Goal: Information Seeking & Learning: Learn about a topic

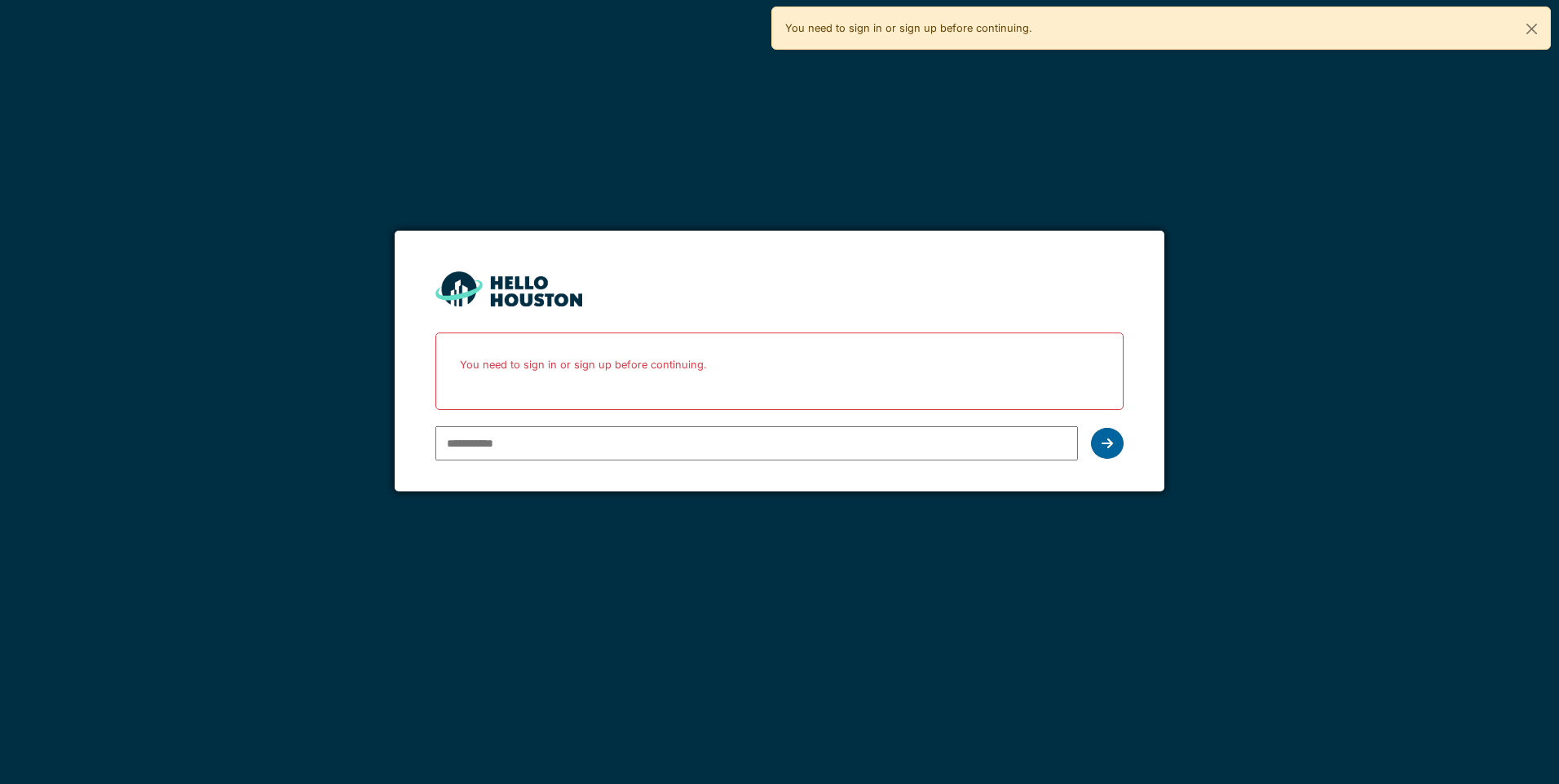
type input "**********"
click at [1112, 444] on icon at bounding box center [1107, 443] width 11 height 13
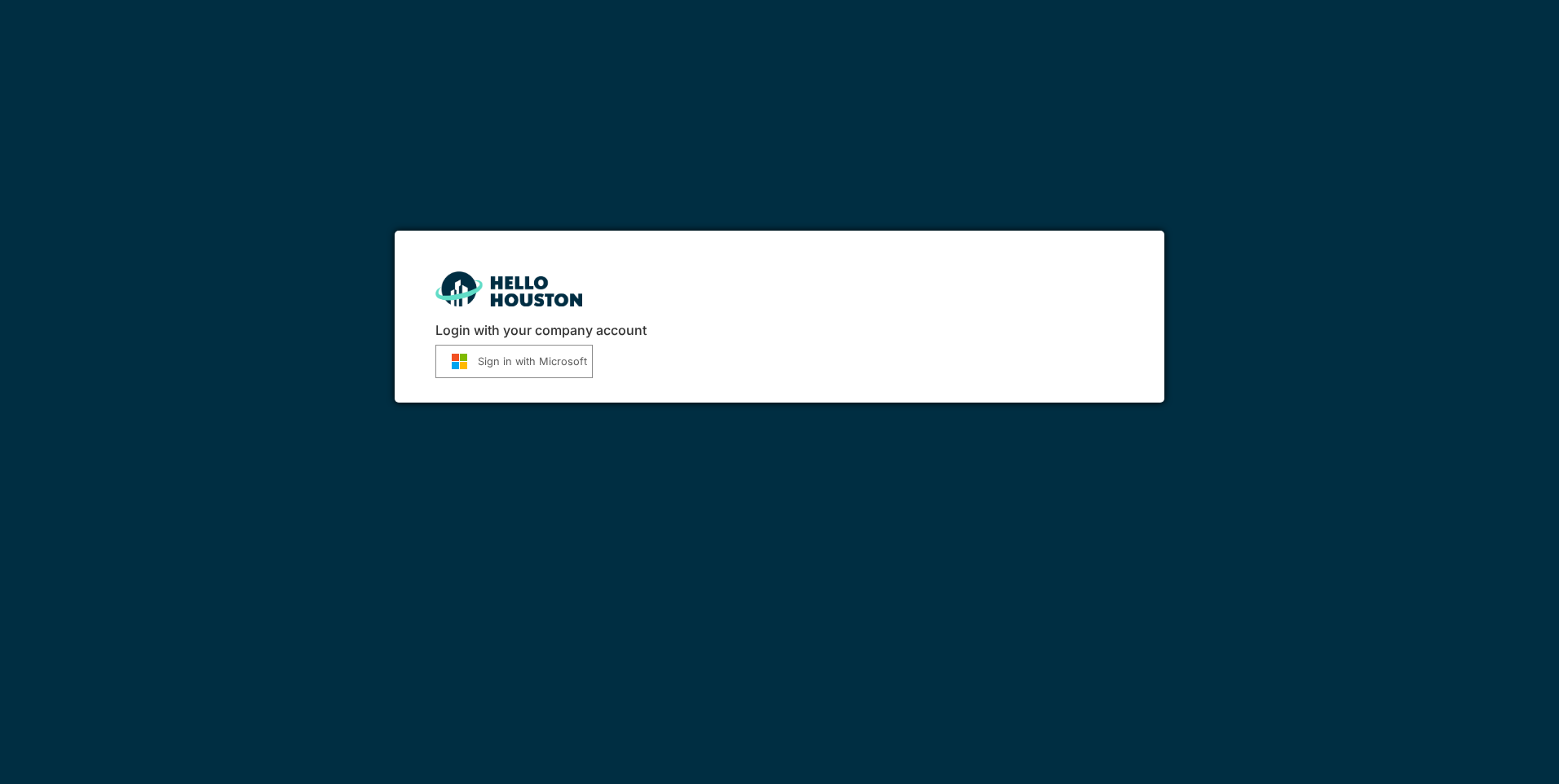
click at [519, 347] on button "Sign in with Microsoft" at bounding box center [514, 361] width 157 height 34
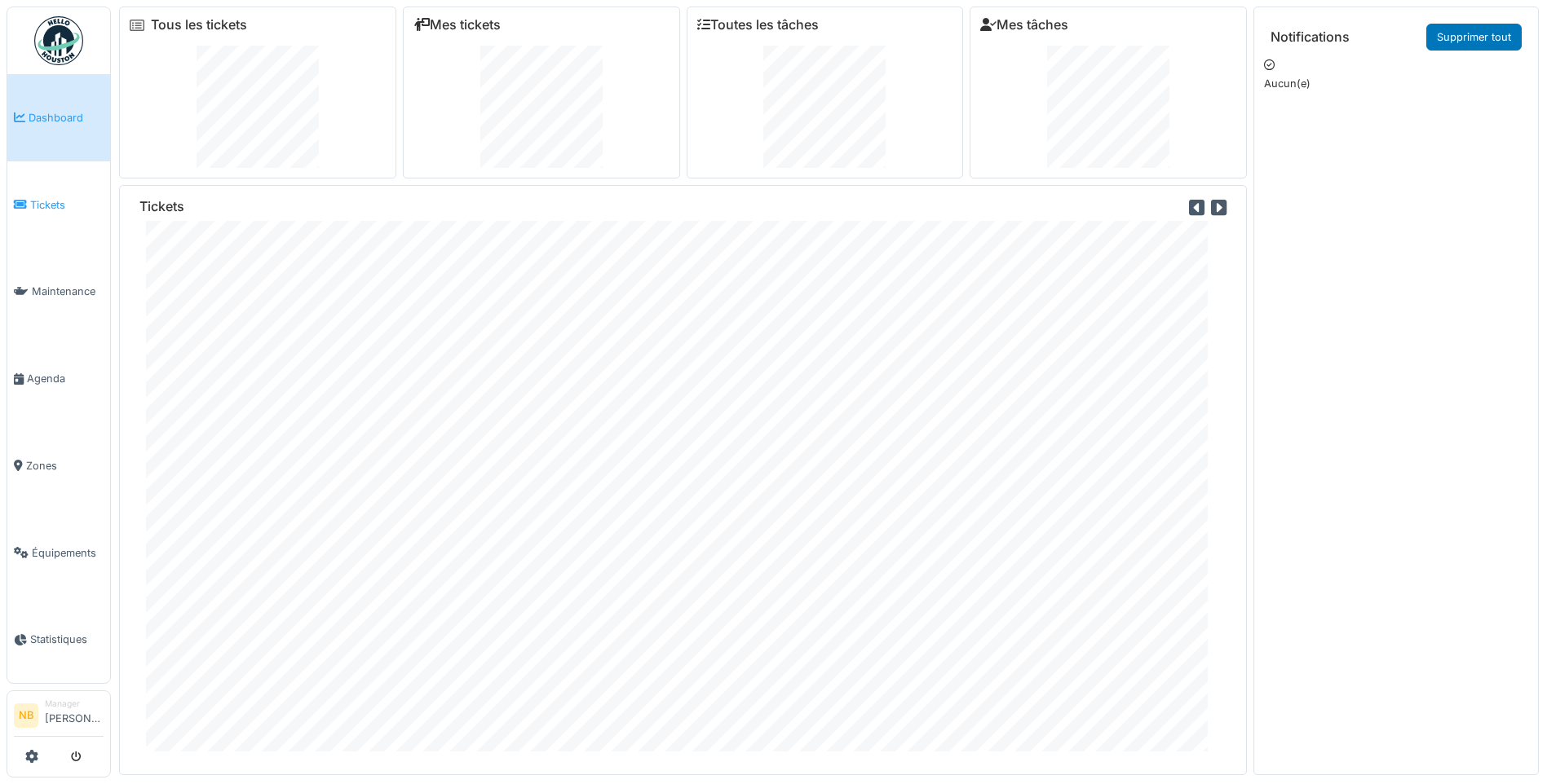
drag, startPoint x: 56, startPoint y: 207, endPoint x: 74, endPoint y: 207, distance: 18.0
click at [56, 207] on span "Tickets" at bounding box center [66, 205] width 74 height 16
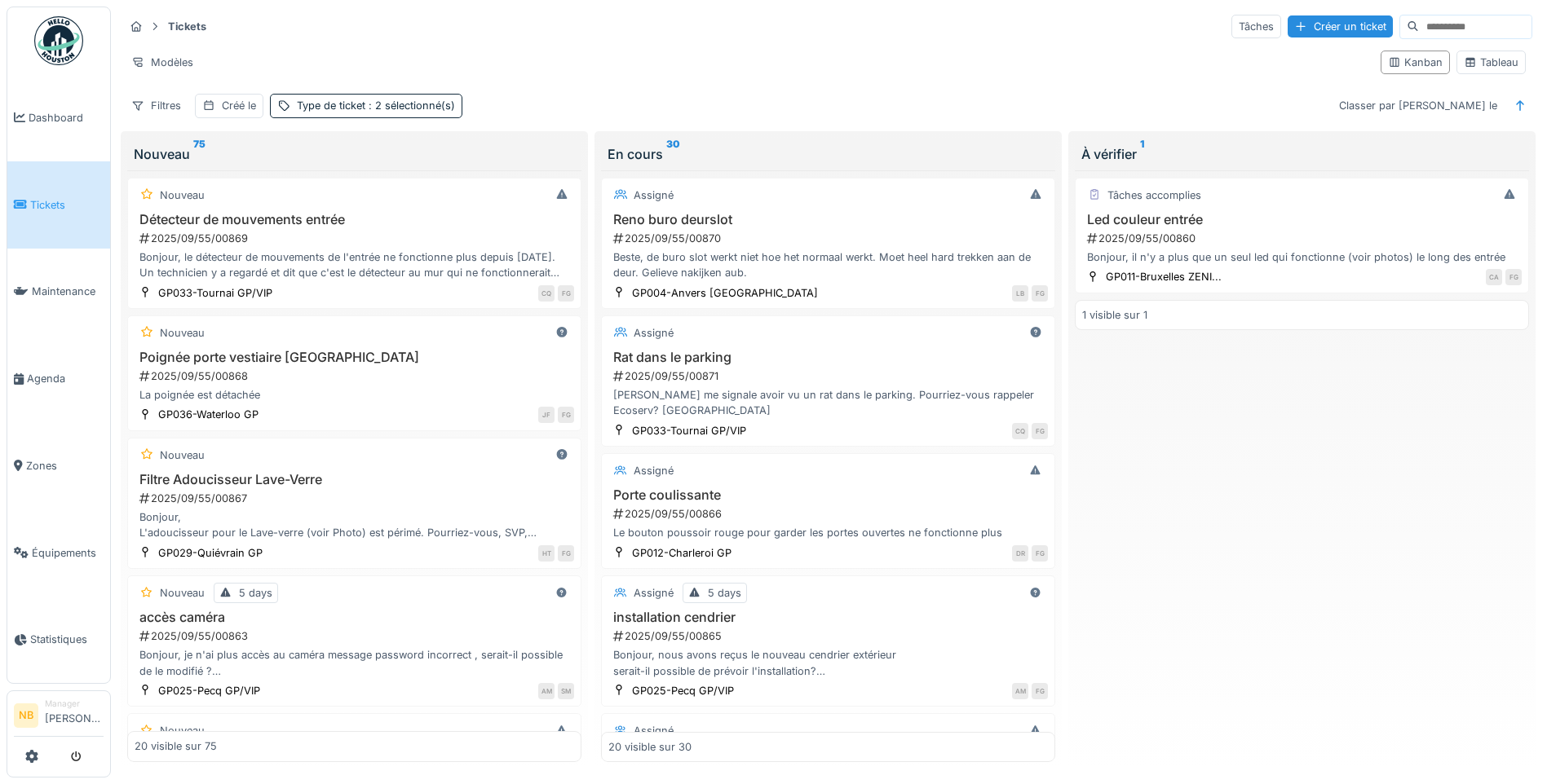
click at [1419, 35] on input at bounding box center [1475, 27] width 113 height 23
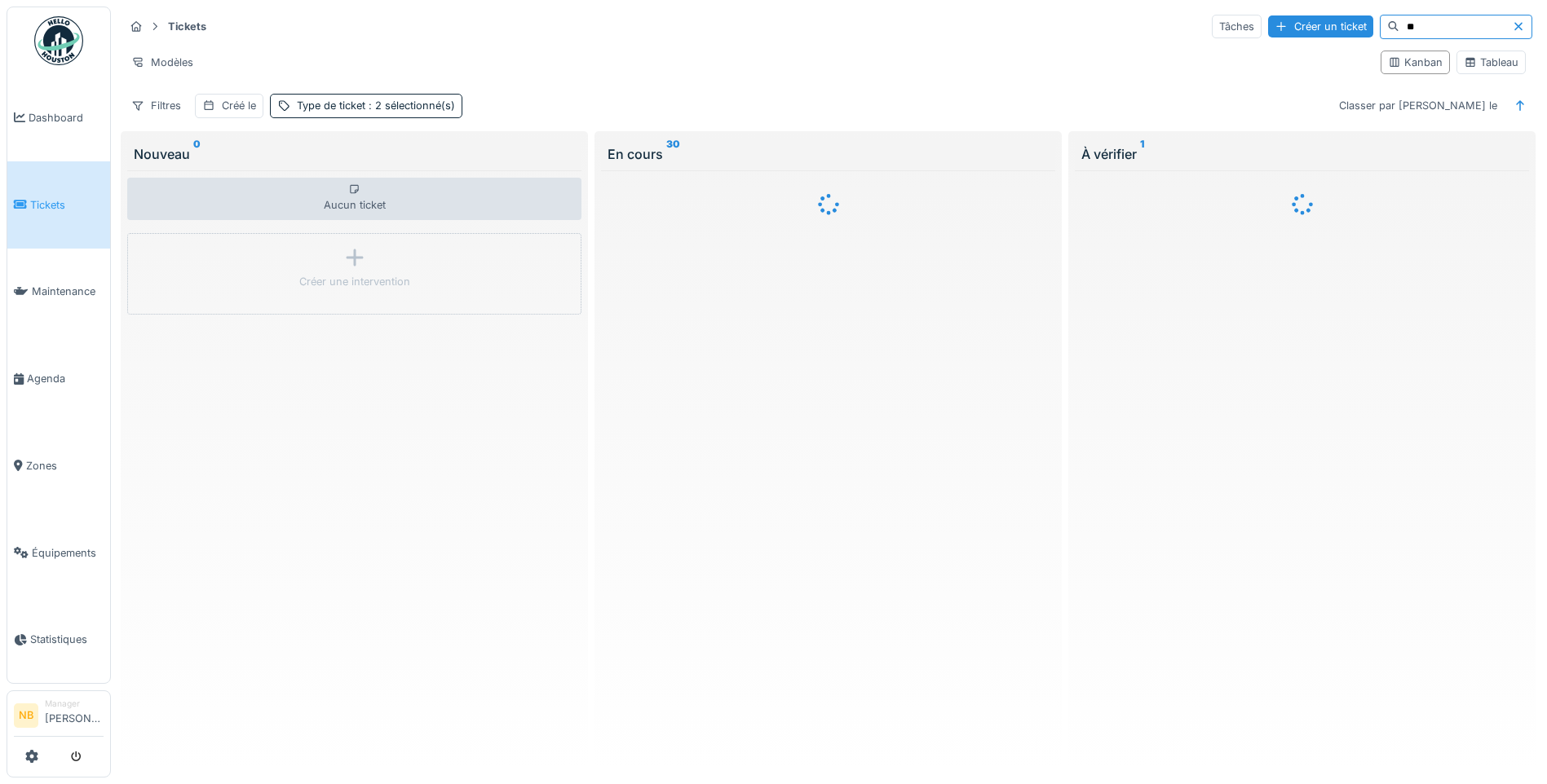
type input "*"
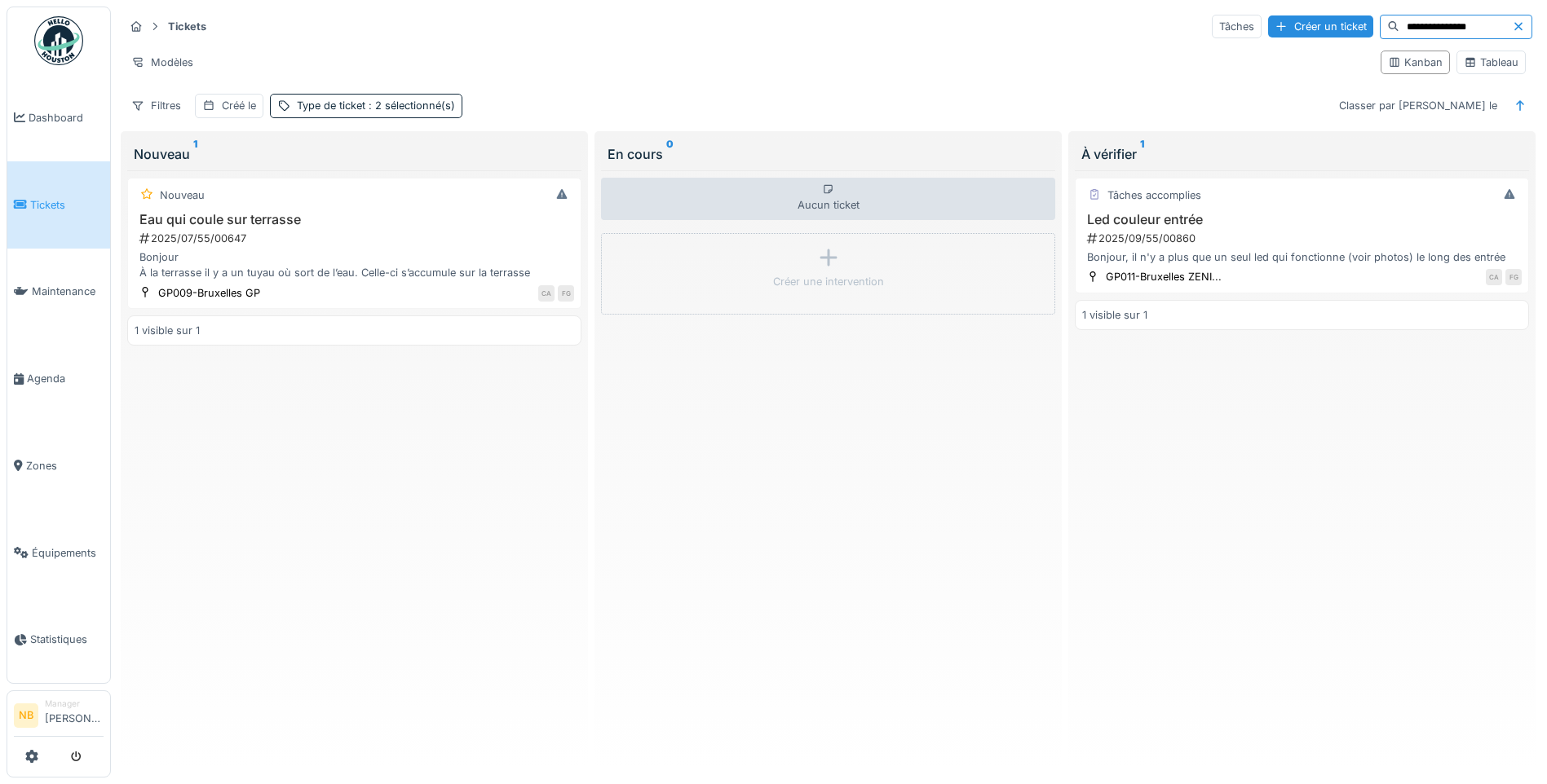
type input "**********"
click at [1514, 28] on div at bounding box center [1522, 26] width 20 height 16
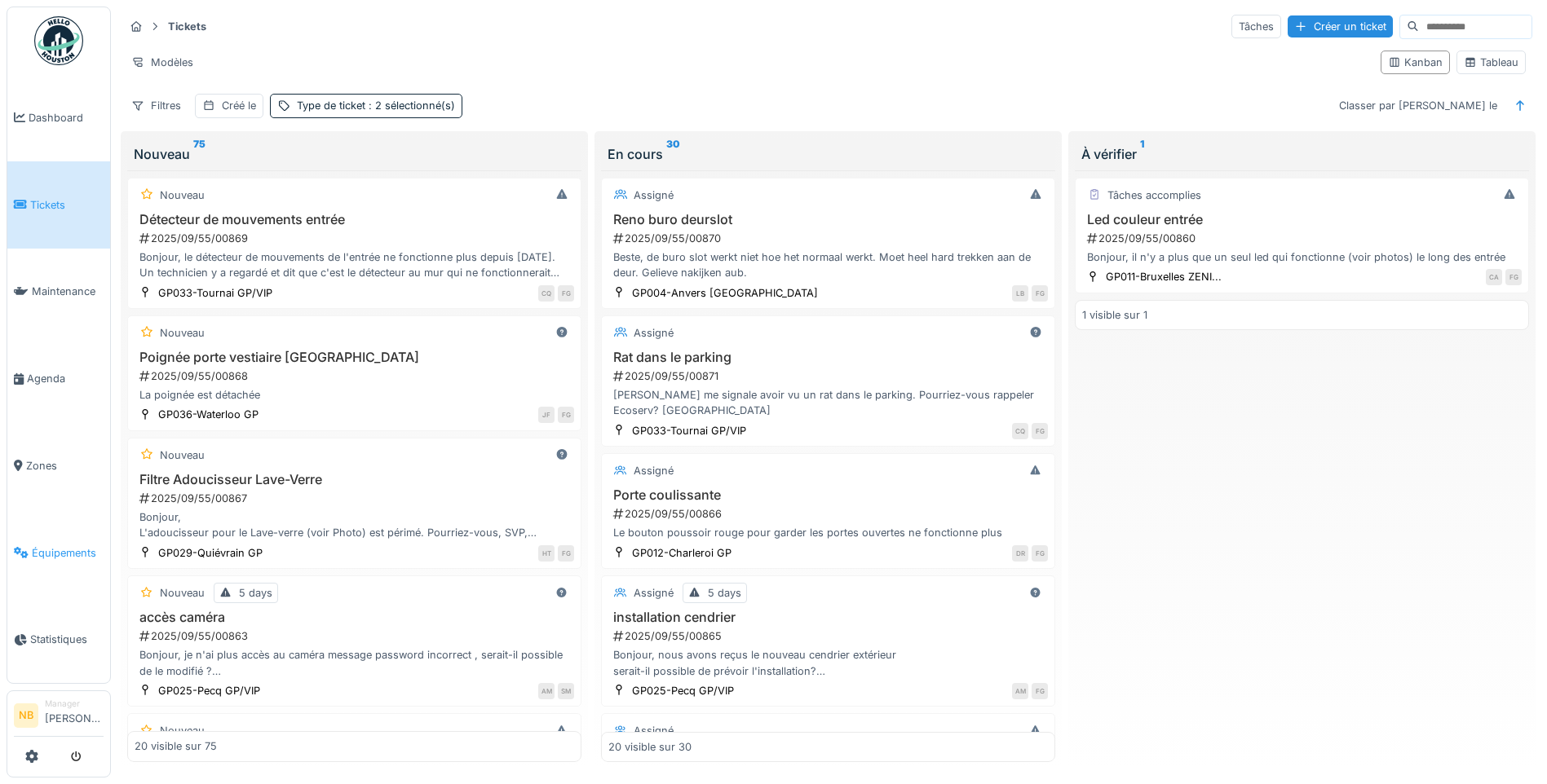
scroll to position [10, 0]
drag, startPoint x: 56, startPoint y: 463, endPoint x: 68, endPoint y: 467, distance: 12.6
click at [56, 463] on span "Zones" at bounding box center [64, 466] width 77 height 16
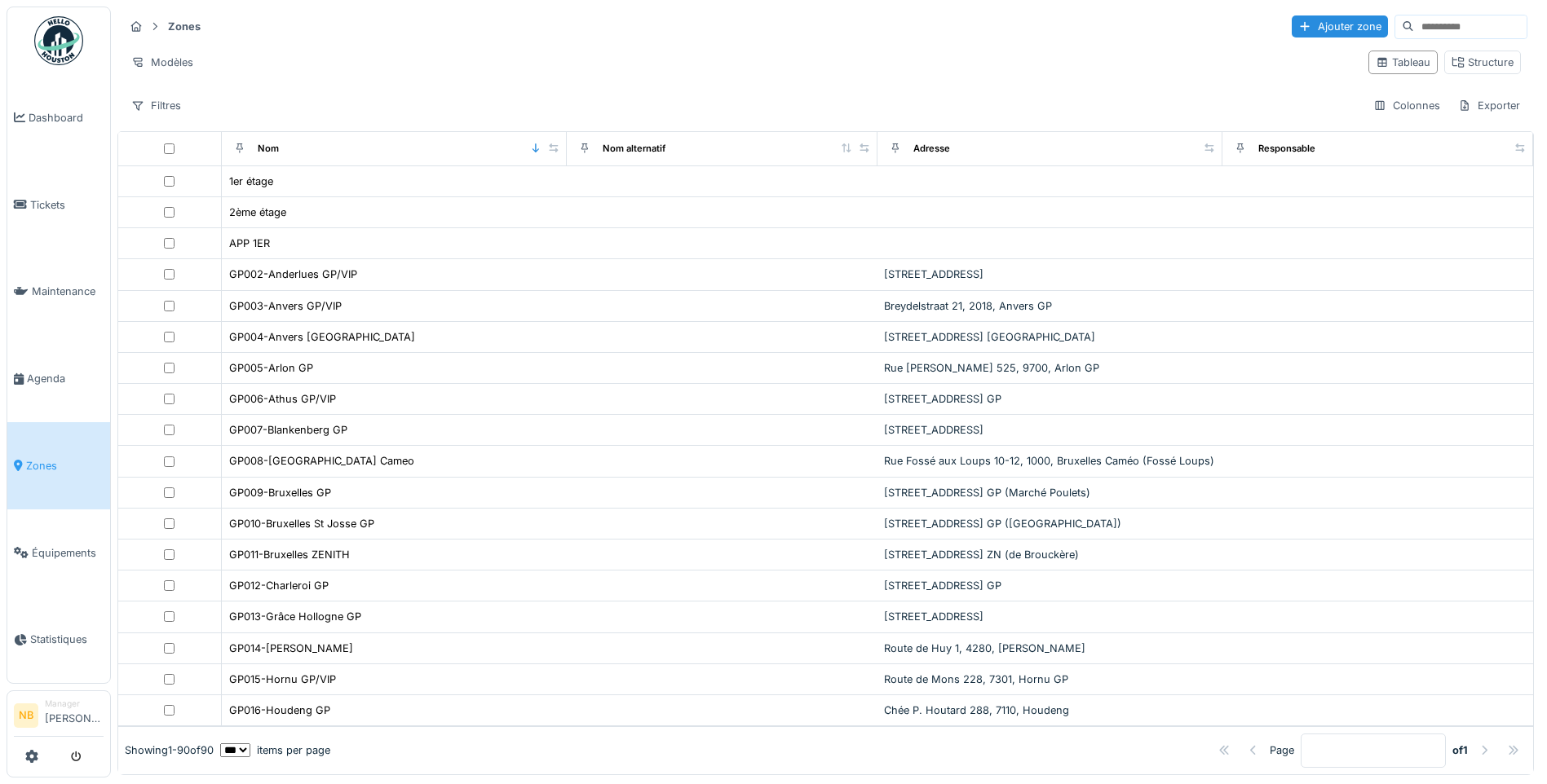
click at [1414, 16] on input at bounding box center [1470, 27] width 113 height 23
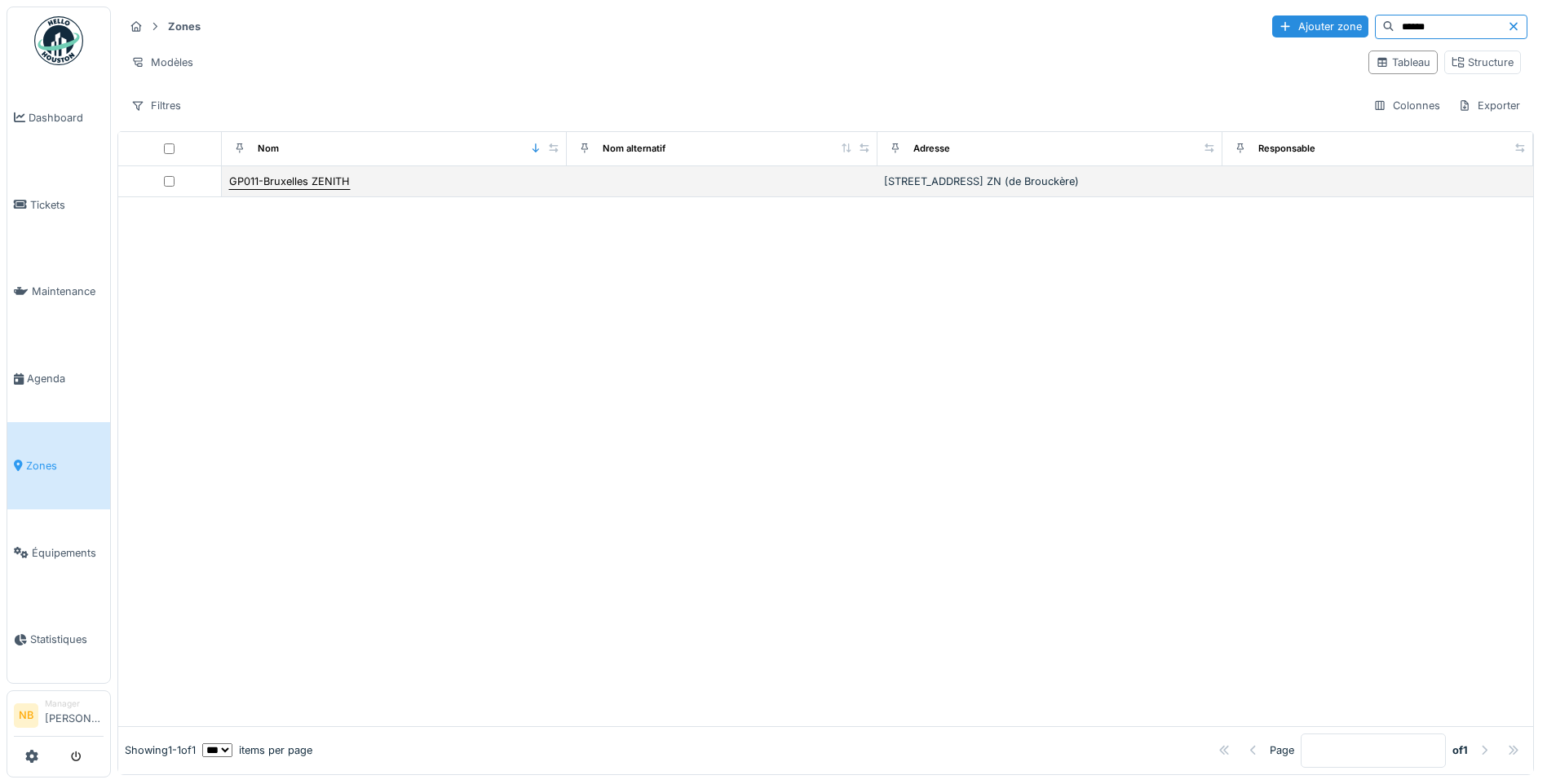
type input "******"
click at [324, 183] on div "GP011-Bruxelles ZENITH" at bounding box center [290, 182] width 121 height 16
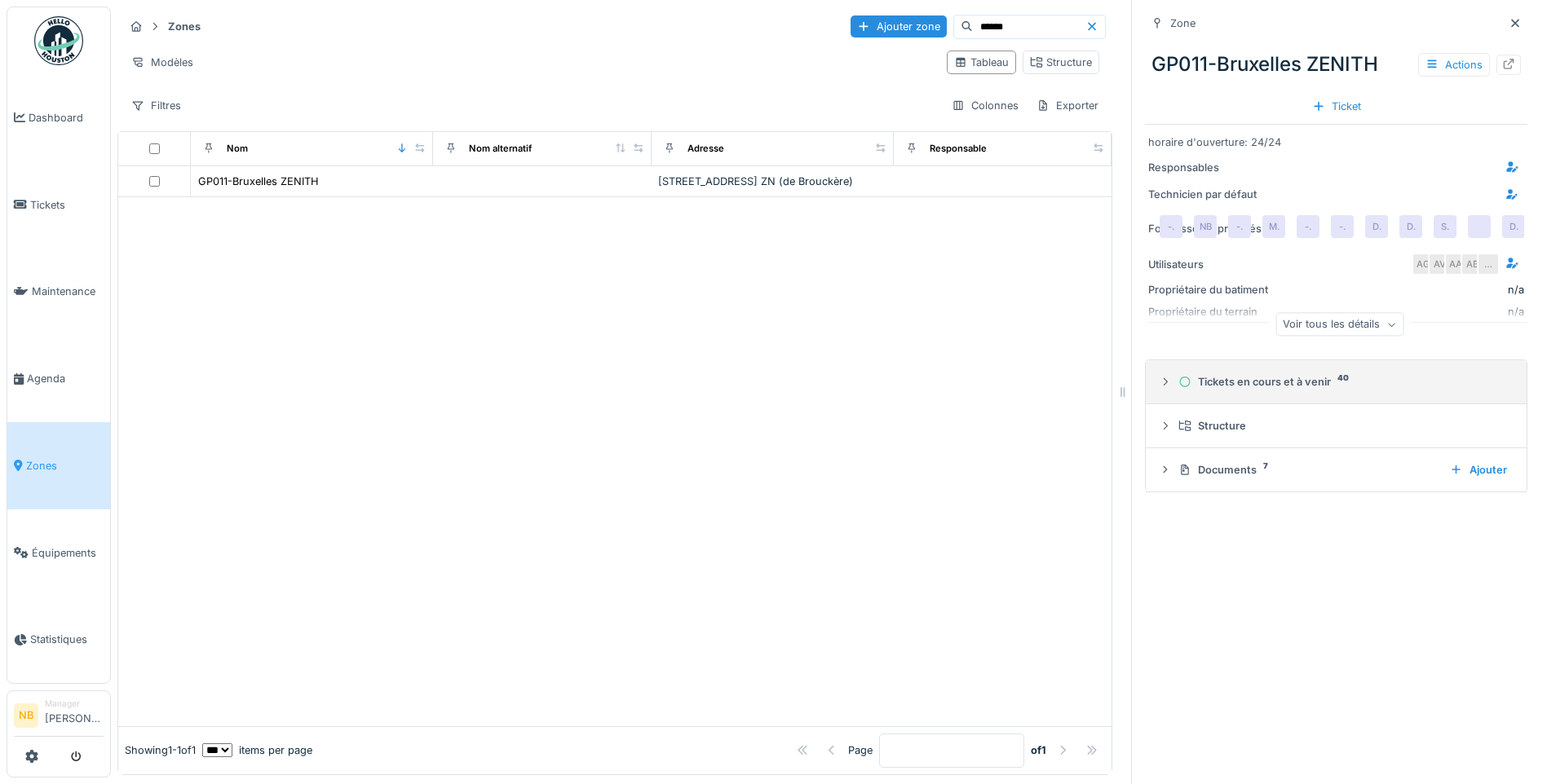
click at [1159, 378] on icon at bounding box center [1165, 382] width 13 height 10
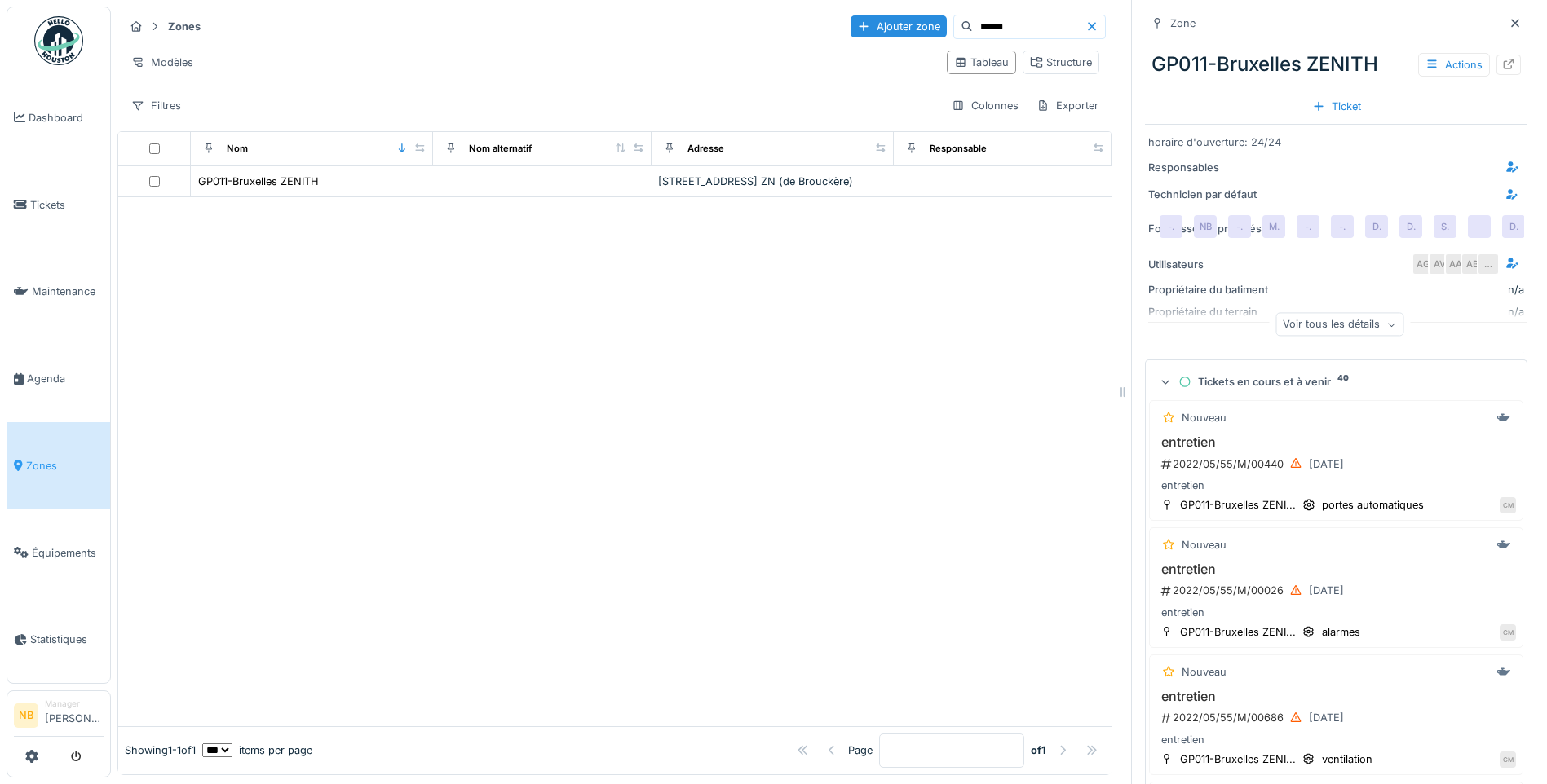
click at [1352, 313] on div "Voir tous les détails" at bounding box center [1339, 324] width 128 height 23
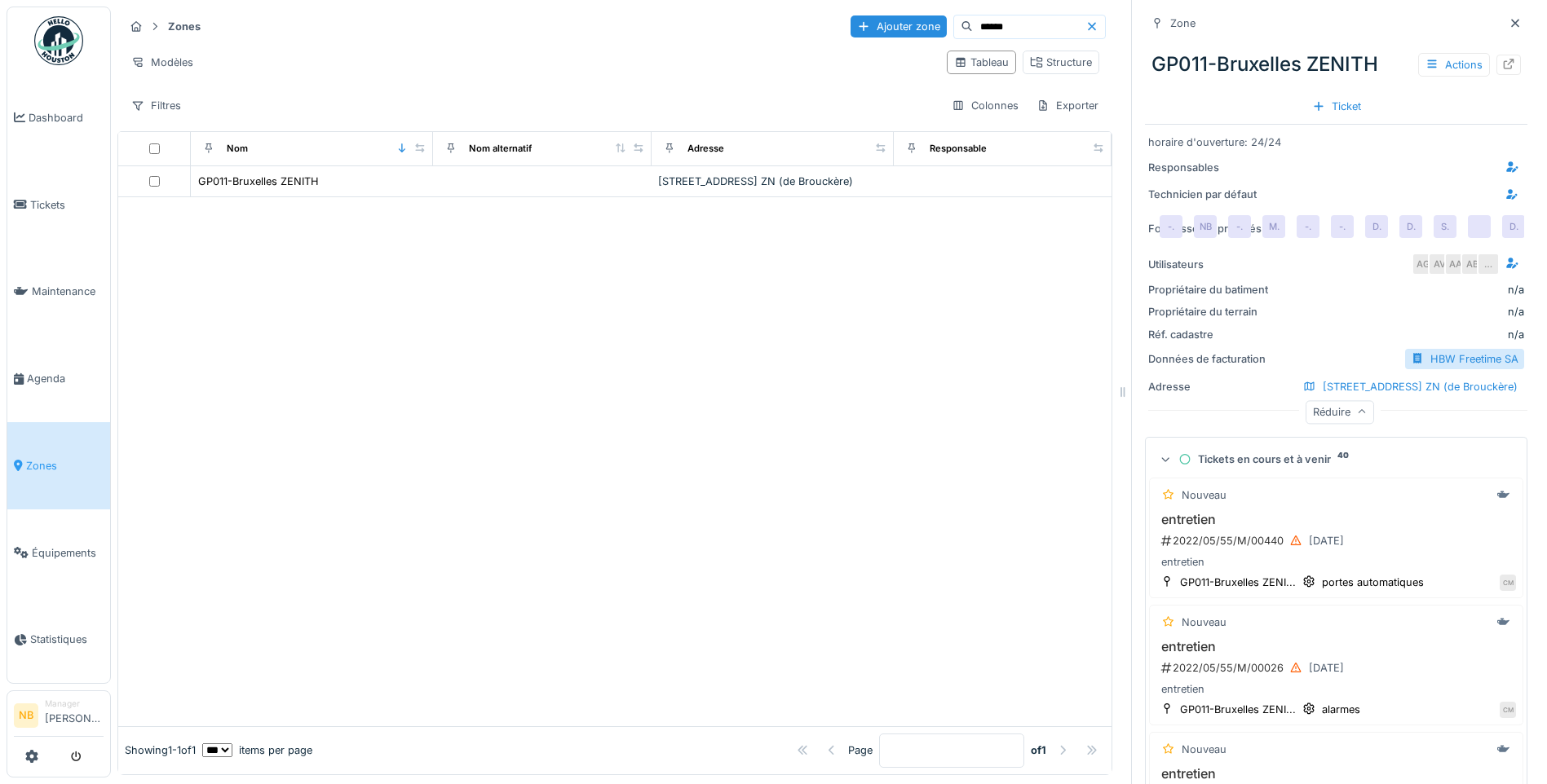
click at [1320, 109] on div "Ticket" at bounding box center [1337, 106] width 62 height 22
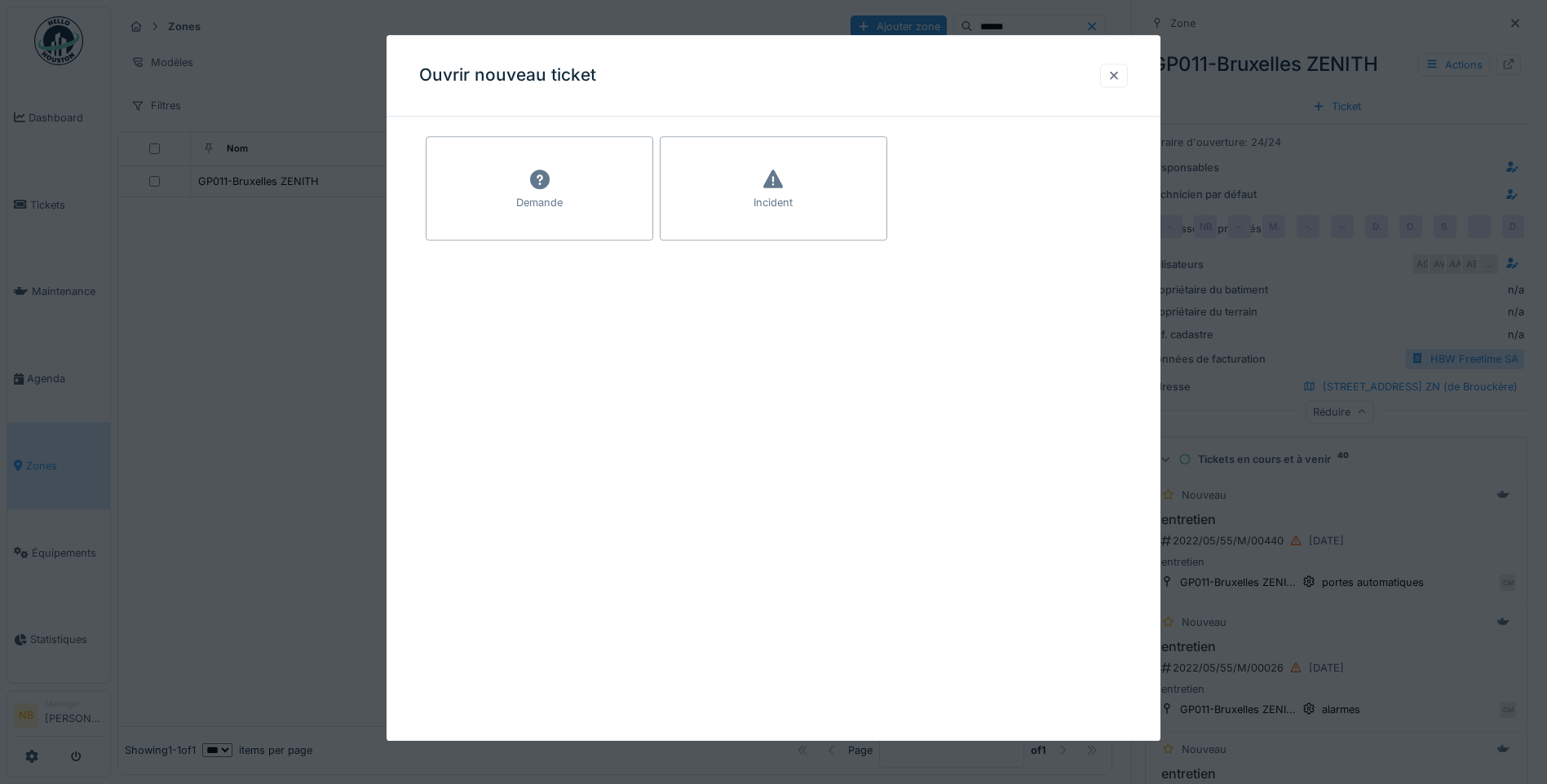
click at [1120, 74] on div at bounding box center [1114, 75] width 13 height 16
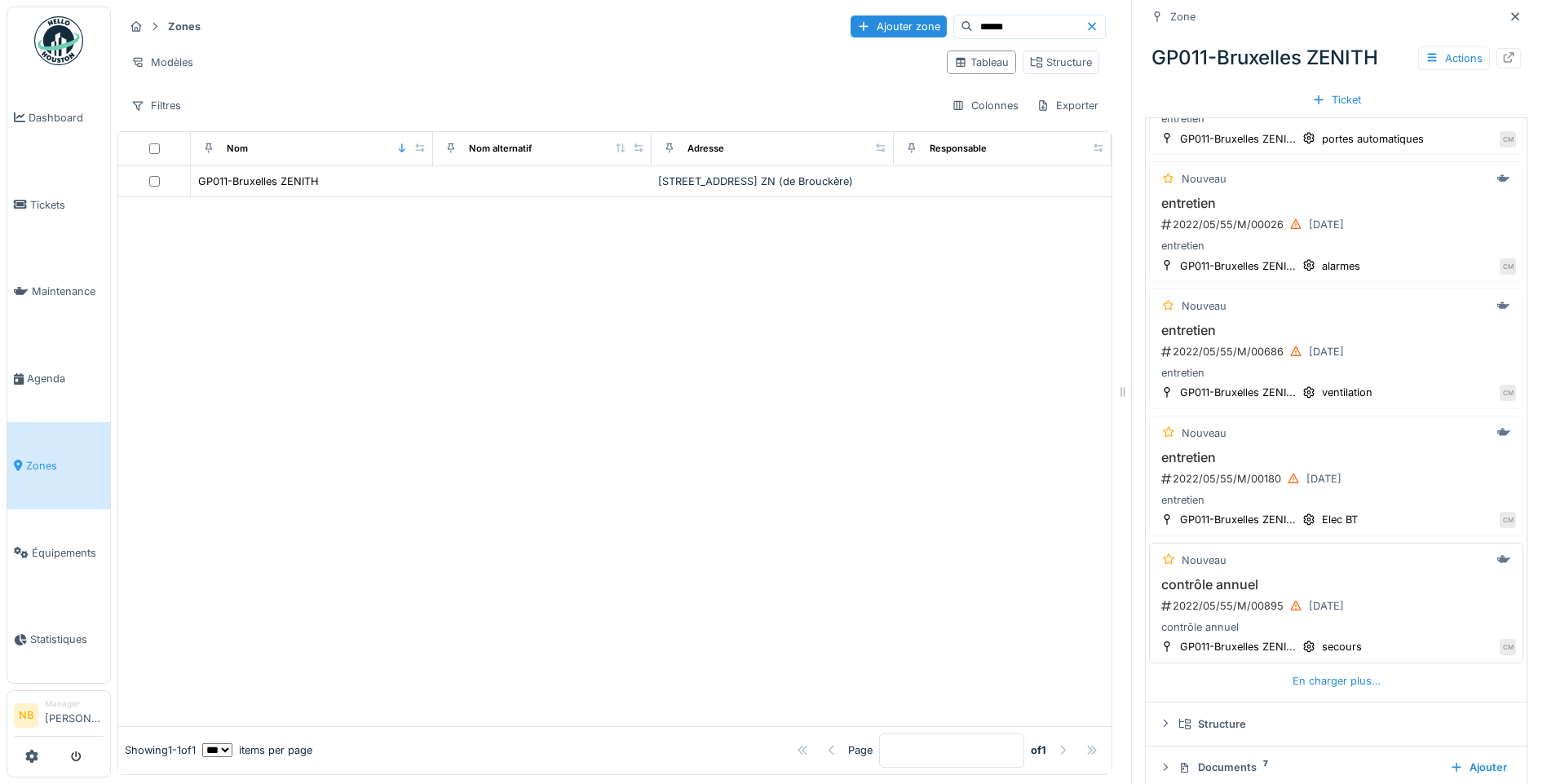
scroll to position [479, 0]
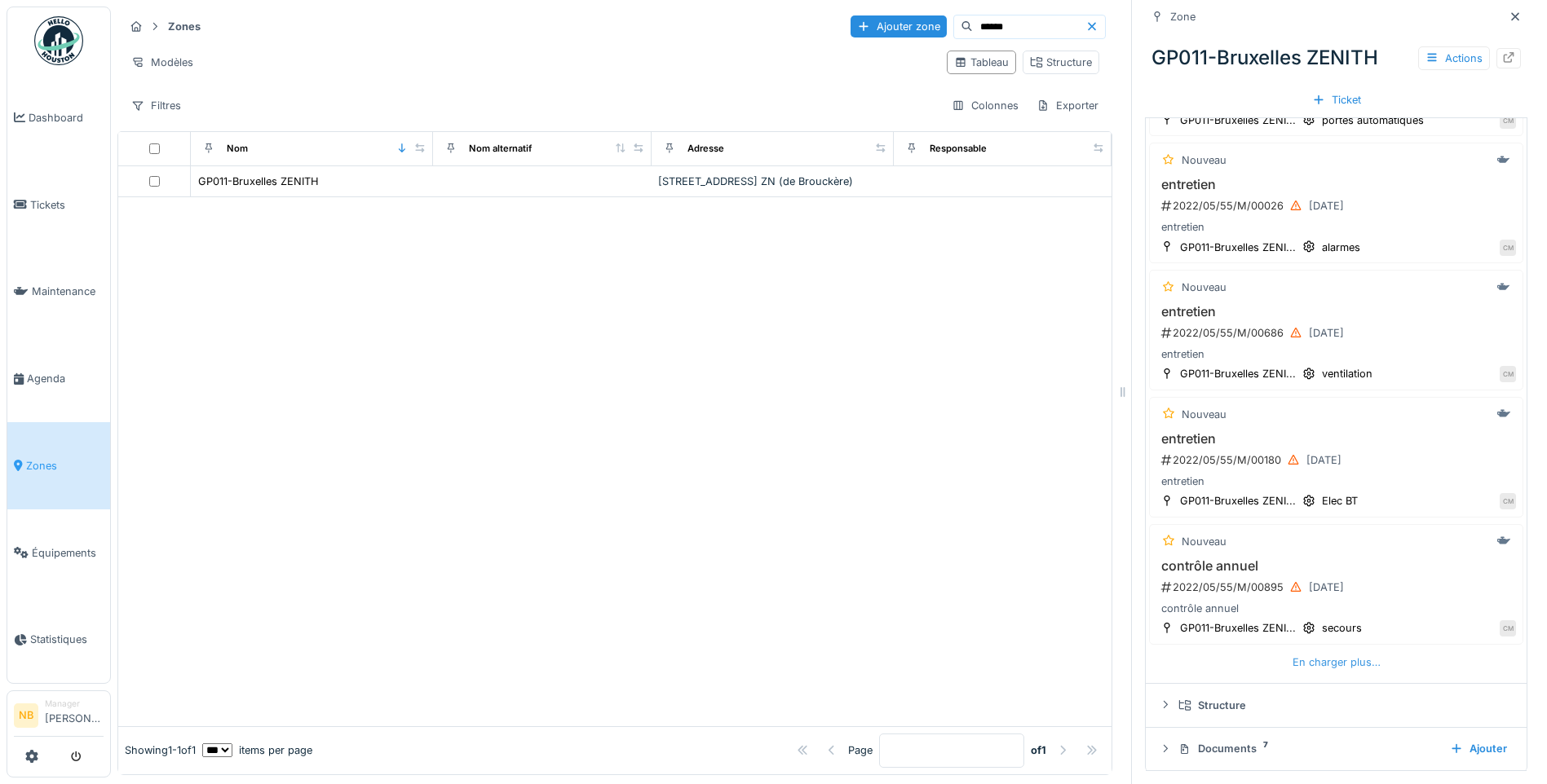
click at [1322, 664] on div "En charger plus…" at bounding box center [1337, 663] width 102 height 22
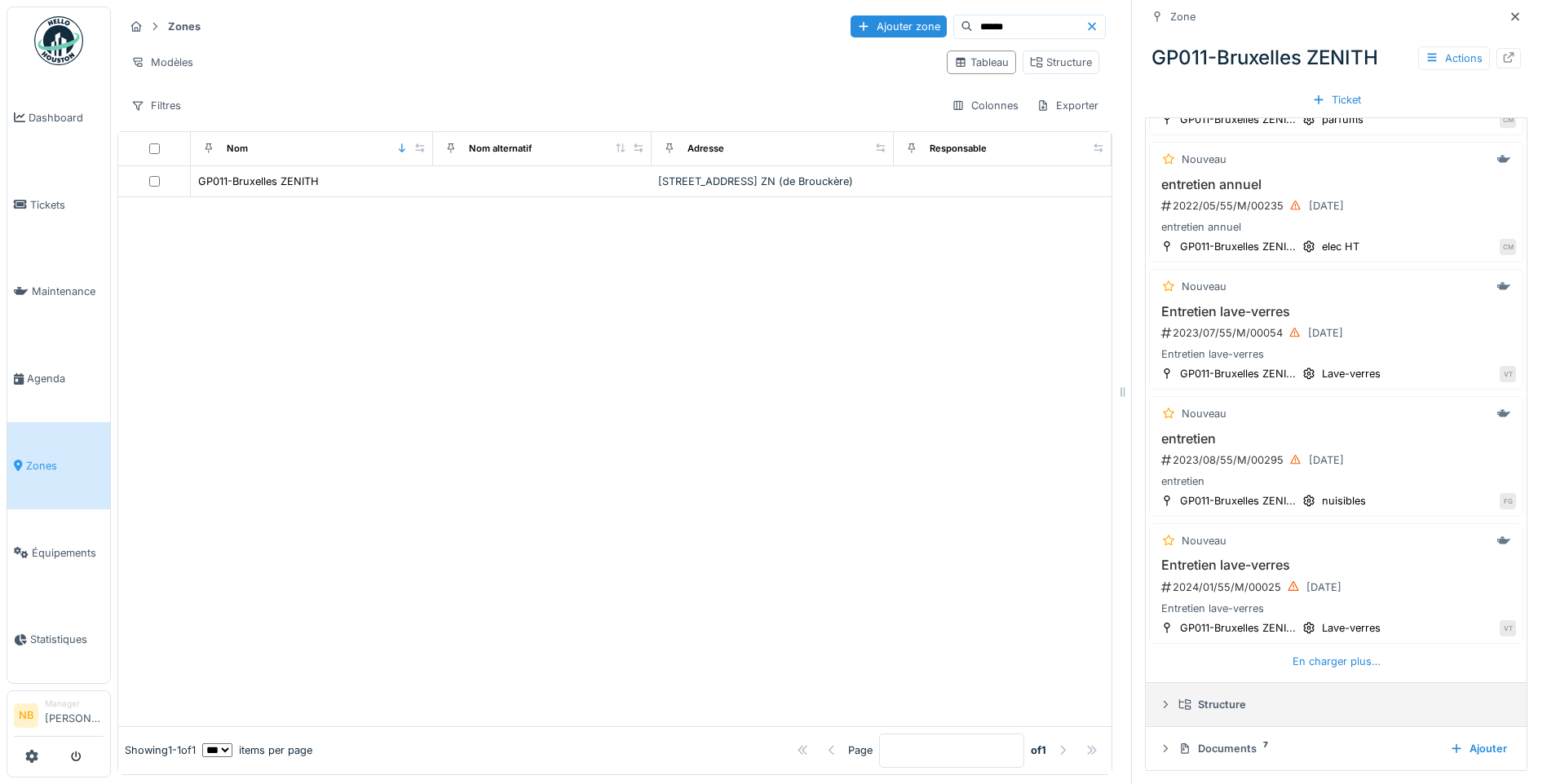
scroll to position [12, 0]
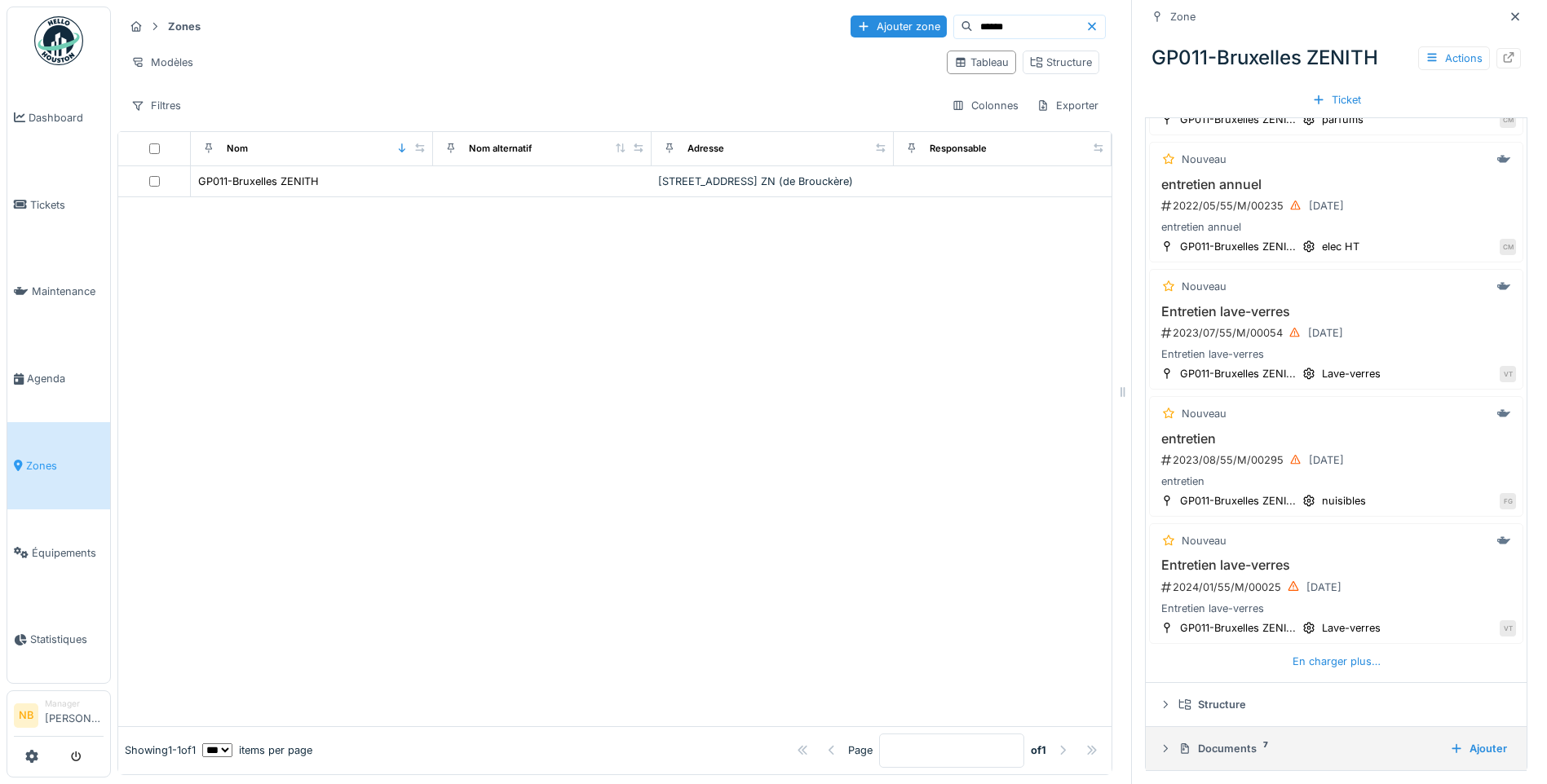
click at [1299, 741] on div "Documents 7" at bounding box center [1308, 749] width 259 height 16
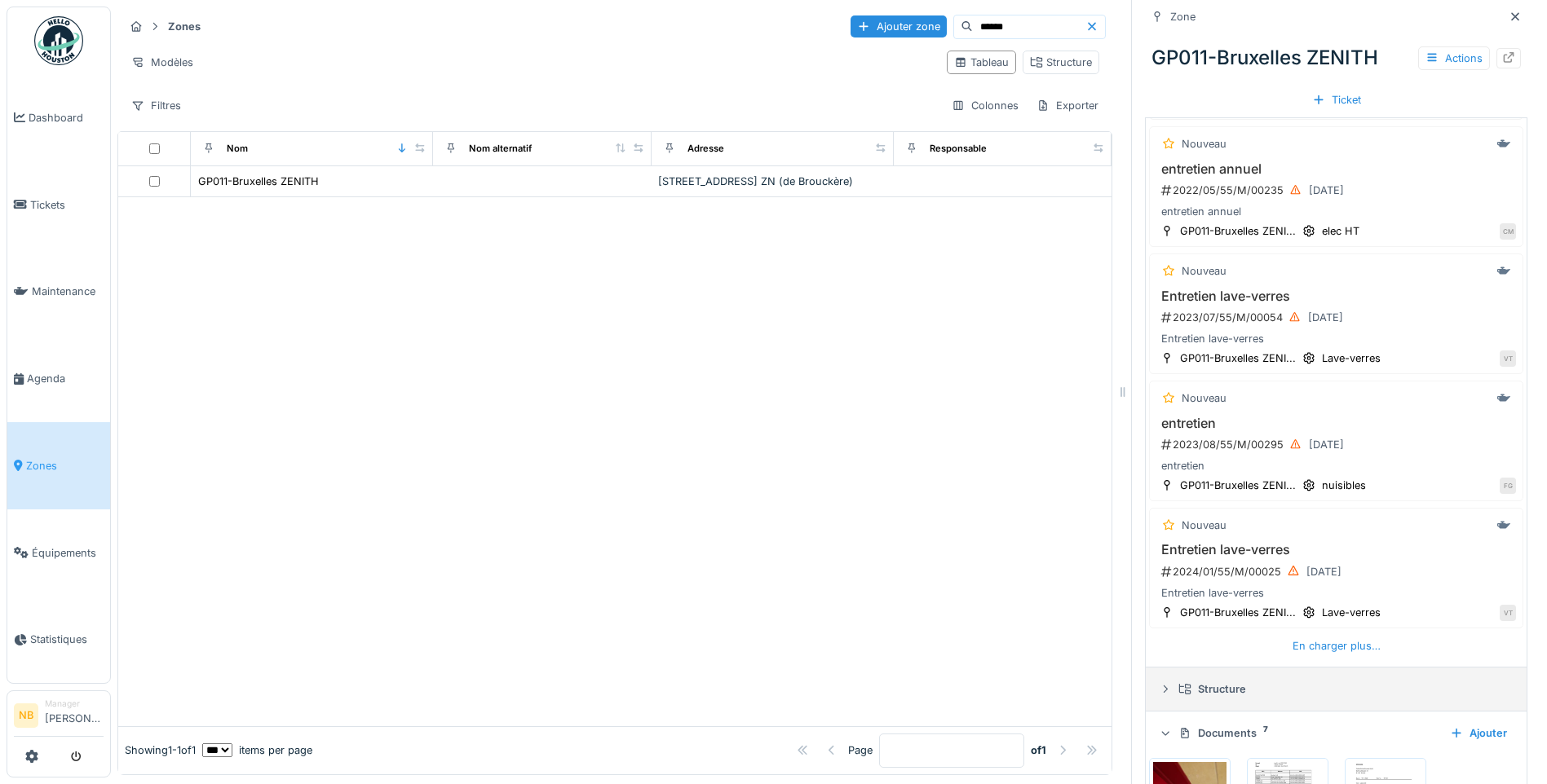
scroll to position [1476, 0]
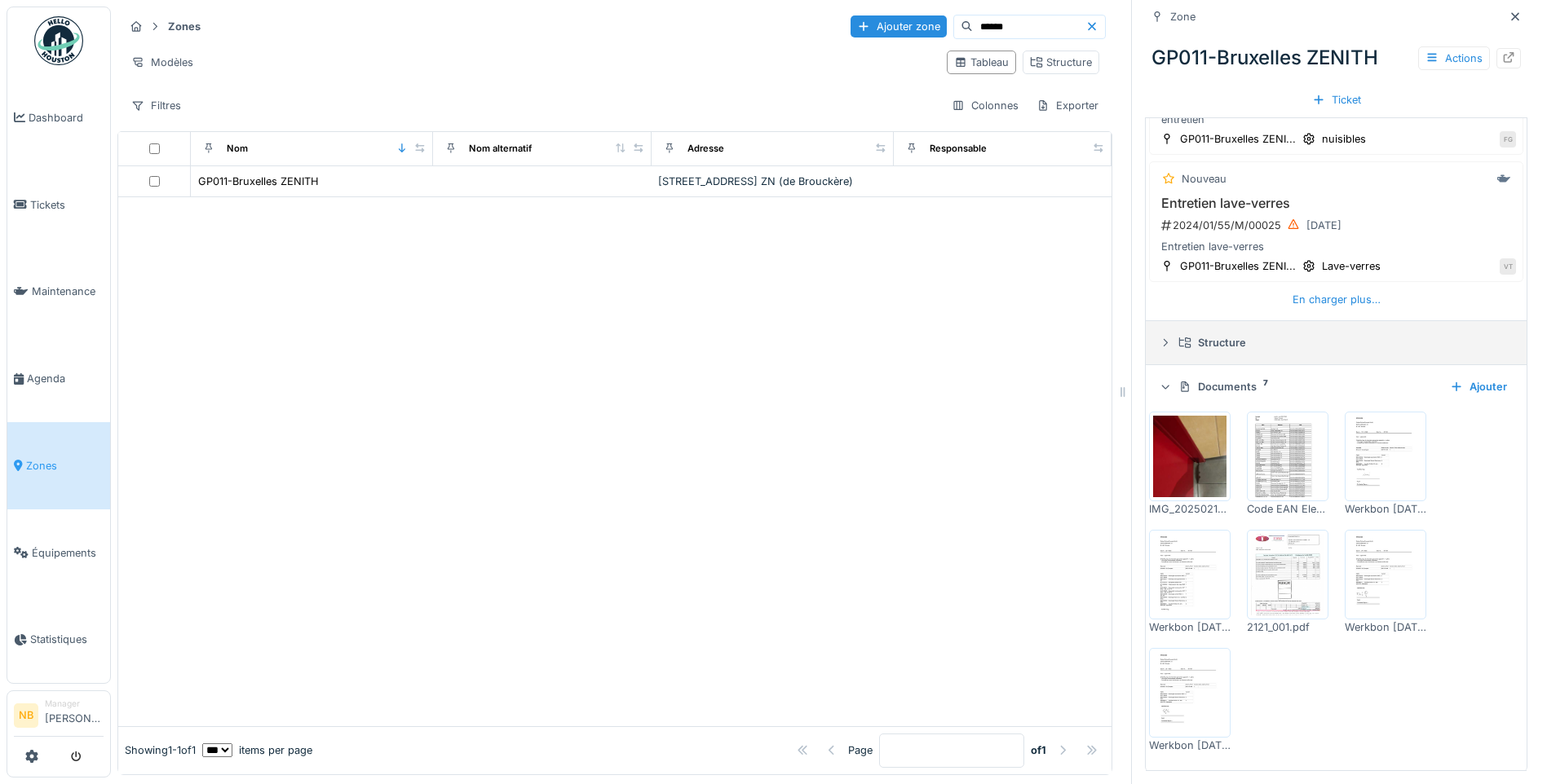
click at [1198, 328] on summary "Structure" at bounding box center [1336, 343] width 368 height 30
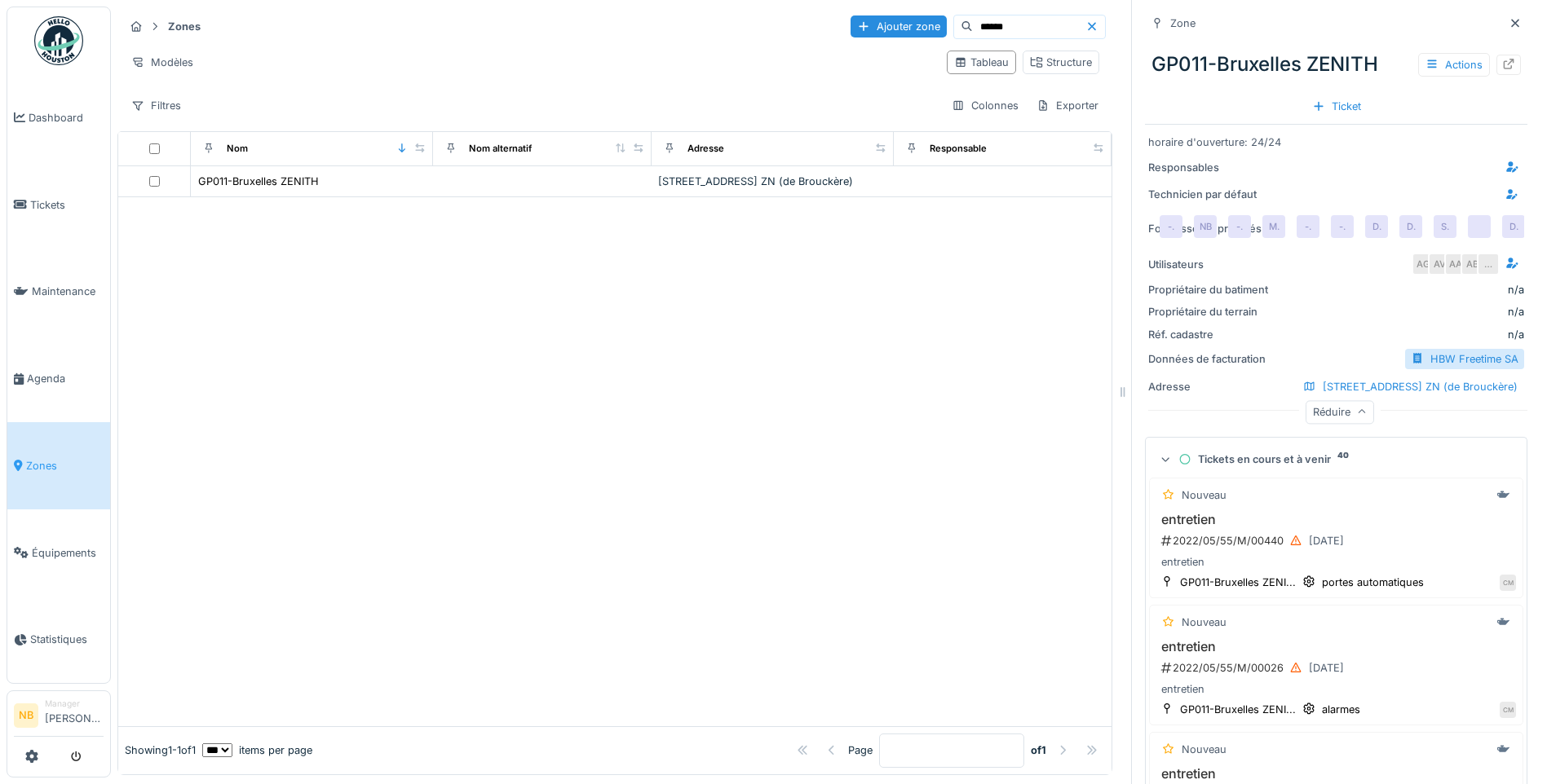
scroll to position [0, 0]
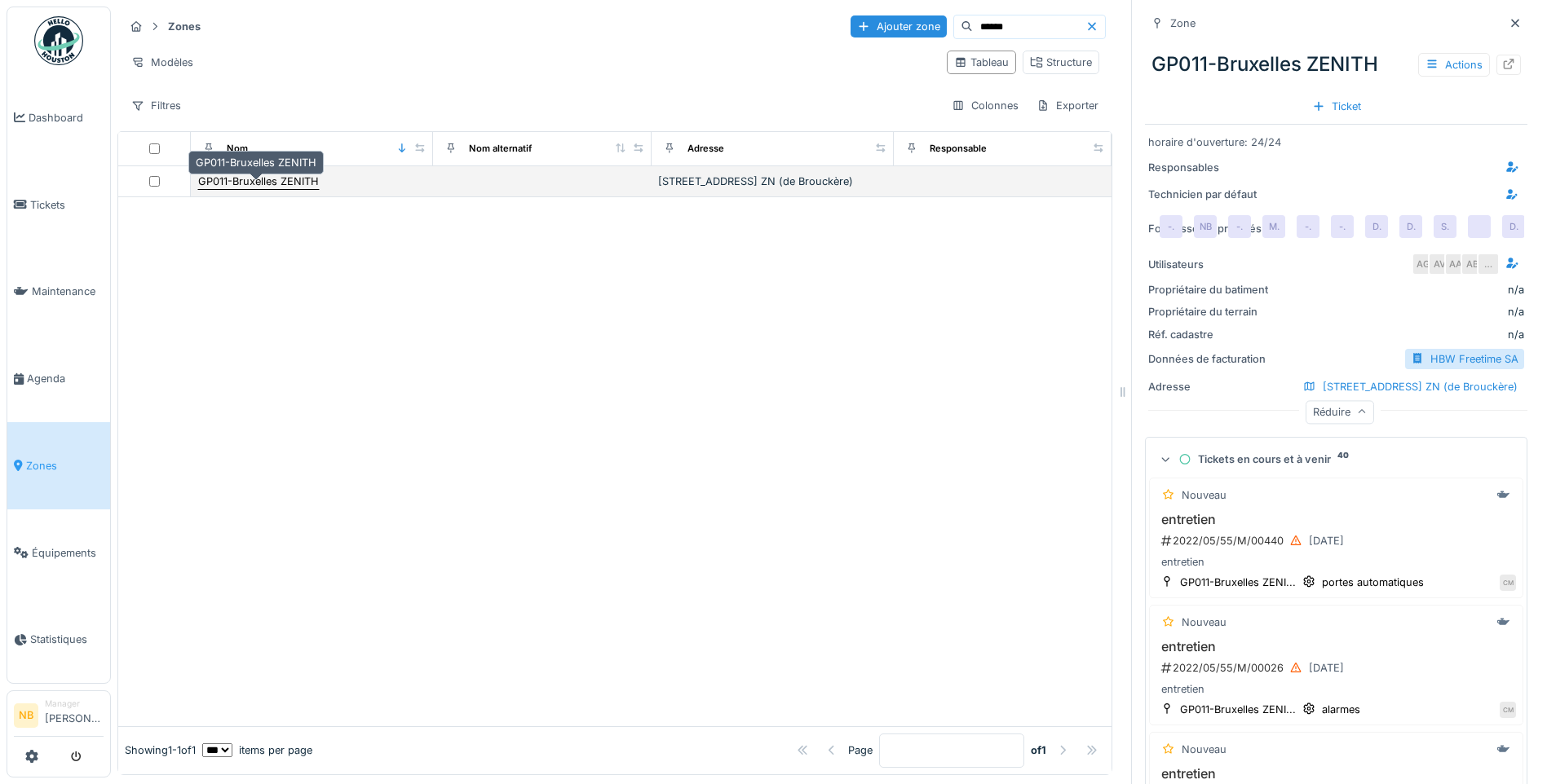
click at [246, 189] on div "GP011-Bruxelles ZENITH" at bounding box center [259, 182] width 121 height 16
click at [291, 189] on div "GP011-Bruxelles ZENITH" at bounding box center [259, 182] width 121 height 16
click at [700, 189] on div "Place de Brouckère 33, 1000, Bruxelles ZN (de Brouckère)" at bounding box center [773, 182] width 229 height 16
click at [984, 187] on td at bounding box center [1003, 182] width 218 height 31
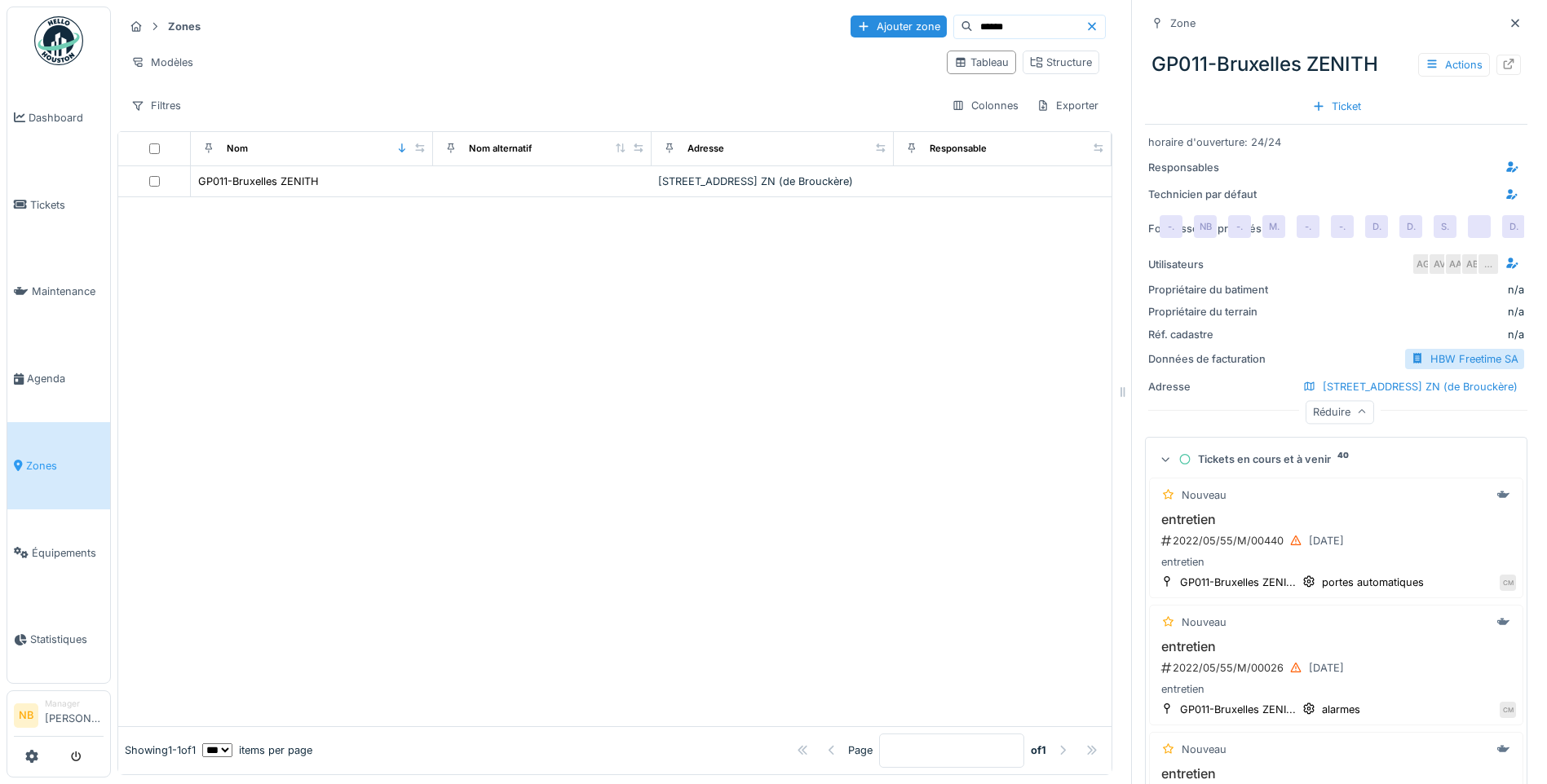
click at [983, 27] on input "******" at bounding box center [1029, 27] width 113 height 23
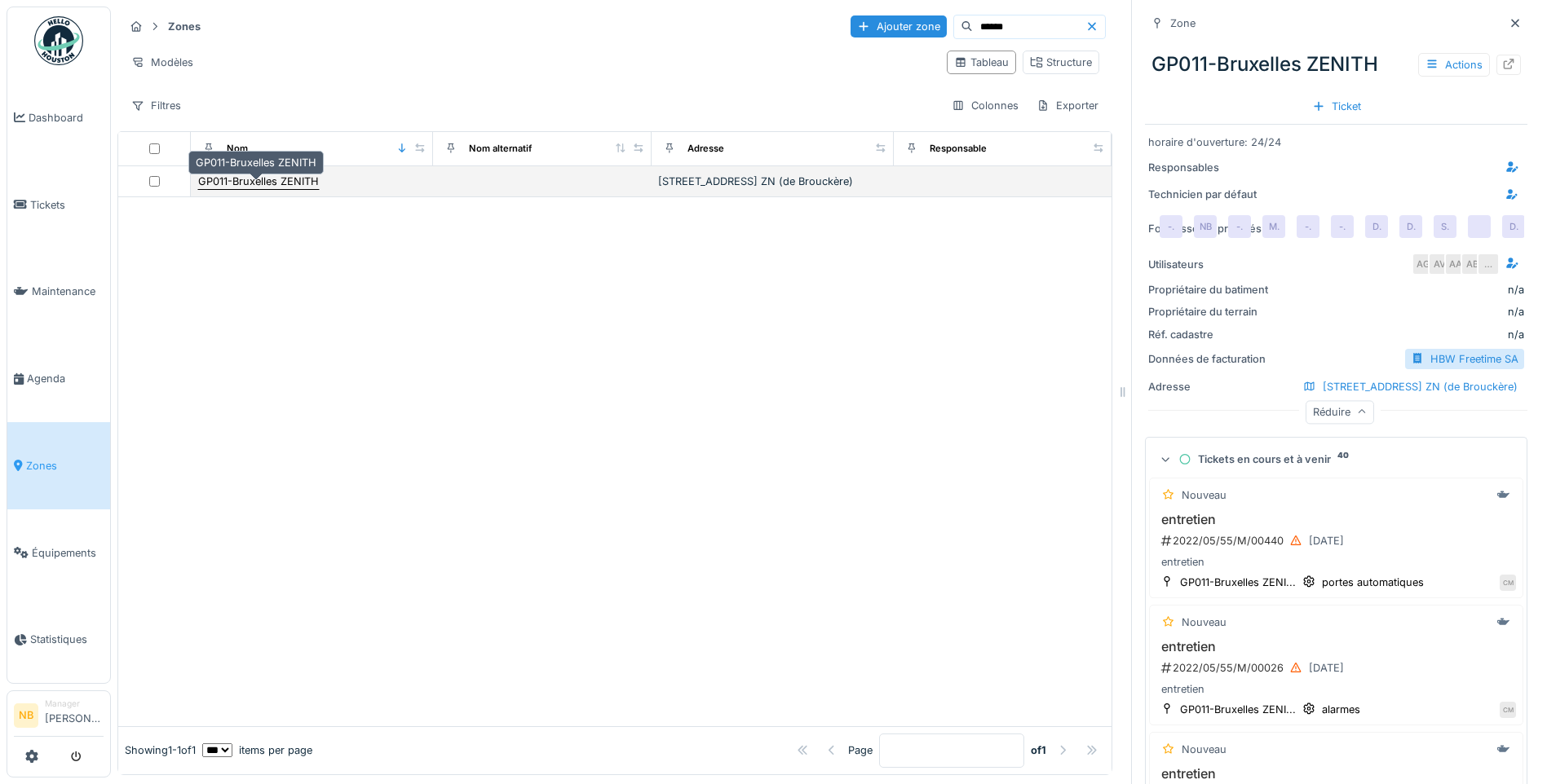
click at [246, 190] on div "GP011-Bruxelles ZENITH" at bounding box center [258, 182] width 122 height 17
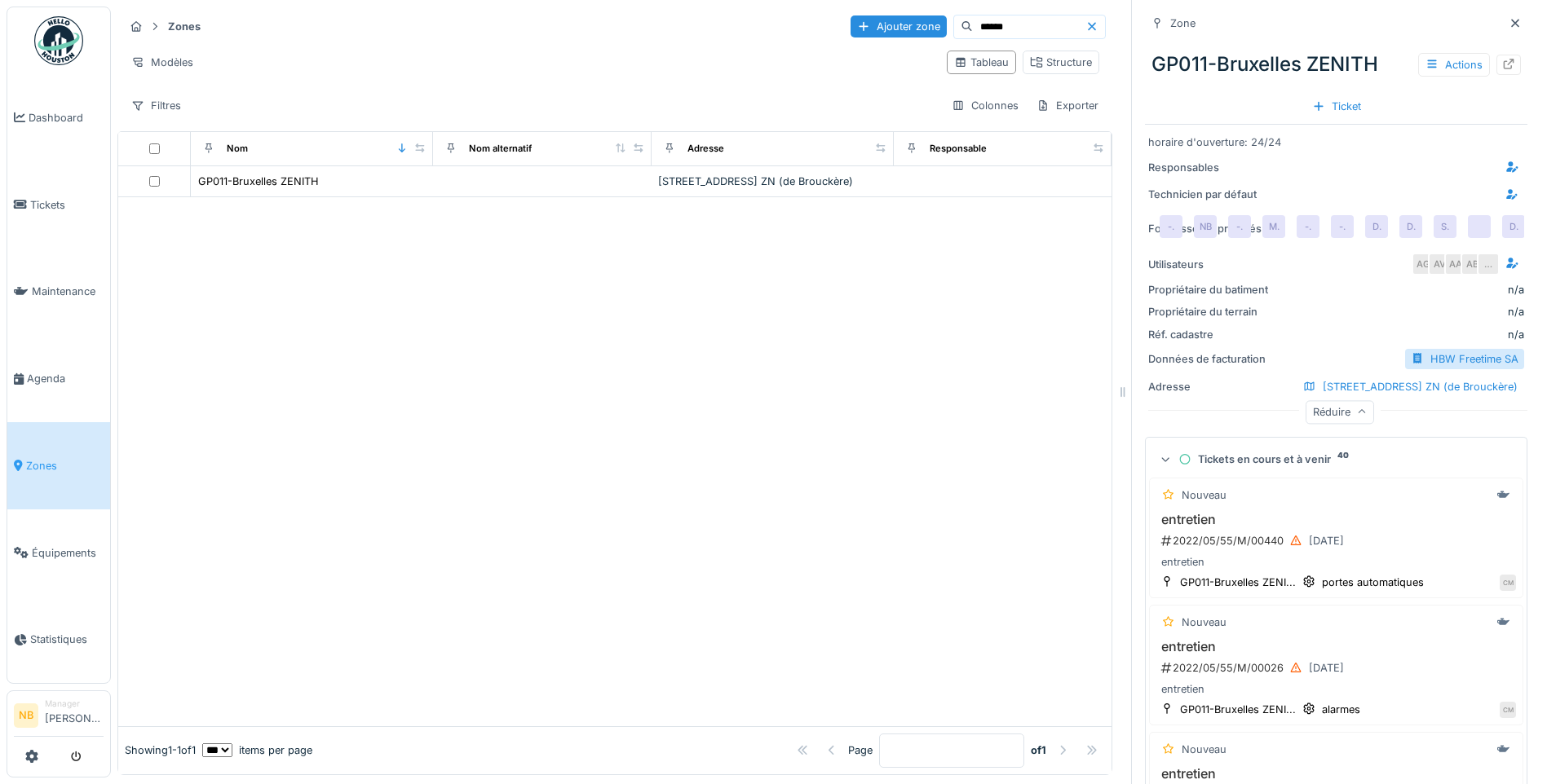
click at [973, 24] on input "******" at bounding box center [1029, 27] width 113 height 23
drag, startPoint x: 968, startPoint y: 23, endPoint x: 875, endPoint y: 23, distance: 93.0
click at [875, 23] on div "Ajouter zone ******" at bounding box center [978, 27] width 255 height 24
paste input "******"
type input "******"
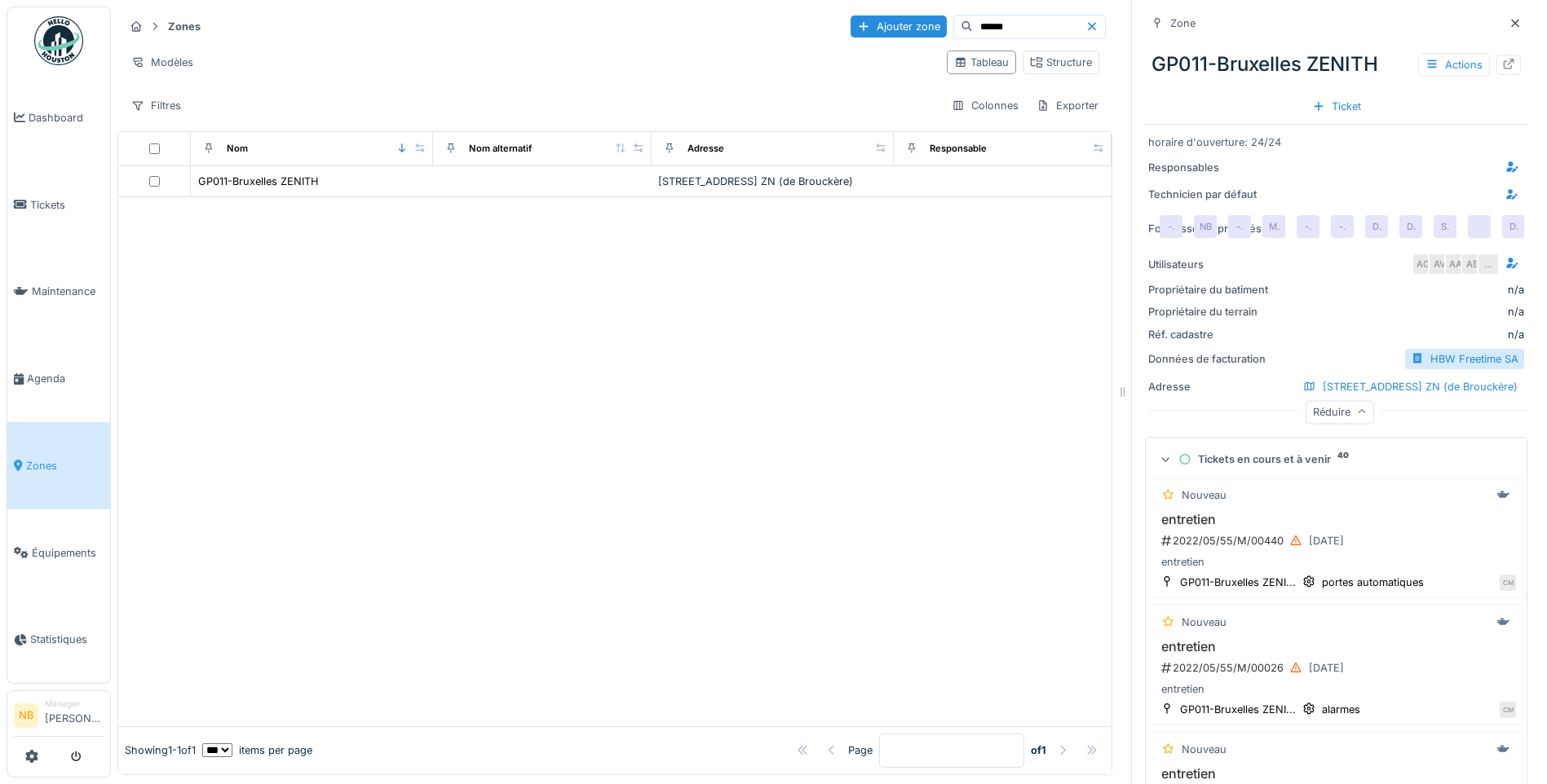
click at [1086, 26] on icon at bounding box center [1092, 26] width 13 height 10
click at [1503, 24] on div at bounding box center [1515, 23] width 24 height 20
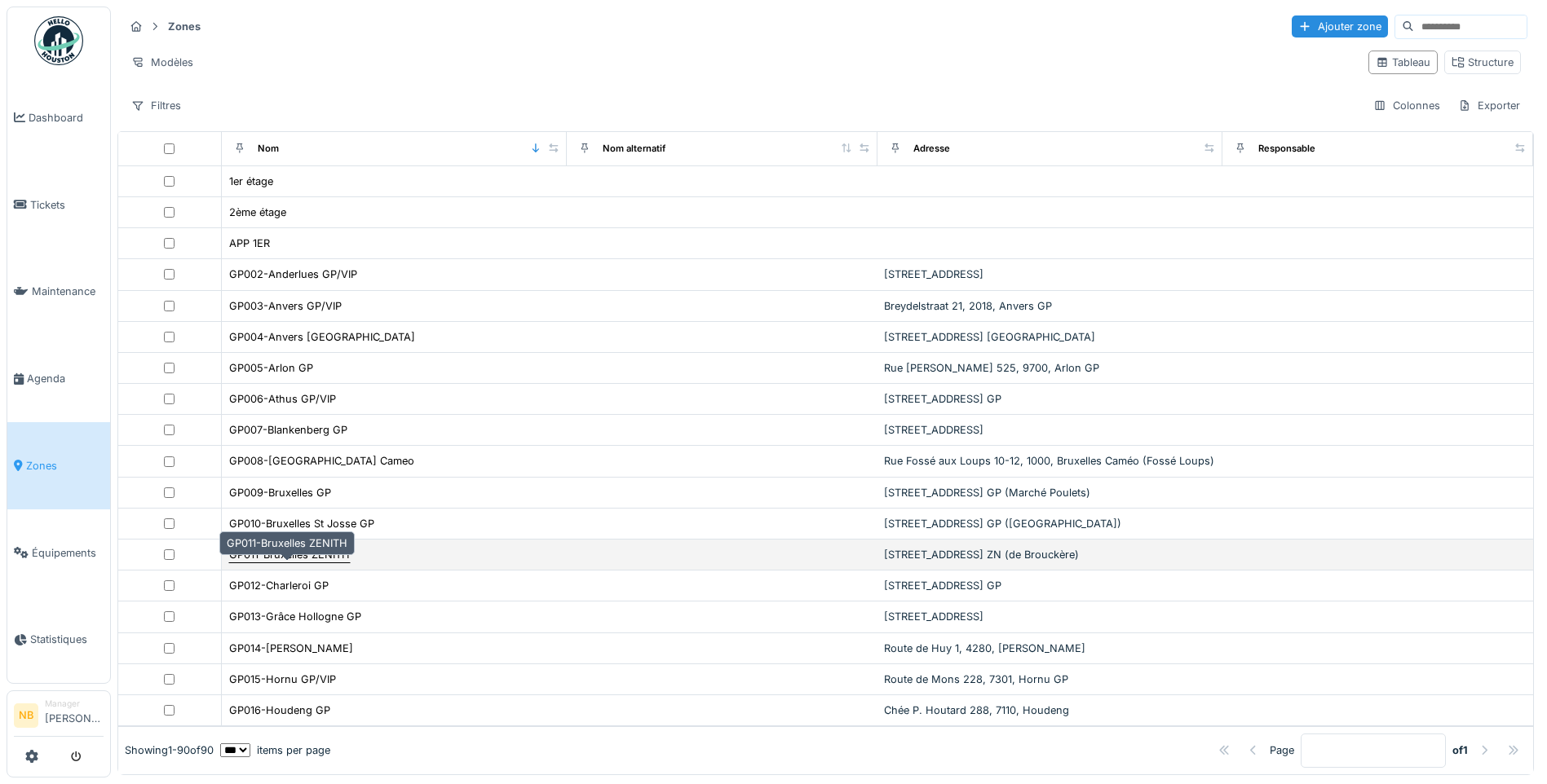
click at [335, 562] on div "GP011-Bruxelles ZENITH" at bounding box center [290, 555] width 121 height 16
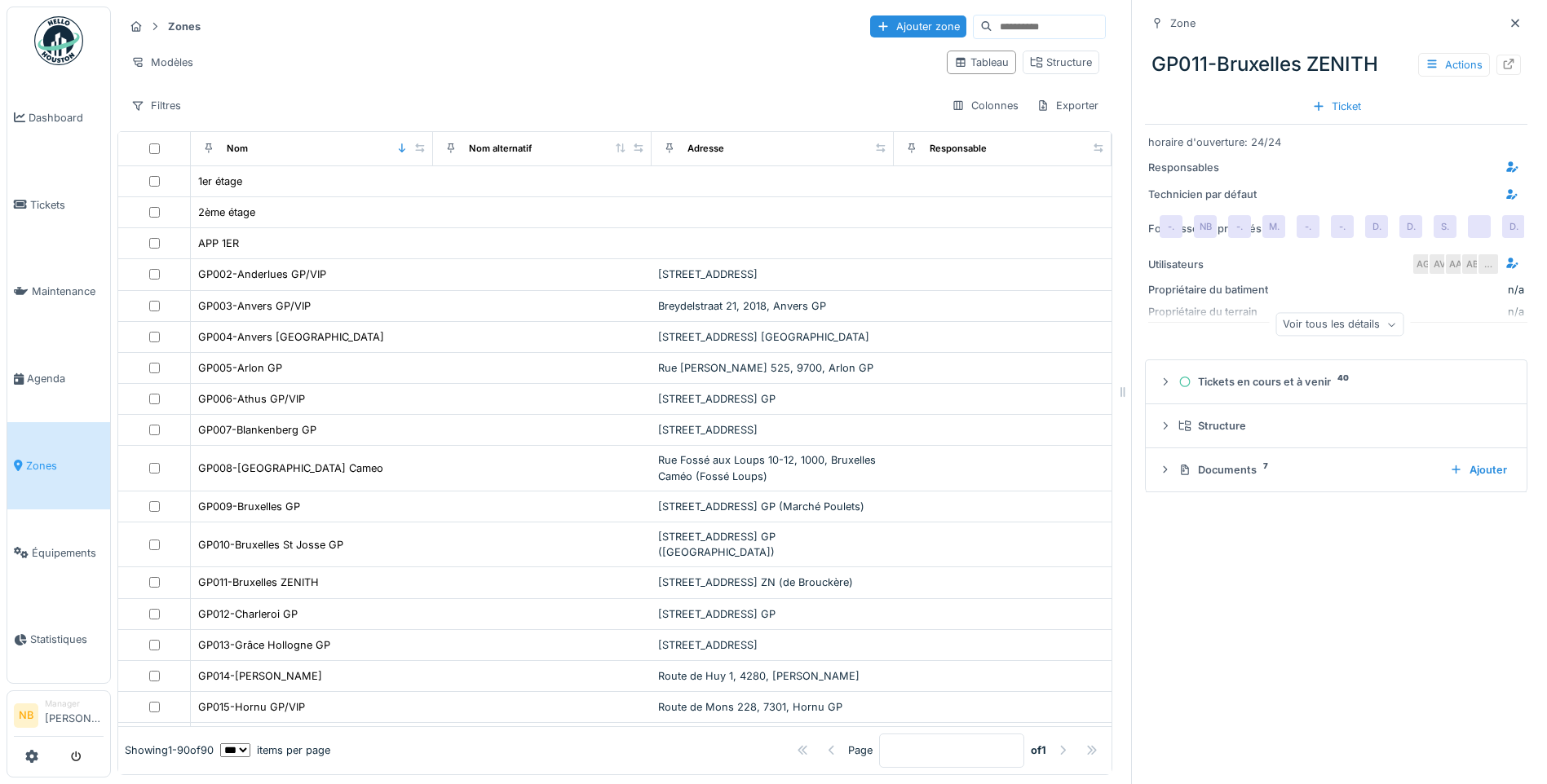
scroll to position [12, 0]
click at [1327, 325] on div "Voir tous les détails" at bounding box center [1339, 324] width 128 height 23
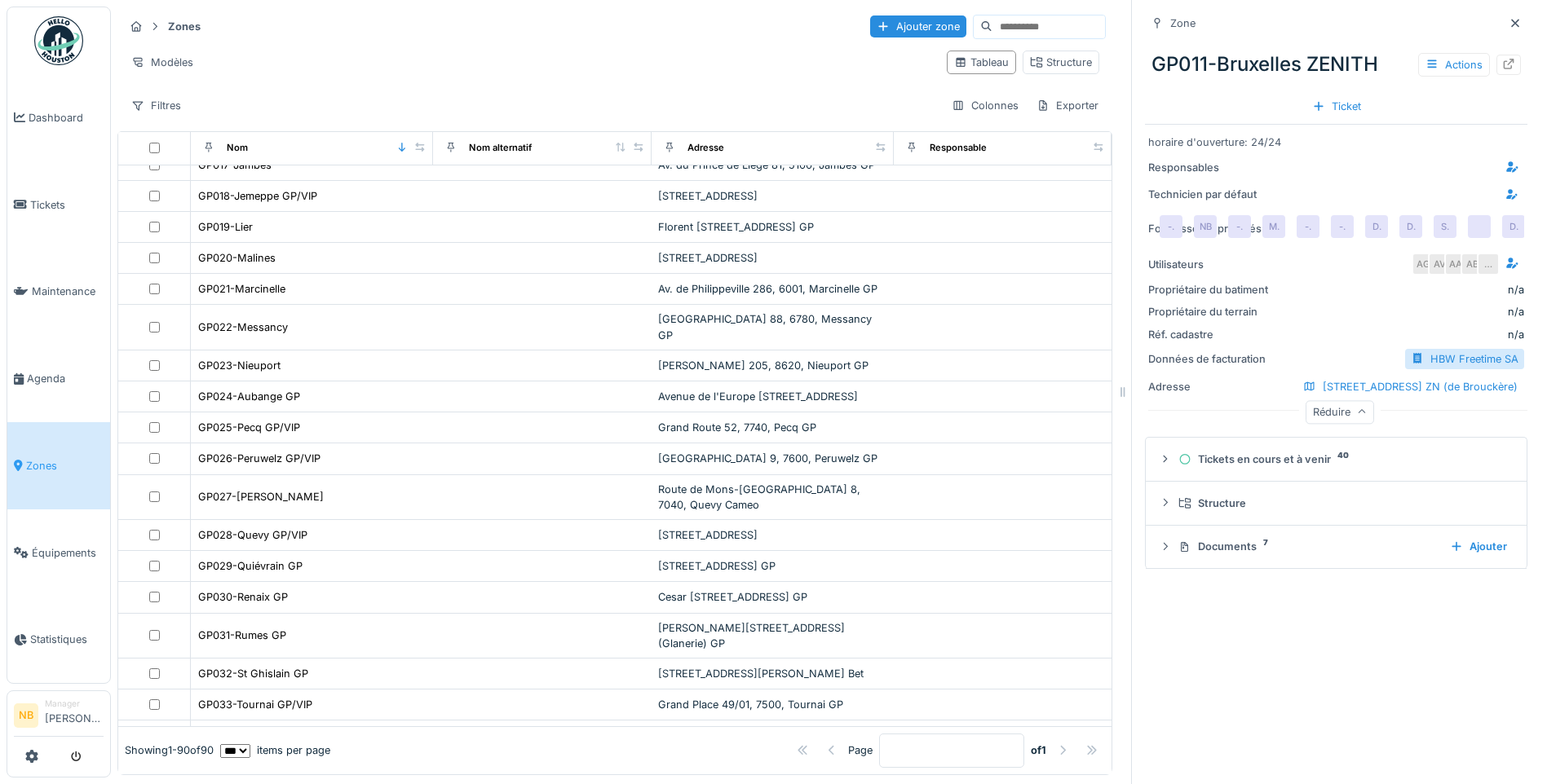
scroll to position [1142, 0]
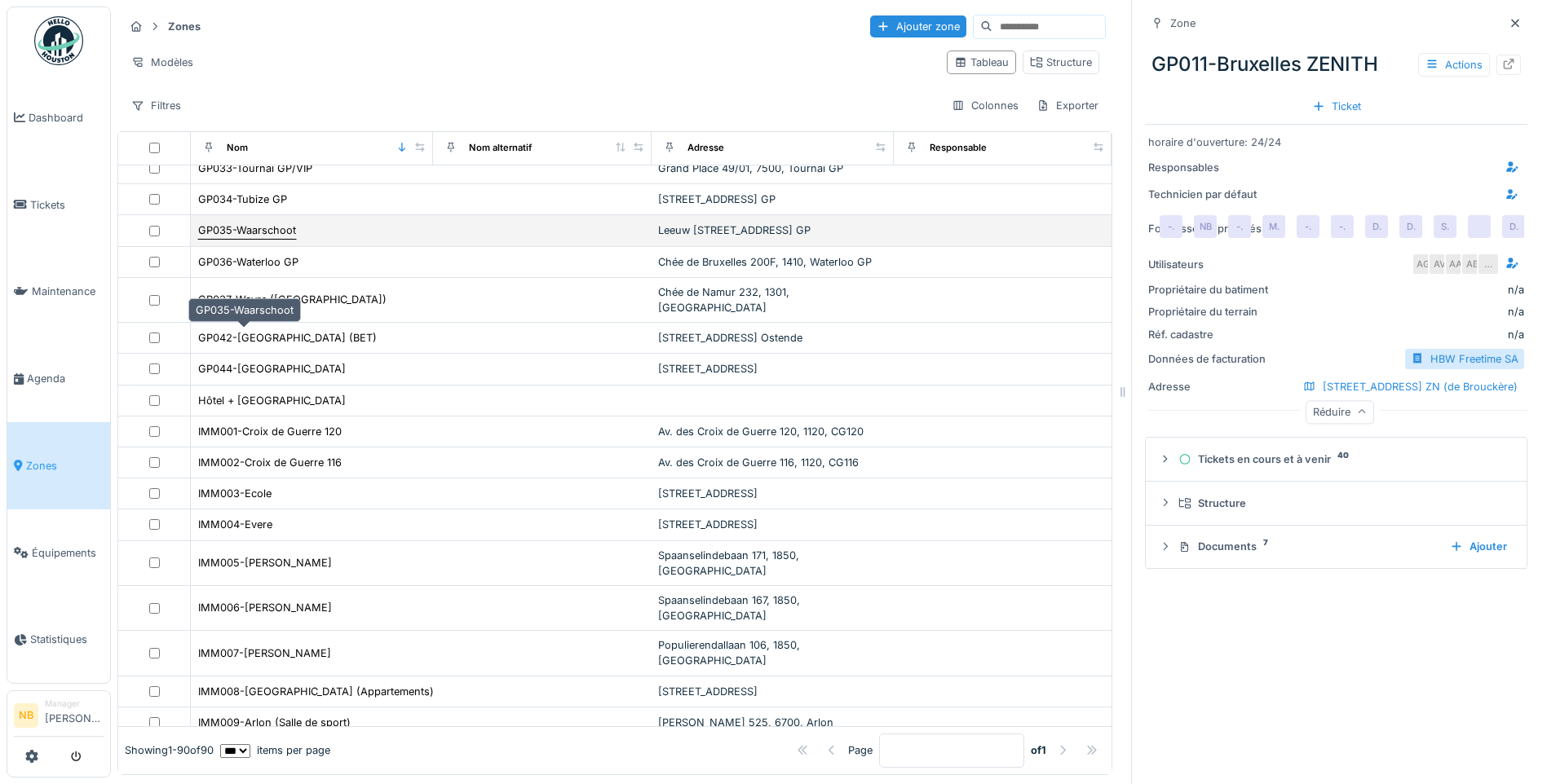
click at [266, 238] on div "GP035-Waarschoot" at bounding box center [247, 230] width 98 height 16
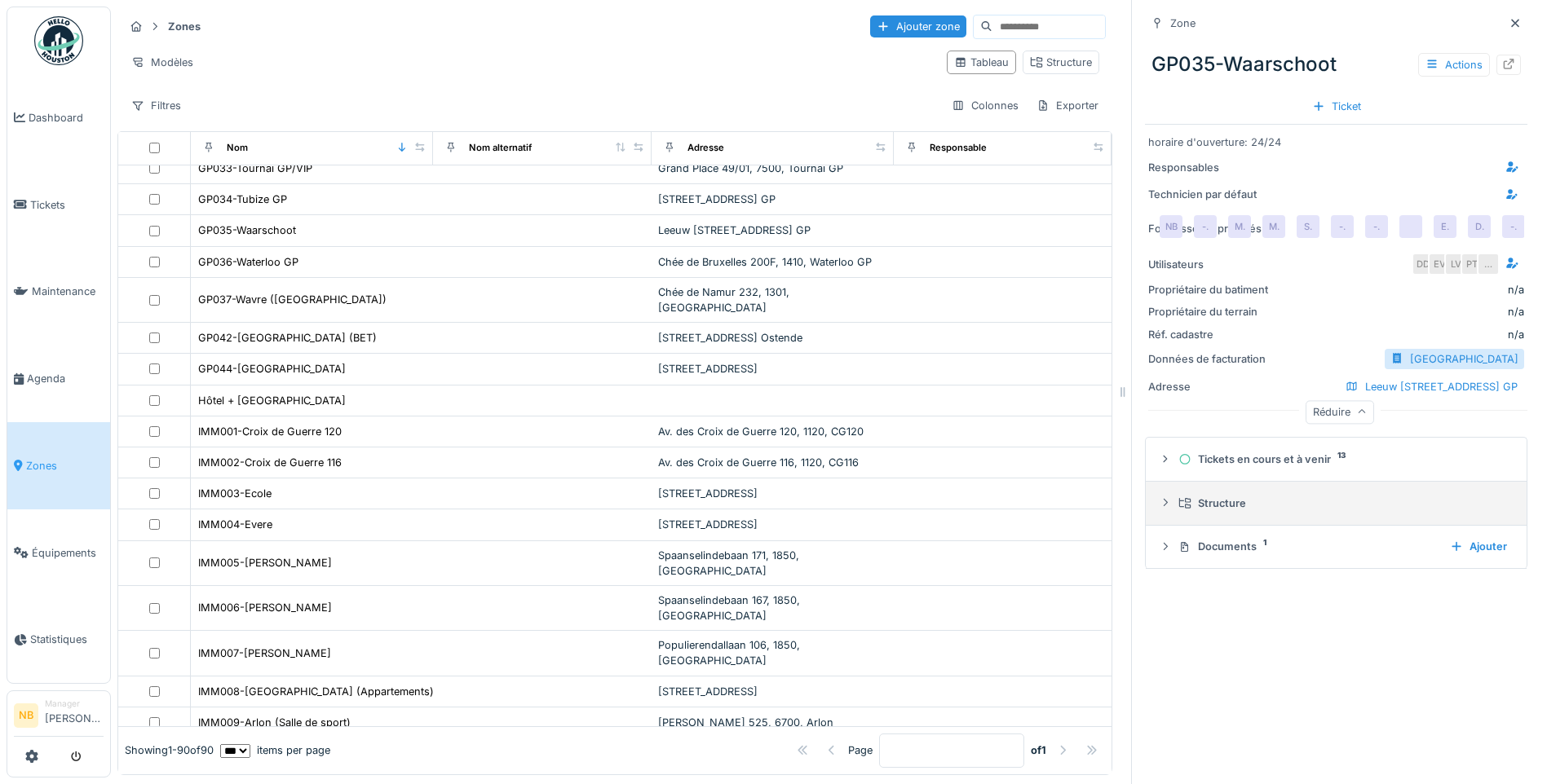
scroll to position [12, 0]
click at [1201, 506] on div "Structure" at bounding box center [1342, 503] width 329 height 16
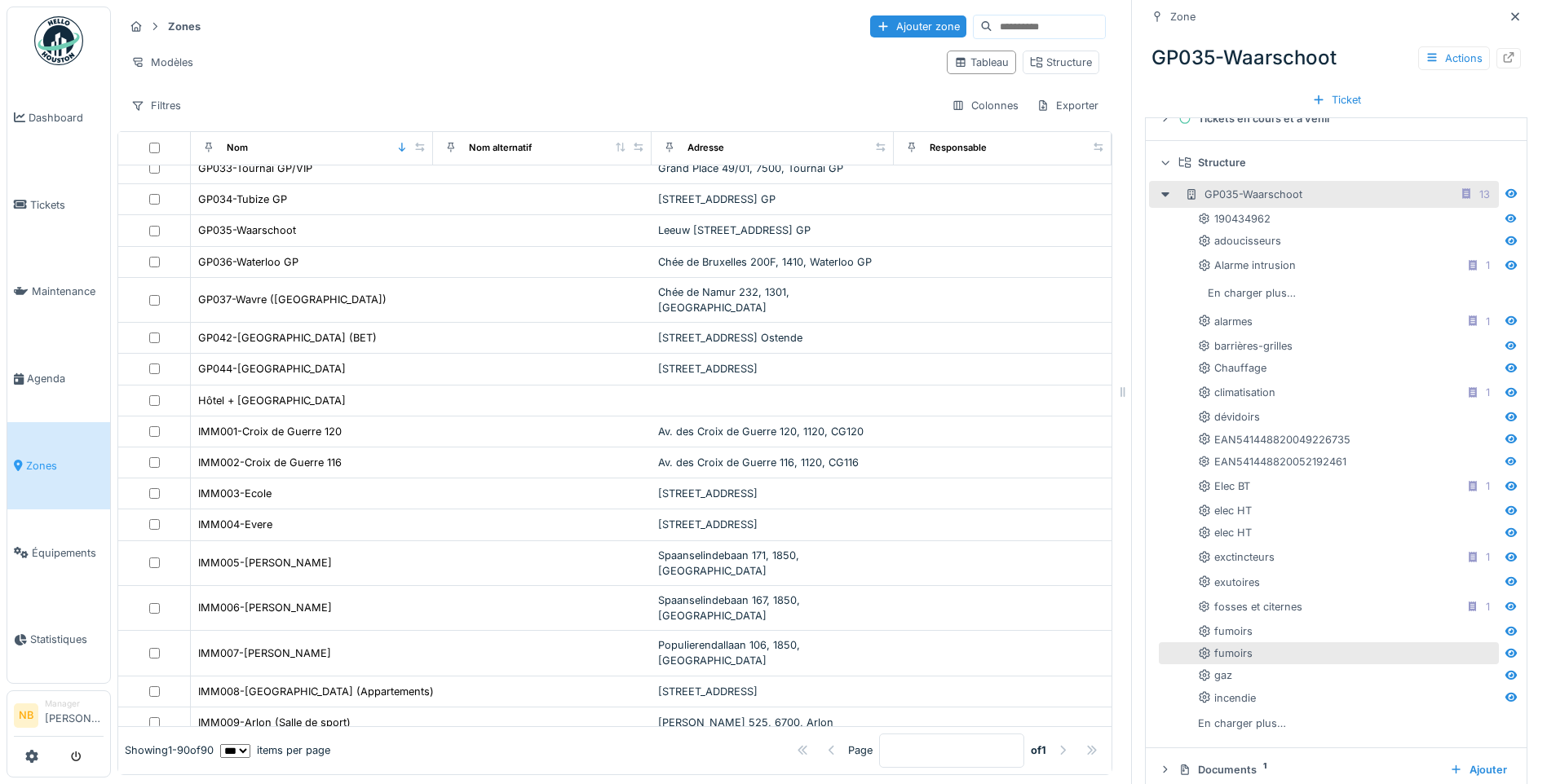
scroll to position [377, 0]
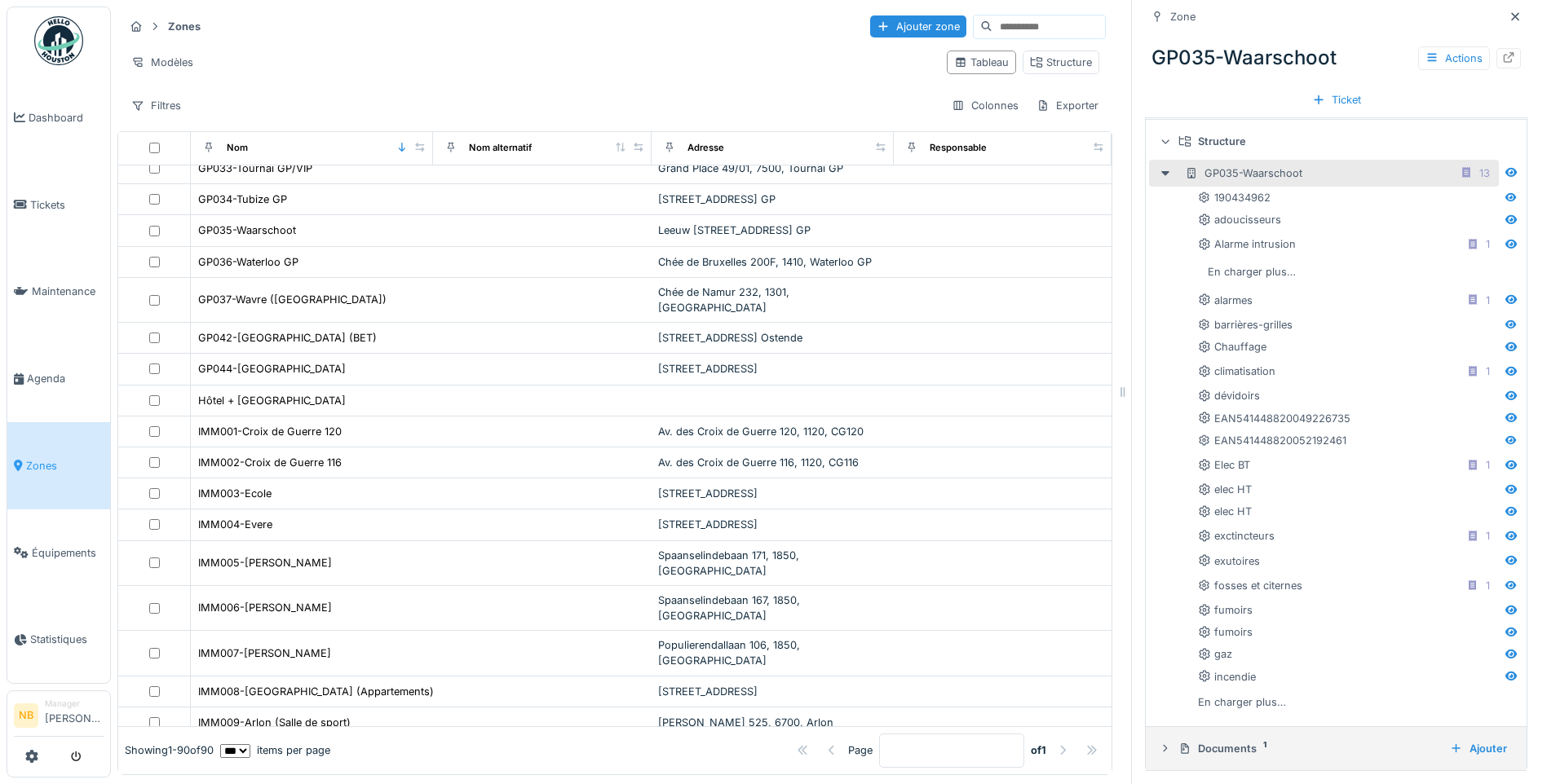
click at [1213, 741] on div "Documents 1" at bounding box center [1308, 749] width 259 height 16
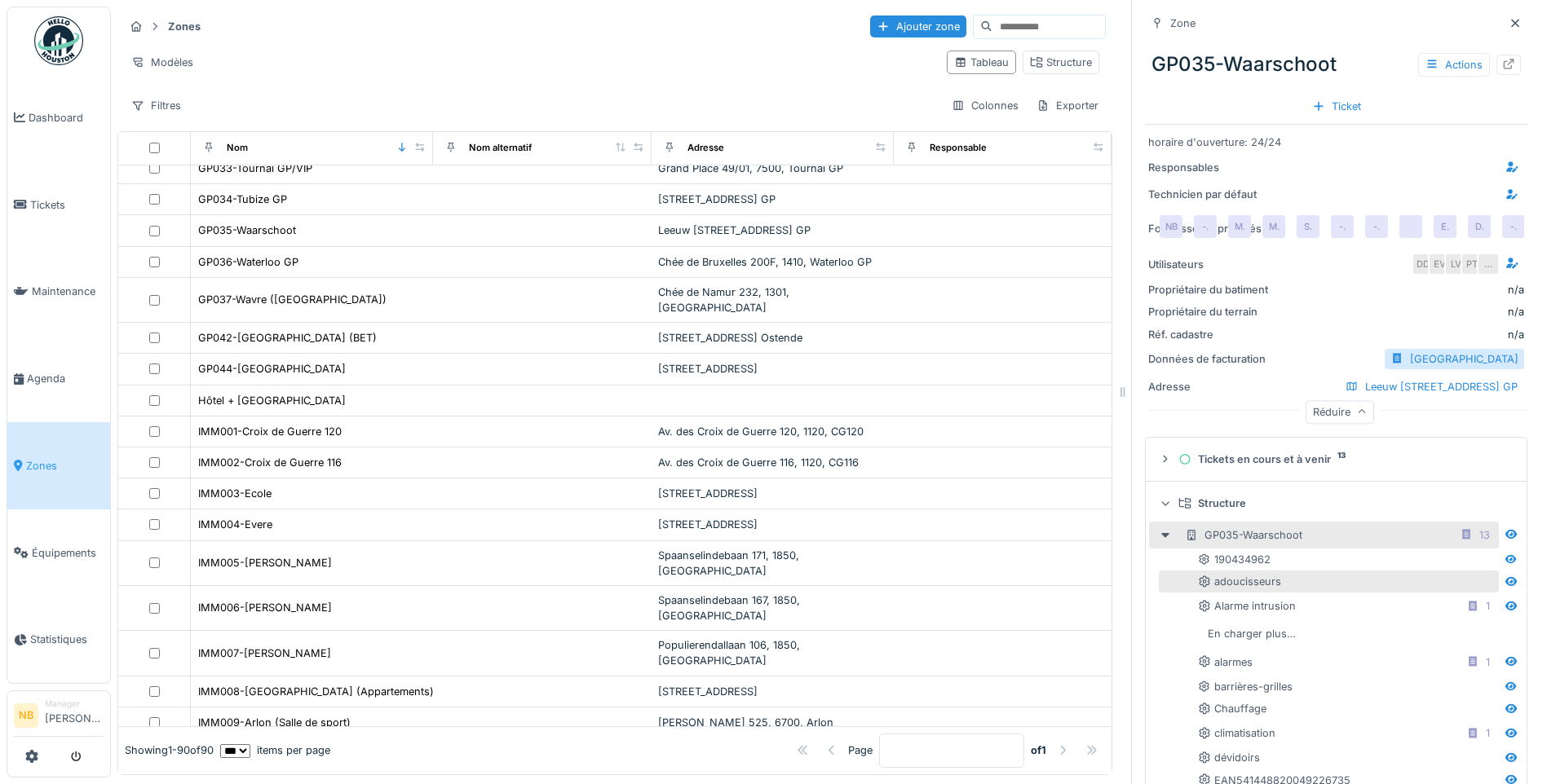
scroll to position [0, 0]
click at [1429, 67] on div "Actions" at bounding box center [1454, 64] width 72 height 23
click at [1355, 42] on div "GP035-Waarschoot Actions Ticket" at bounding box center [1336, 78] width 383 height 84
click at [1045, 101] on div "Exporter" at bounding box center [1067, 105] width 76 height 23
click at [1056, 162] on div "Export Excel" at bounding box center [1079, 167] width 140 height 24
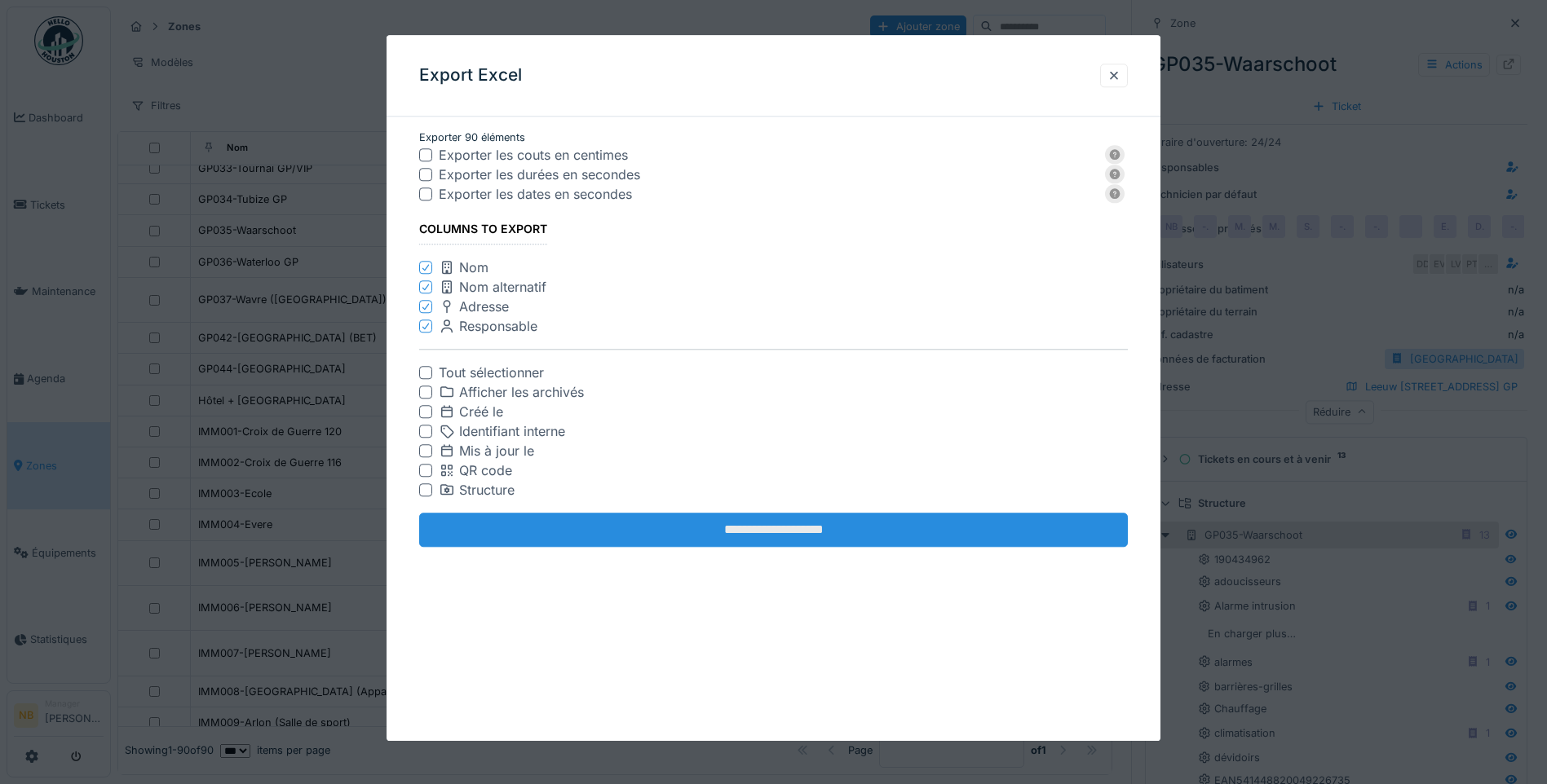
scroll to position [12, 0]
click at [812, 524] on input "**********" at bounding box center [773, 531] width 709 height 34
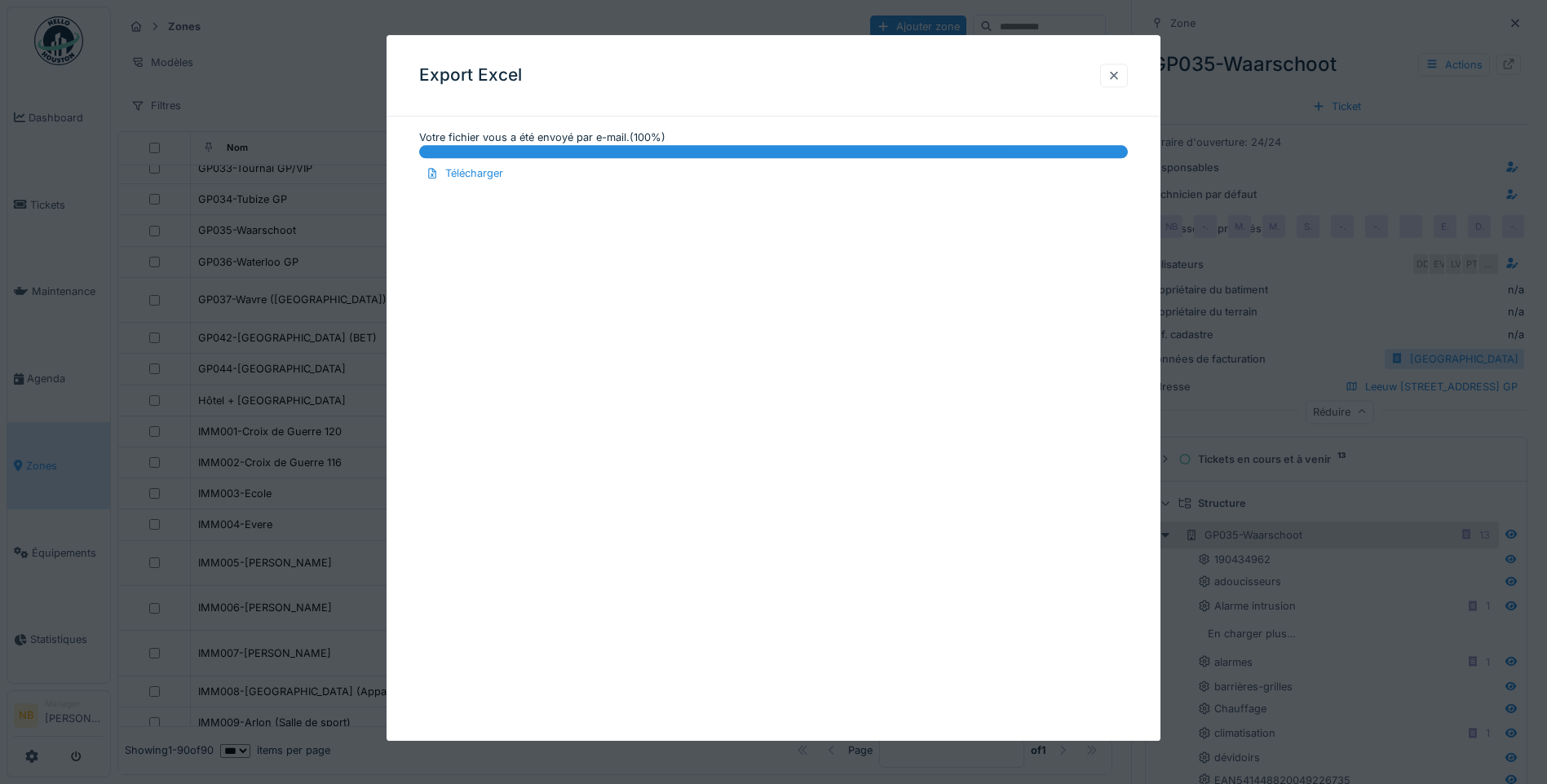
click at [1114, 74] on div at bounding box center [1114, 75] width 13 height 16
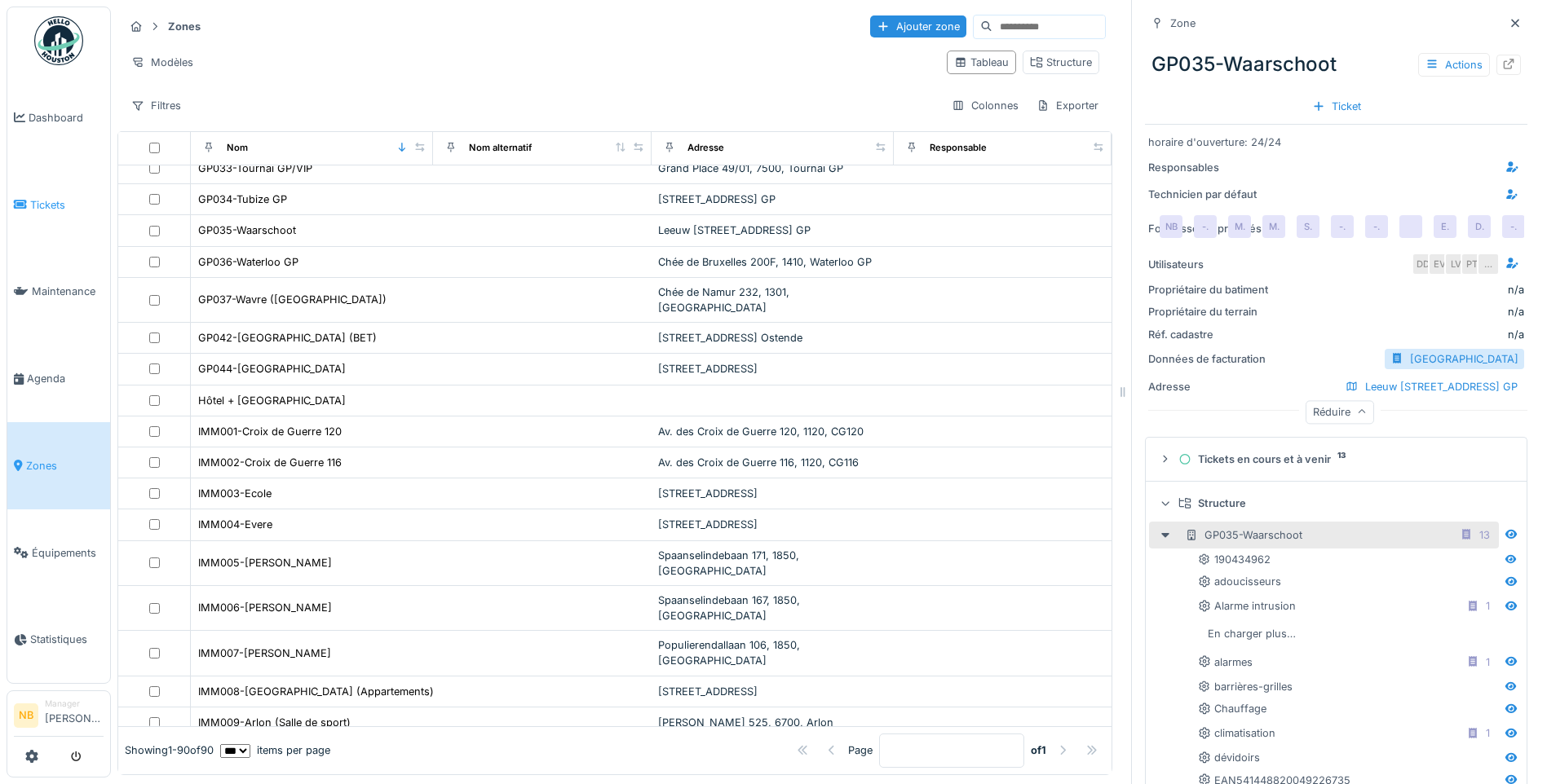
click at [65, 197] on span "Tickets" at bounding box center [66, 205] width 74 height 16
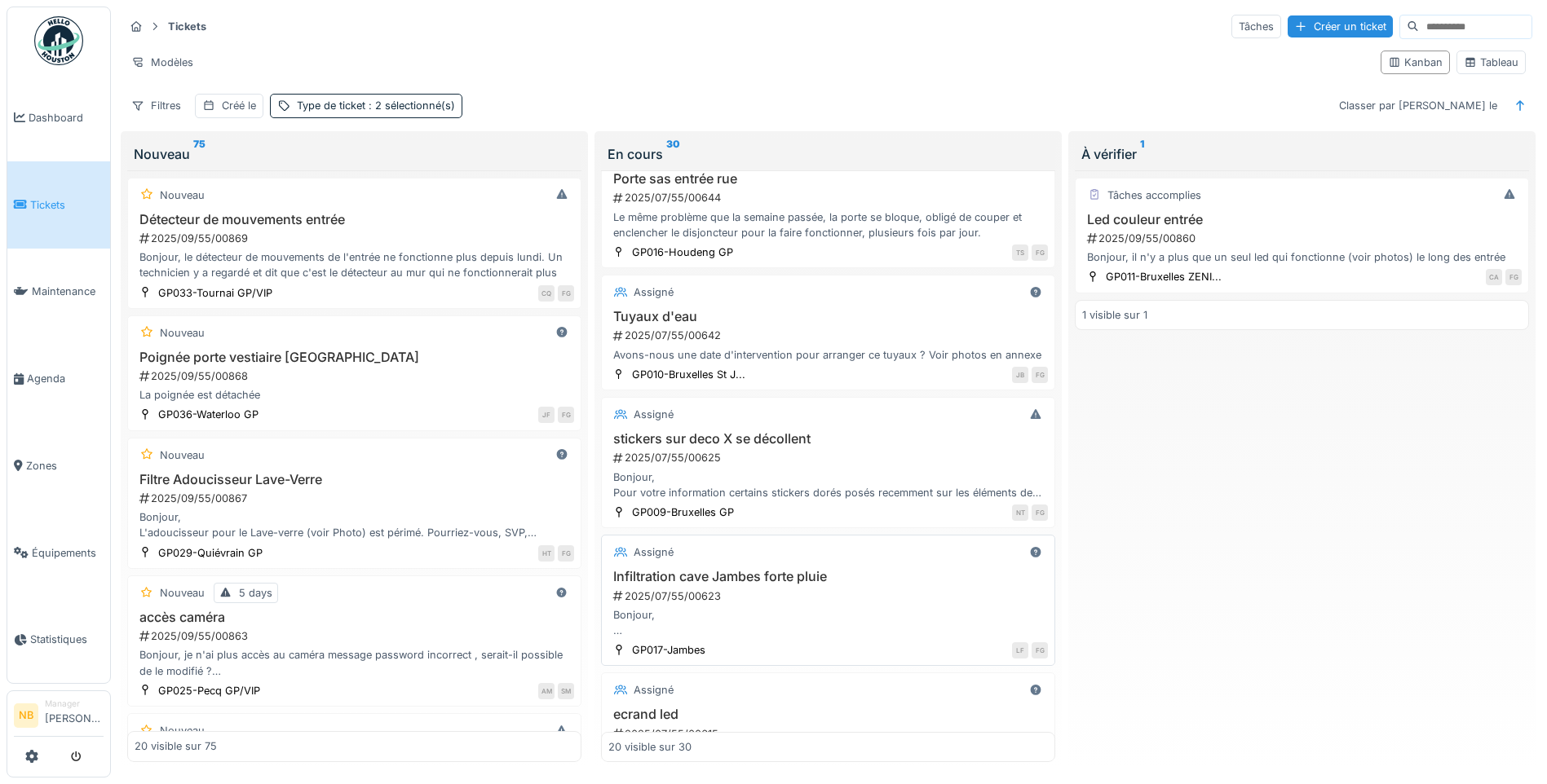
scroll to position [2206, 0]
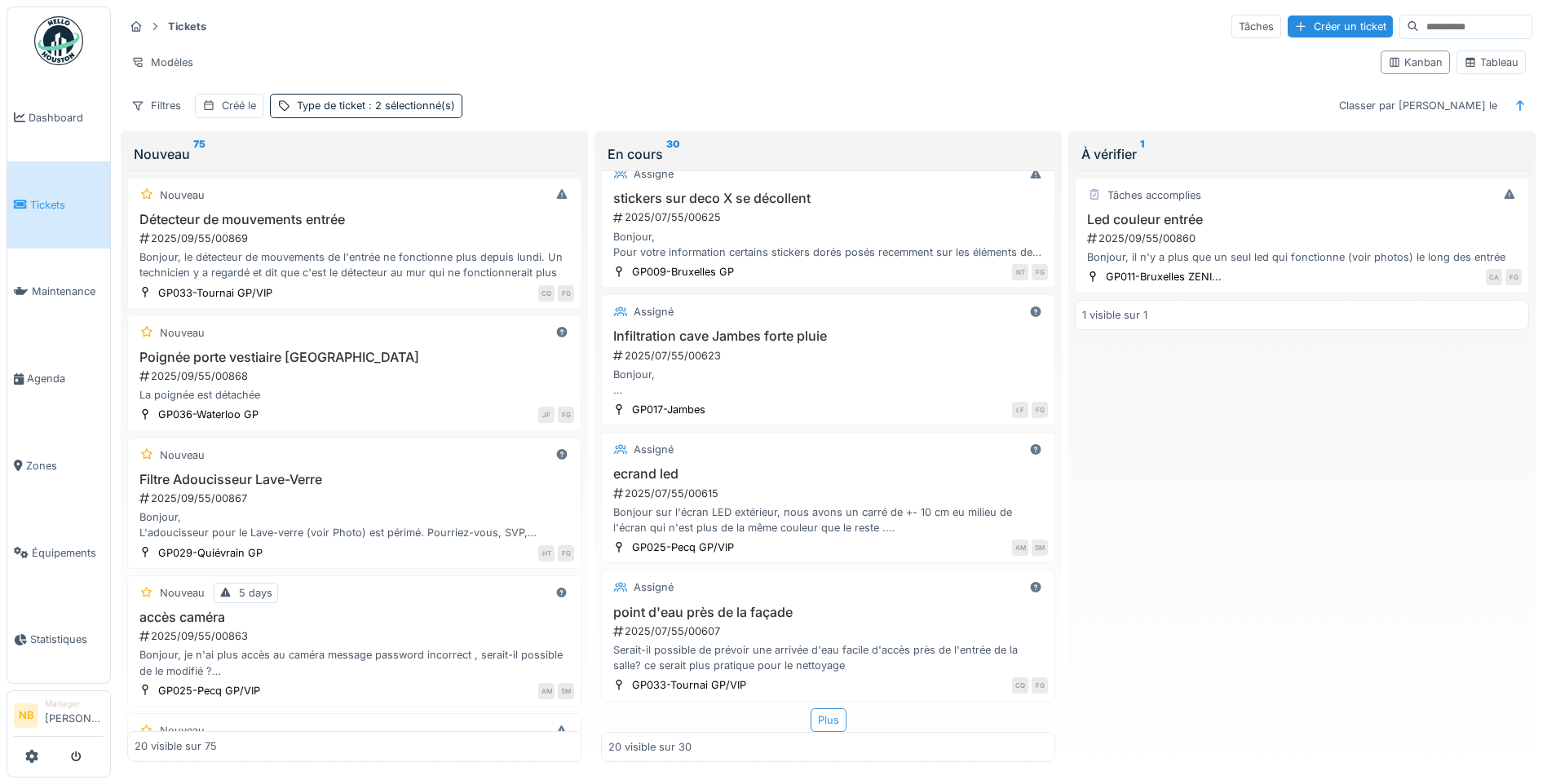
click at [810, 718] on div "Plus" at bounding box center [828, 720] width 36 height 23
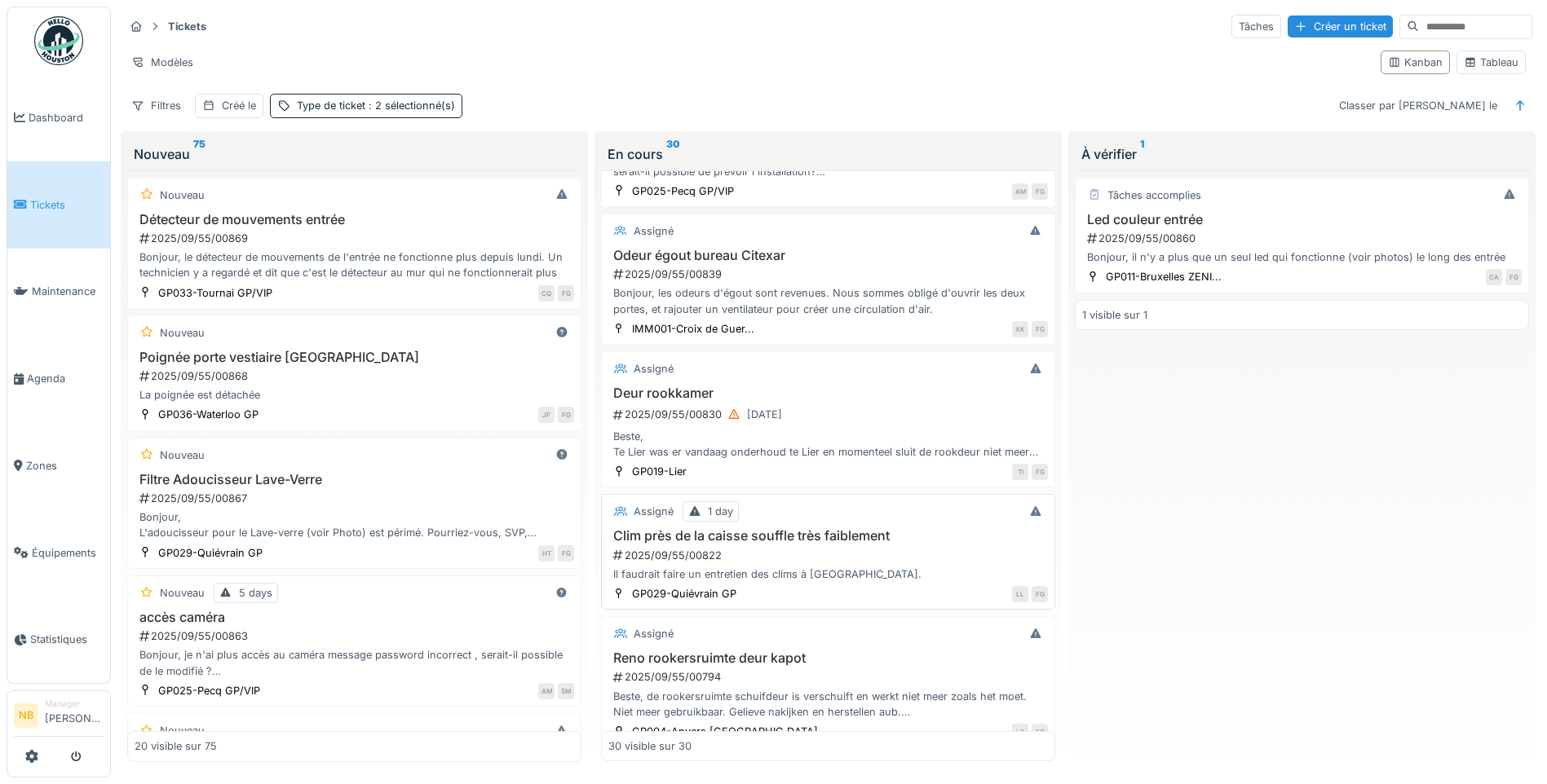
scroll to position [470, 0]
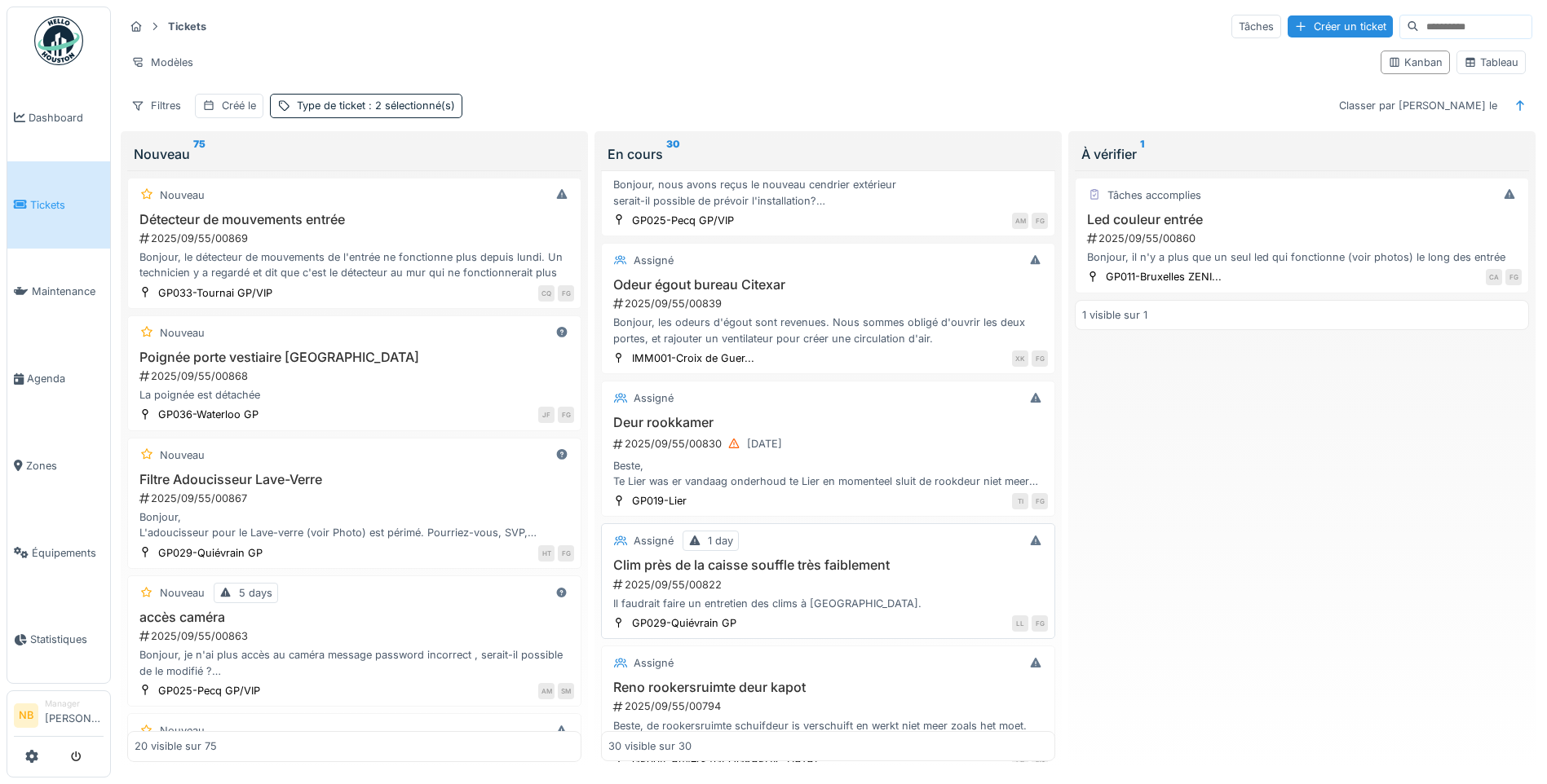
click at [935, 577] on div "2025/09/55/00822" at bounding box center [830, 585] width 436 height 16
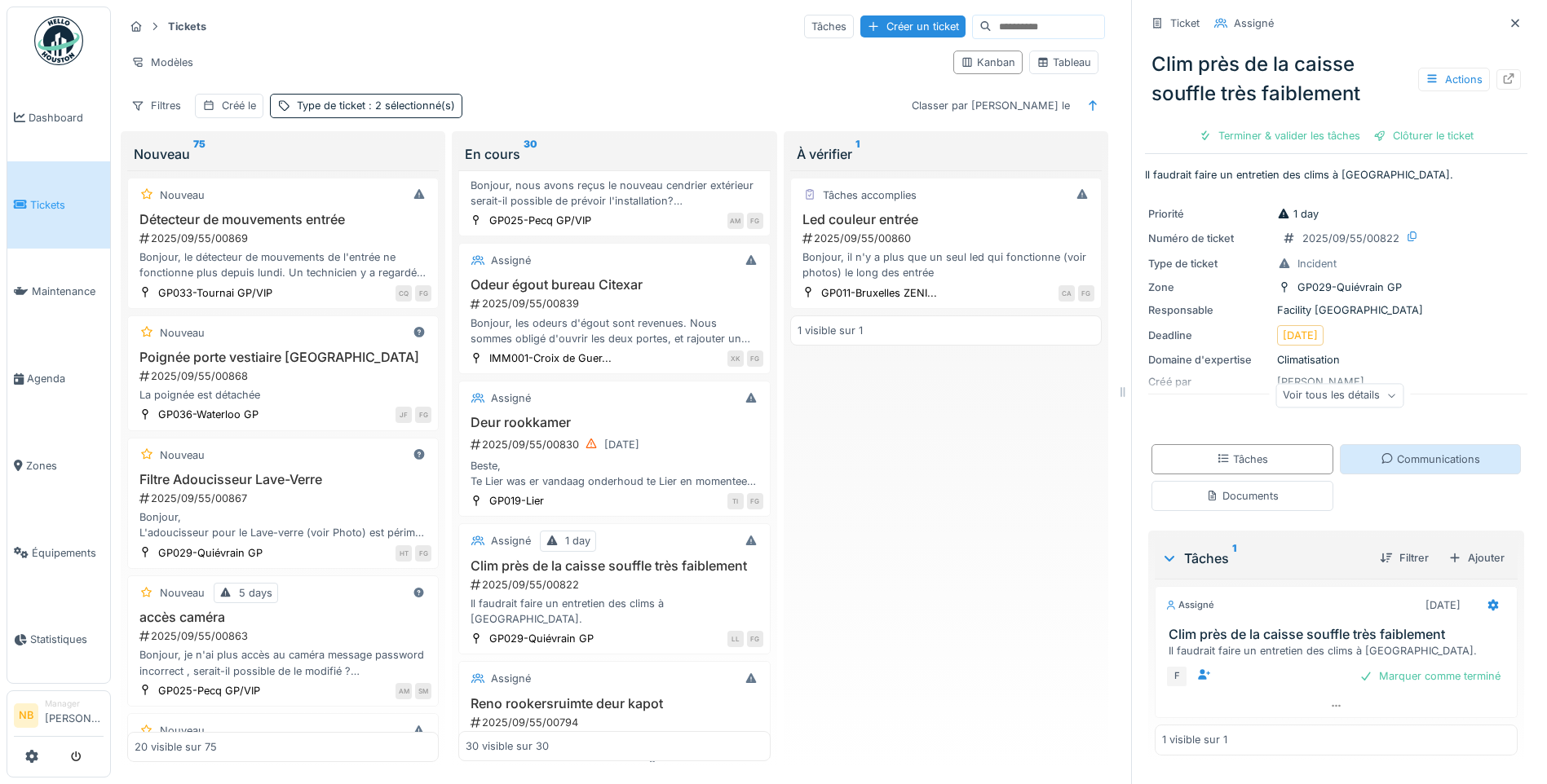
click at [1442, 444] on div "Communications" at bounding box center [1431, 459] width 182 height 30
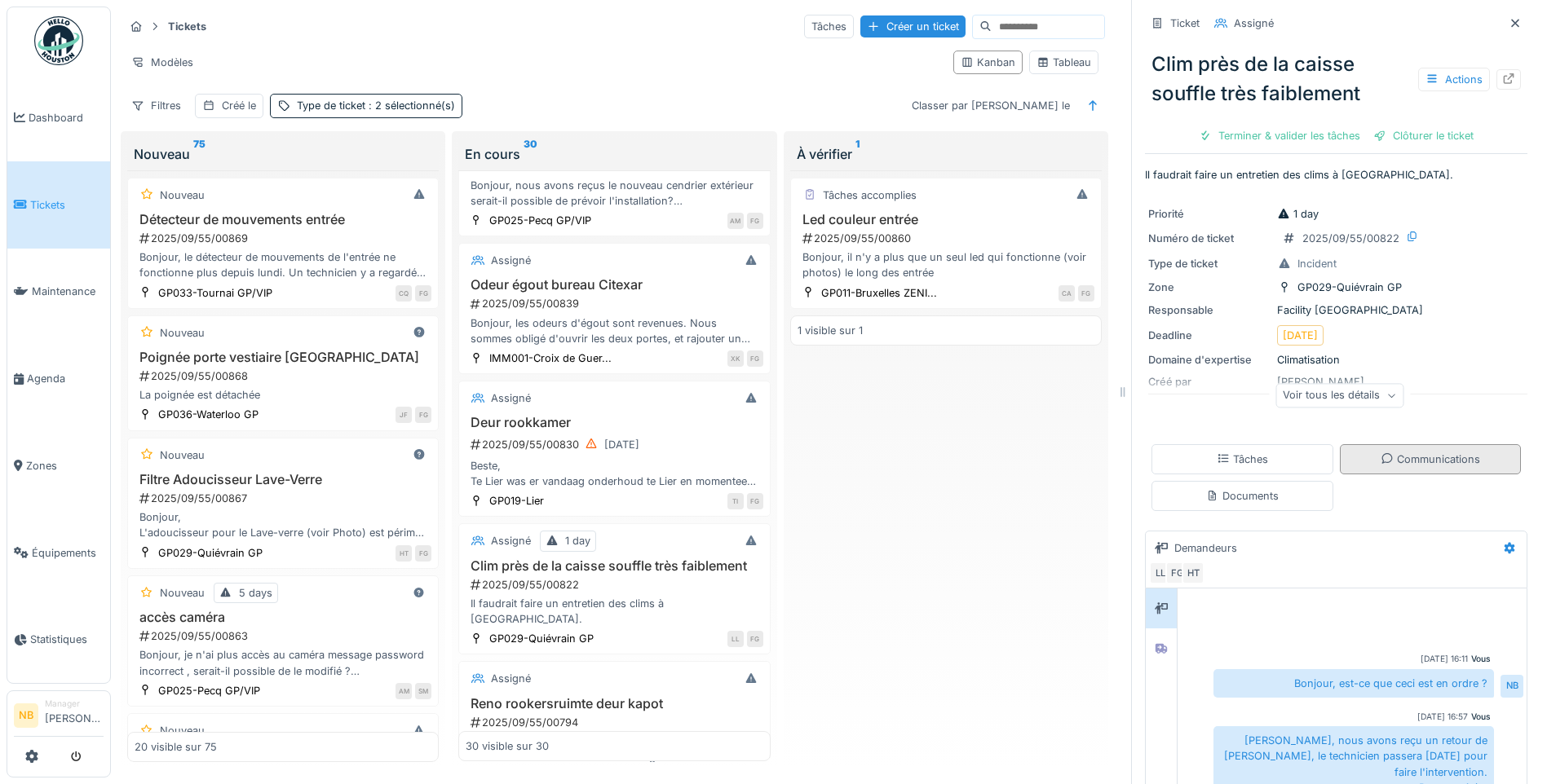
scroll to position [11, 0]
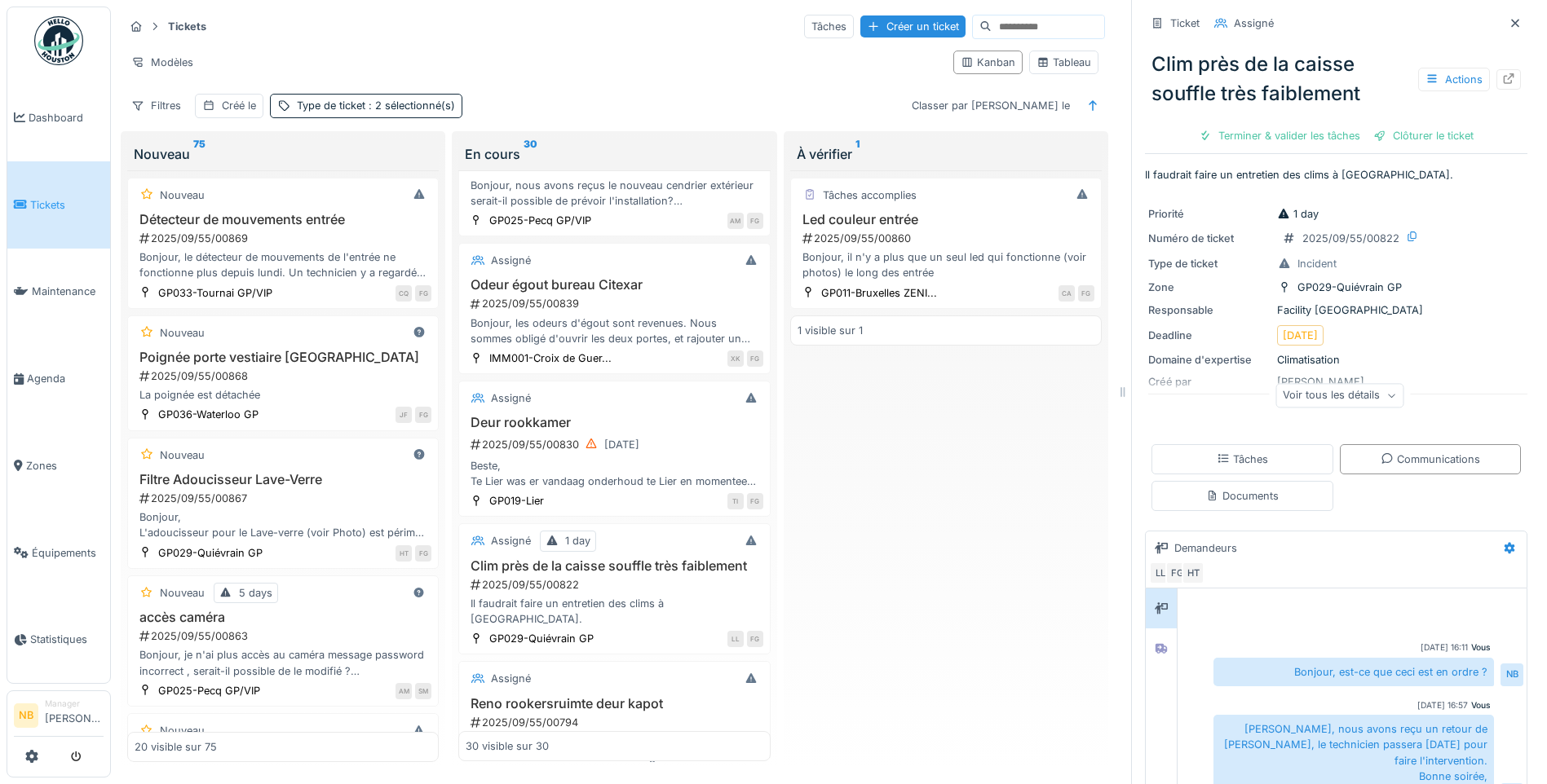
click at [1324, 384] on div "Voir tous les détails" at bounding box center [1339, 395] width 128 height 23
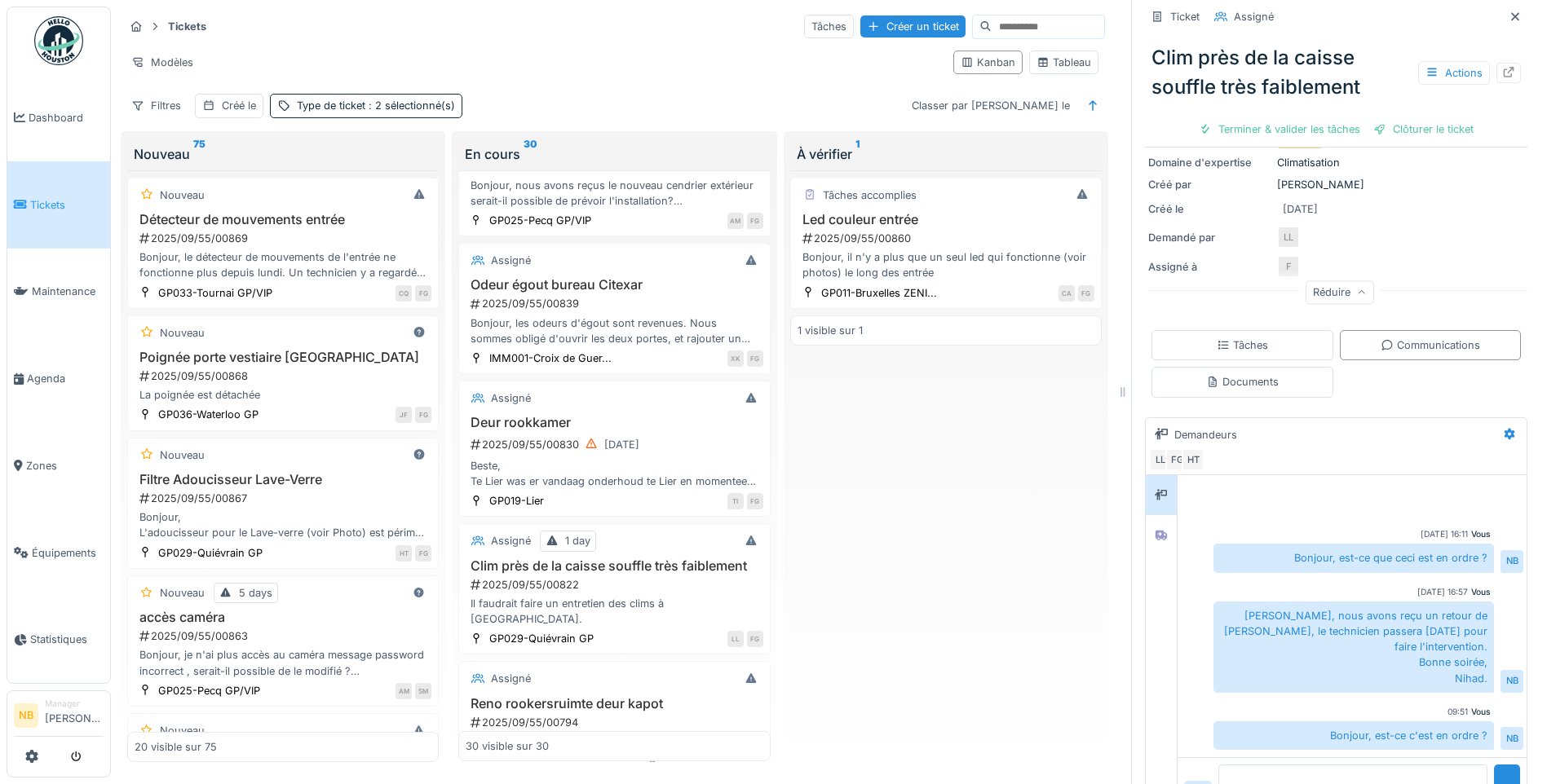
scroll to position [248, 0]
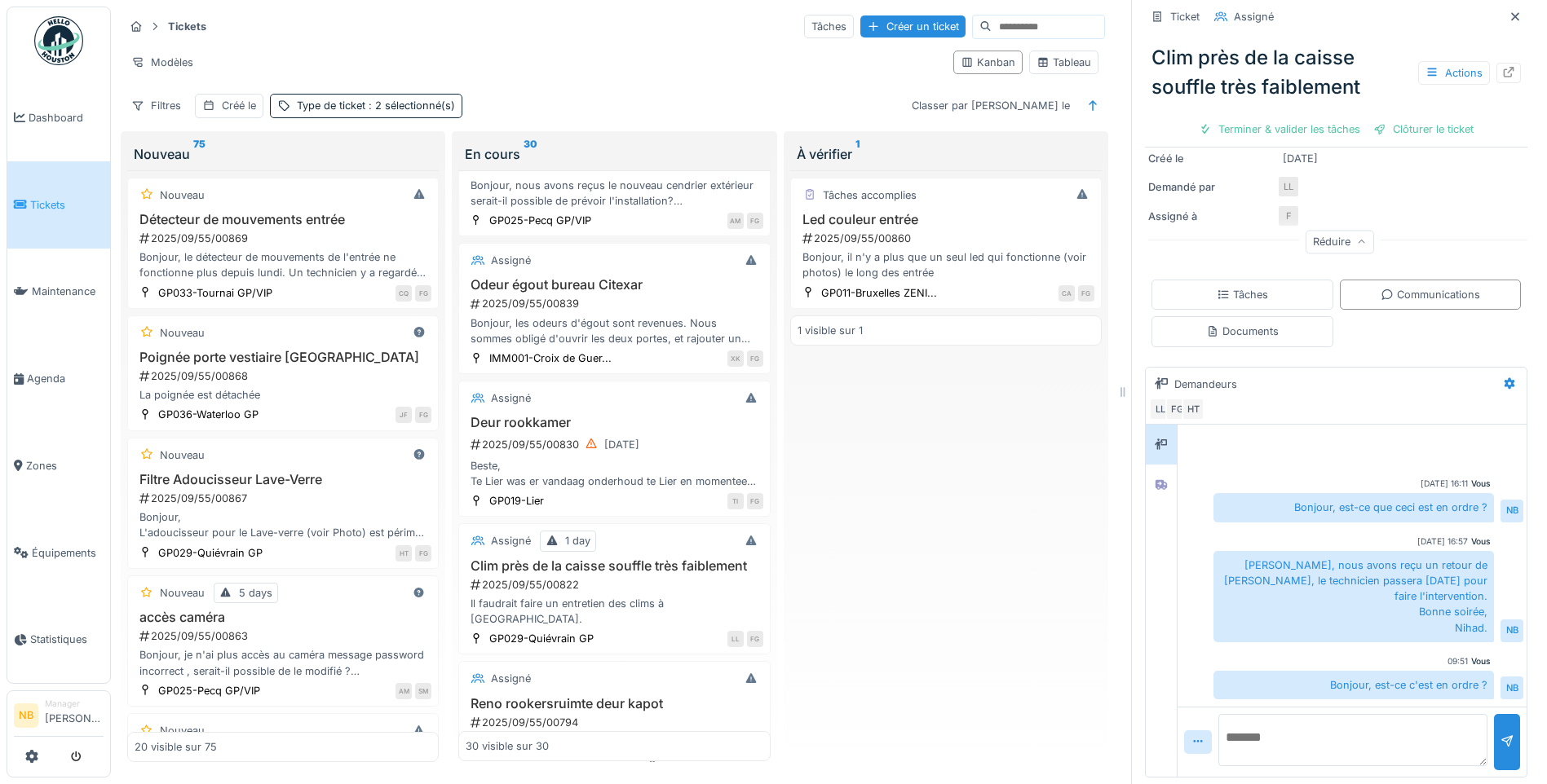
click at [1350, 718] on textarea at bounding box center [1352, 740] width 269 height 52
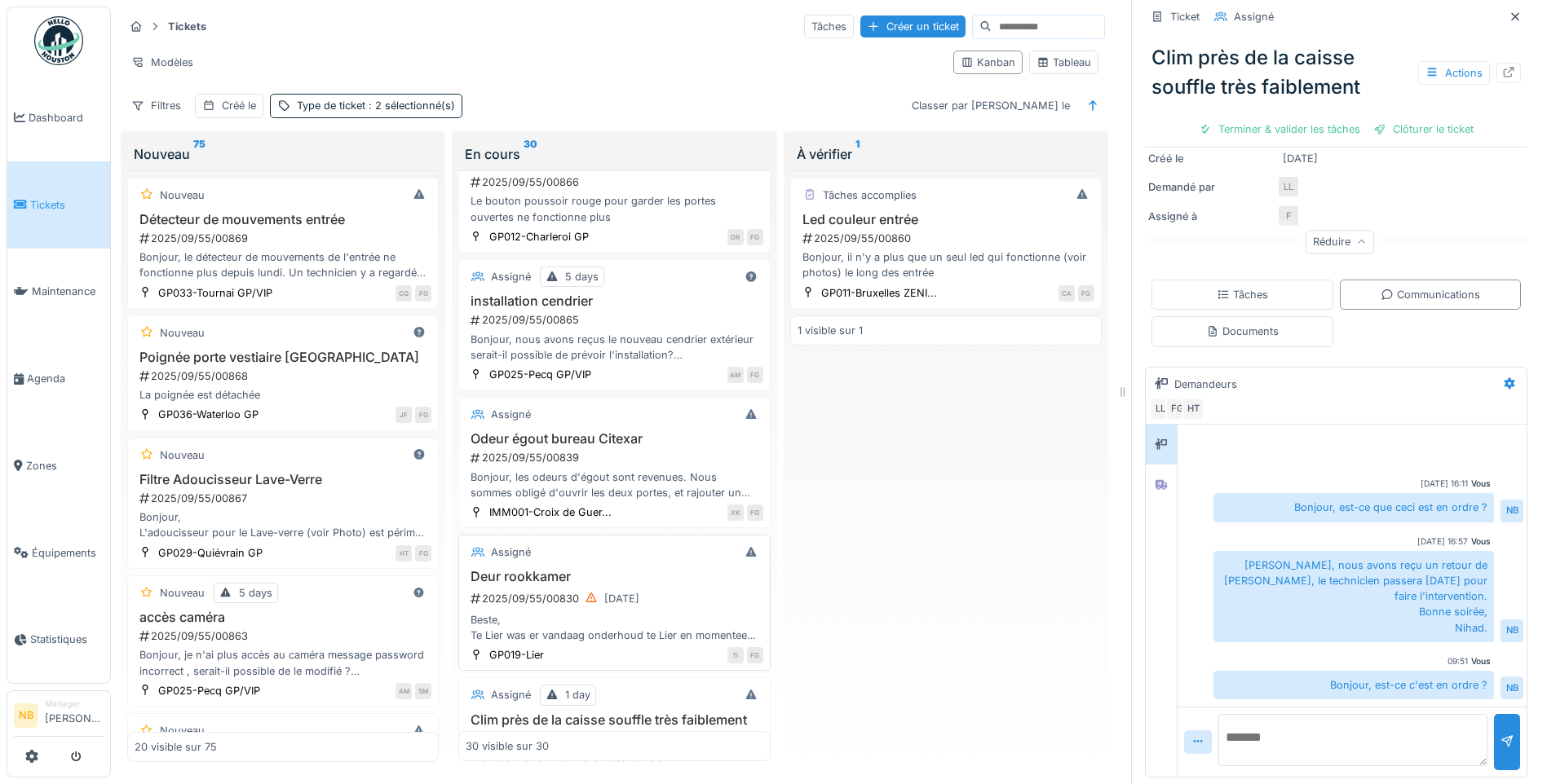
scroll to position [295, 0]
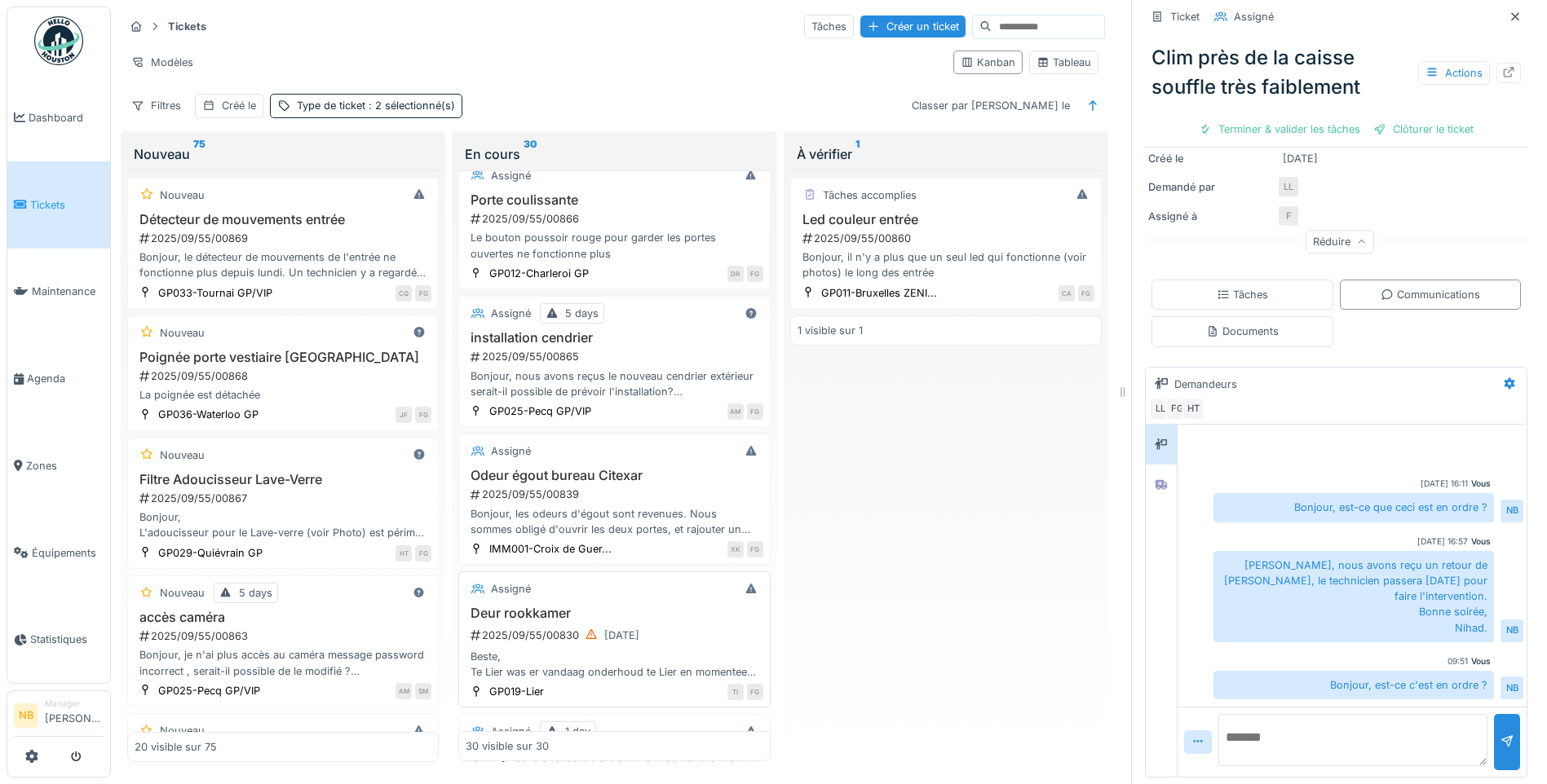
click at [688, 606] on h3 "Deur rookkamer" at bounding box center [614, 614] width 297 height 16
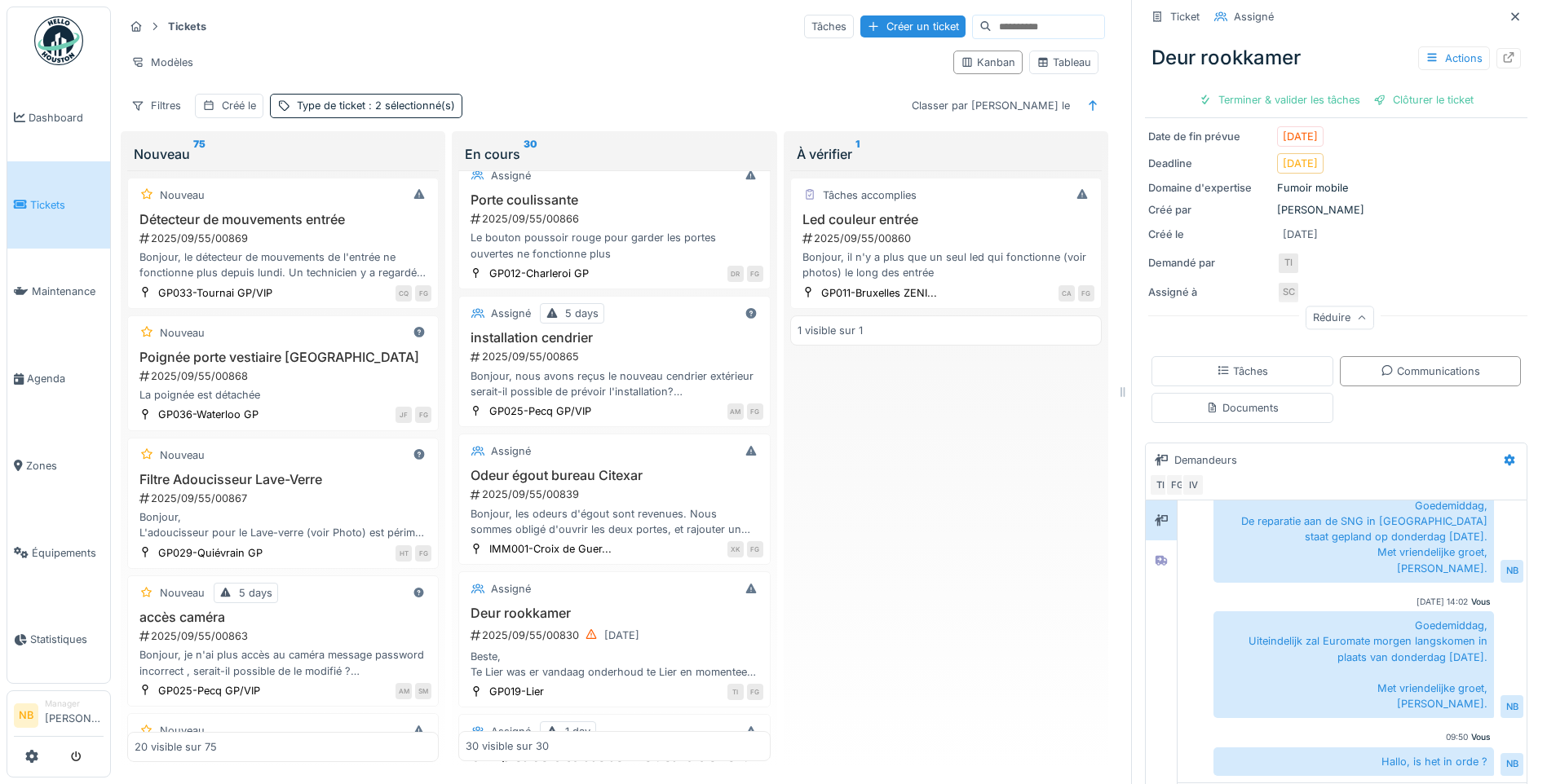
scroll to position [254, 0]
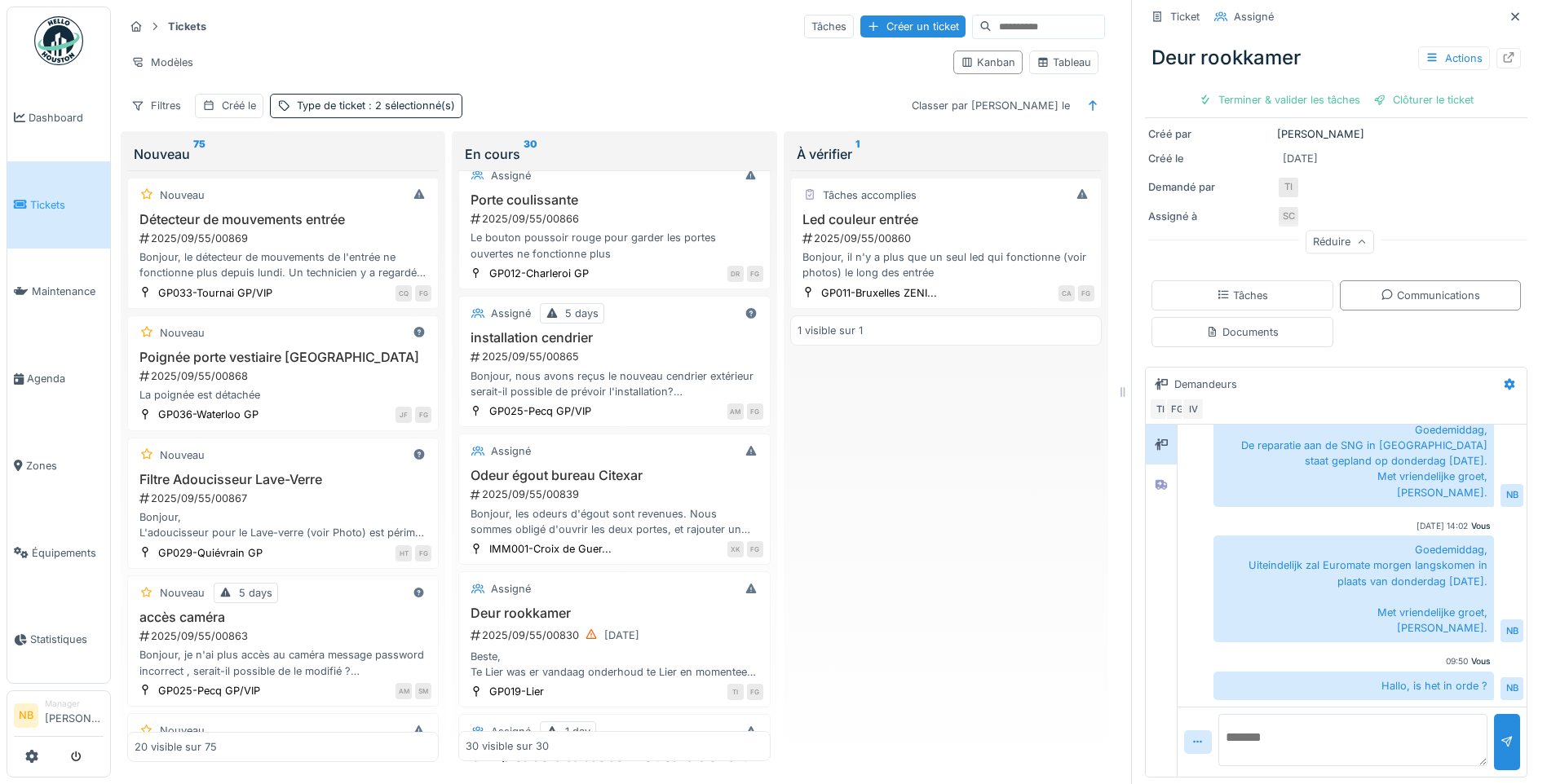
click at [1350, 739] on textarea at bounding box center [1352, 740] width 269 height 52
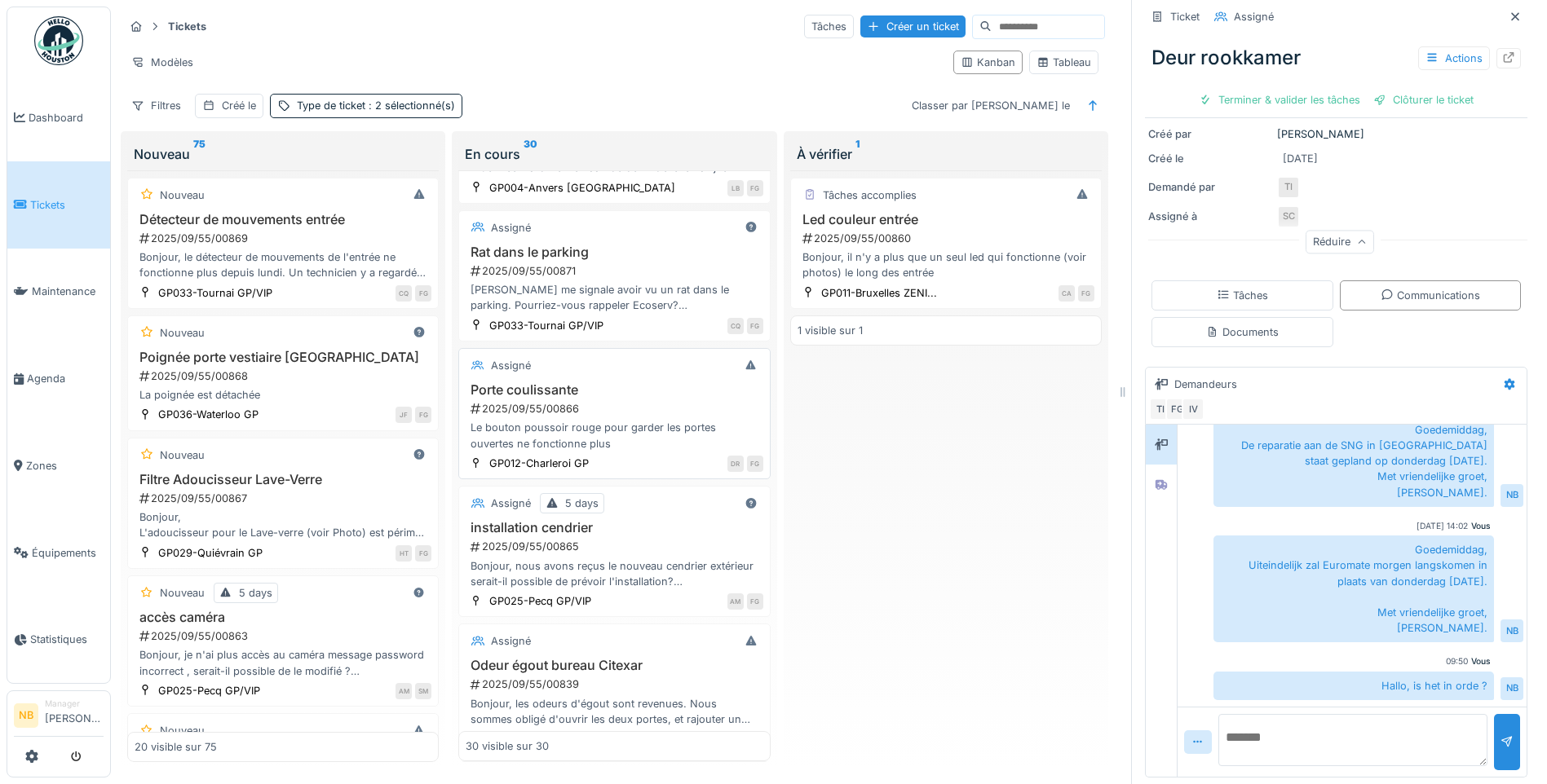
click at [695, 422] on div "Le bouton poussoir rouge pour garder les portes ouvertes ne fonctionne plus" at bounding box center [614, 435] width 297 height 31
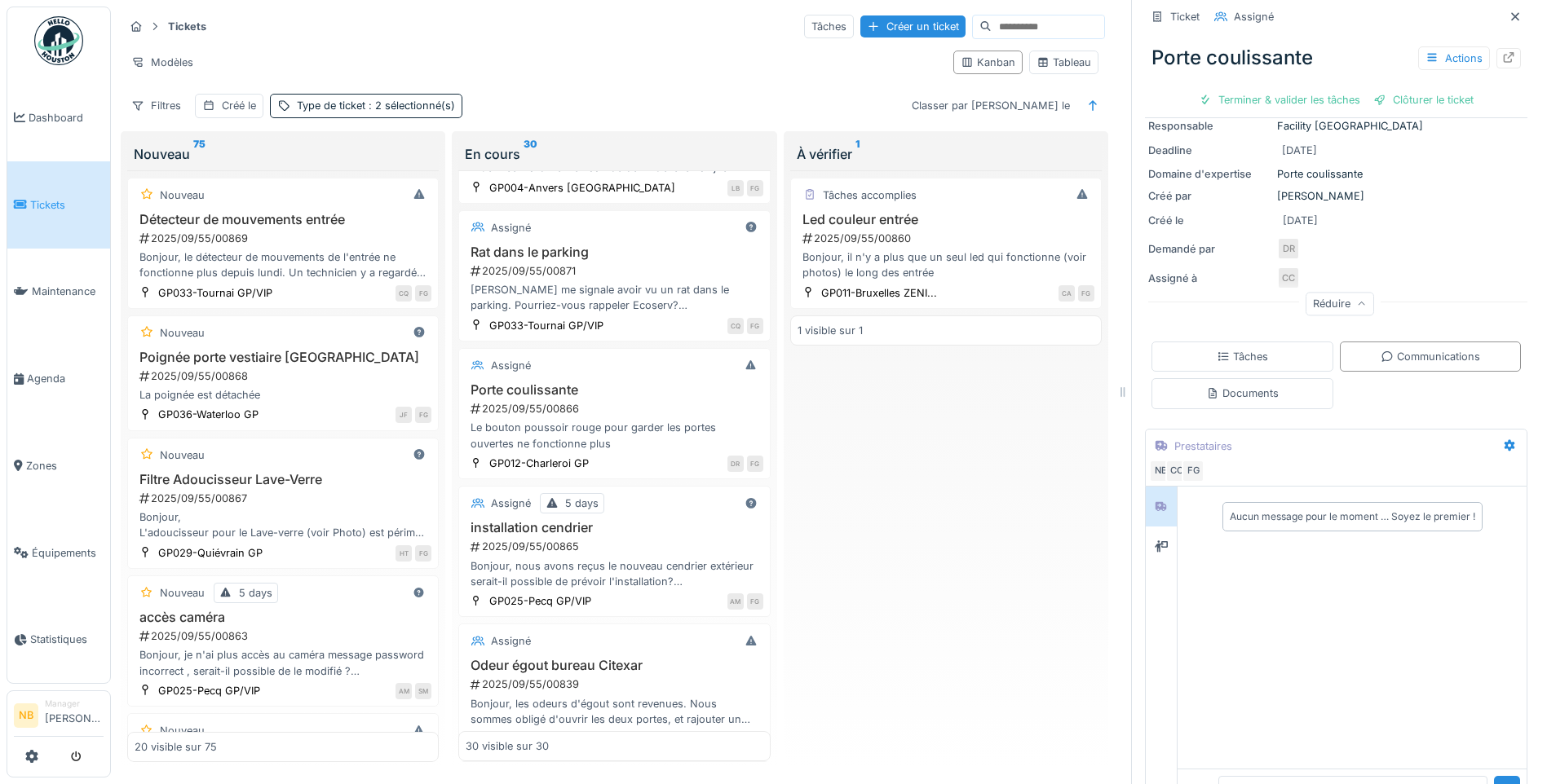
scroll to position [210, 0]
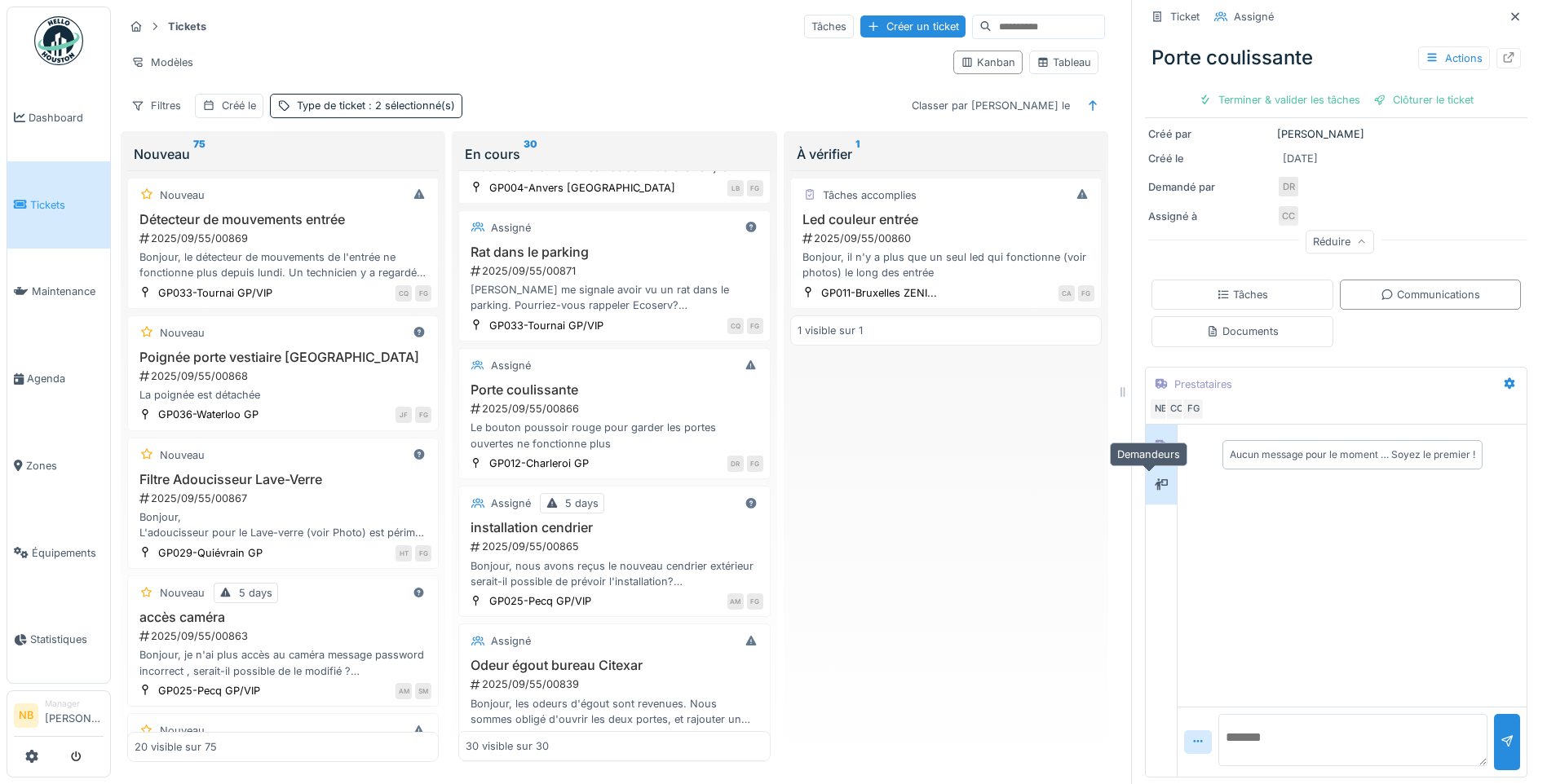
click at [1149, 478] on div at bounding box center [1161, 485] width 24 height 20
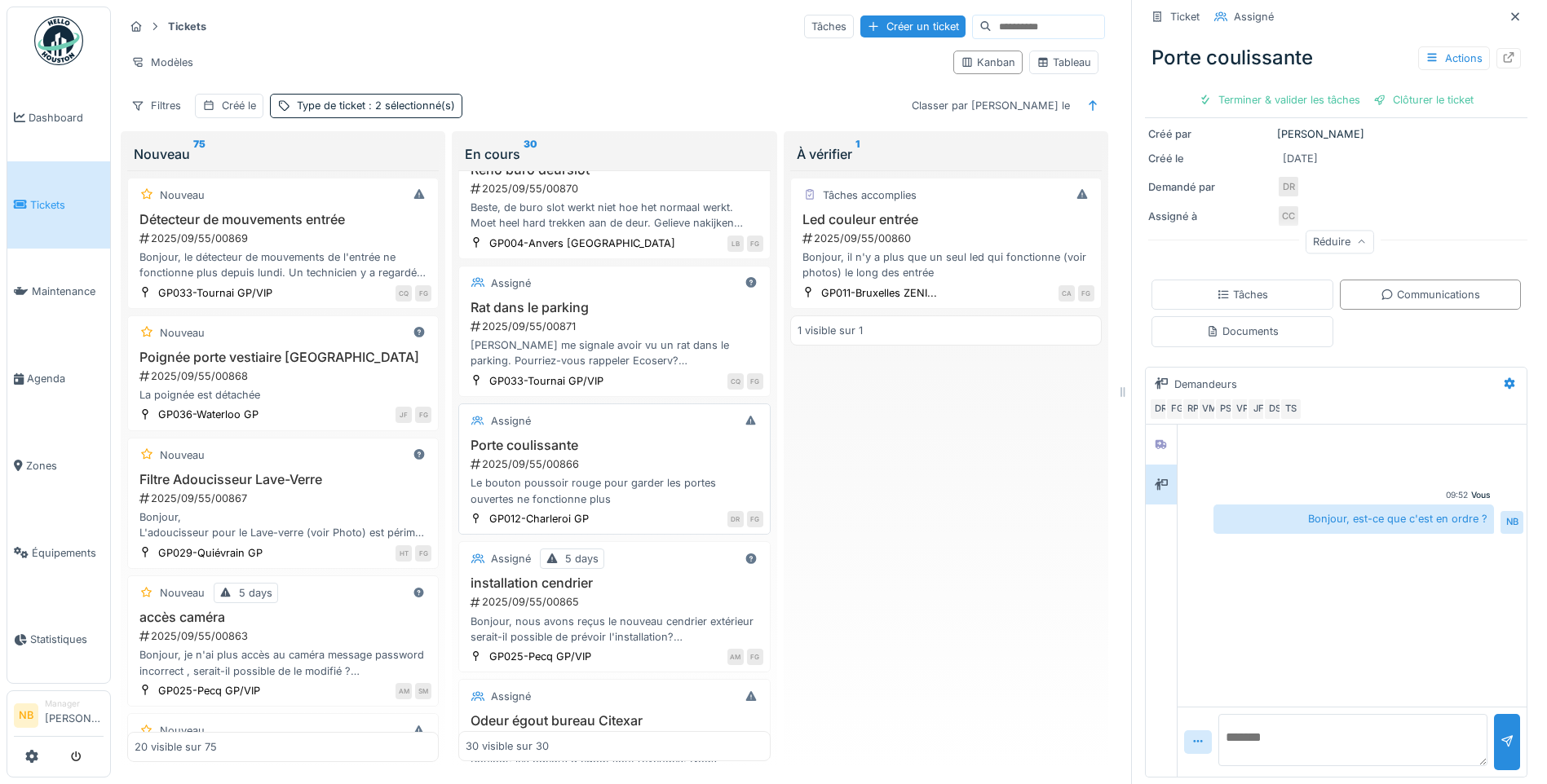
scroll to position [0, 0]
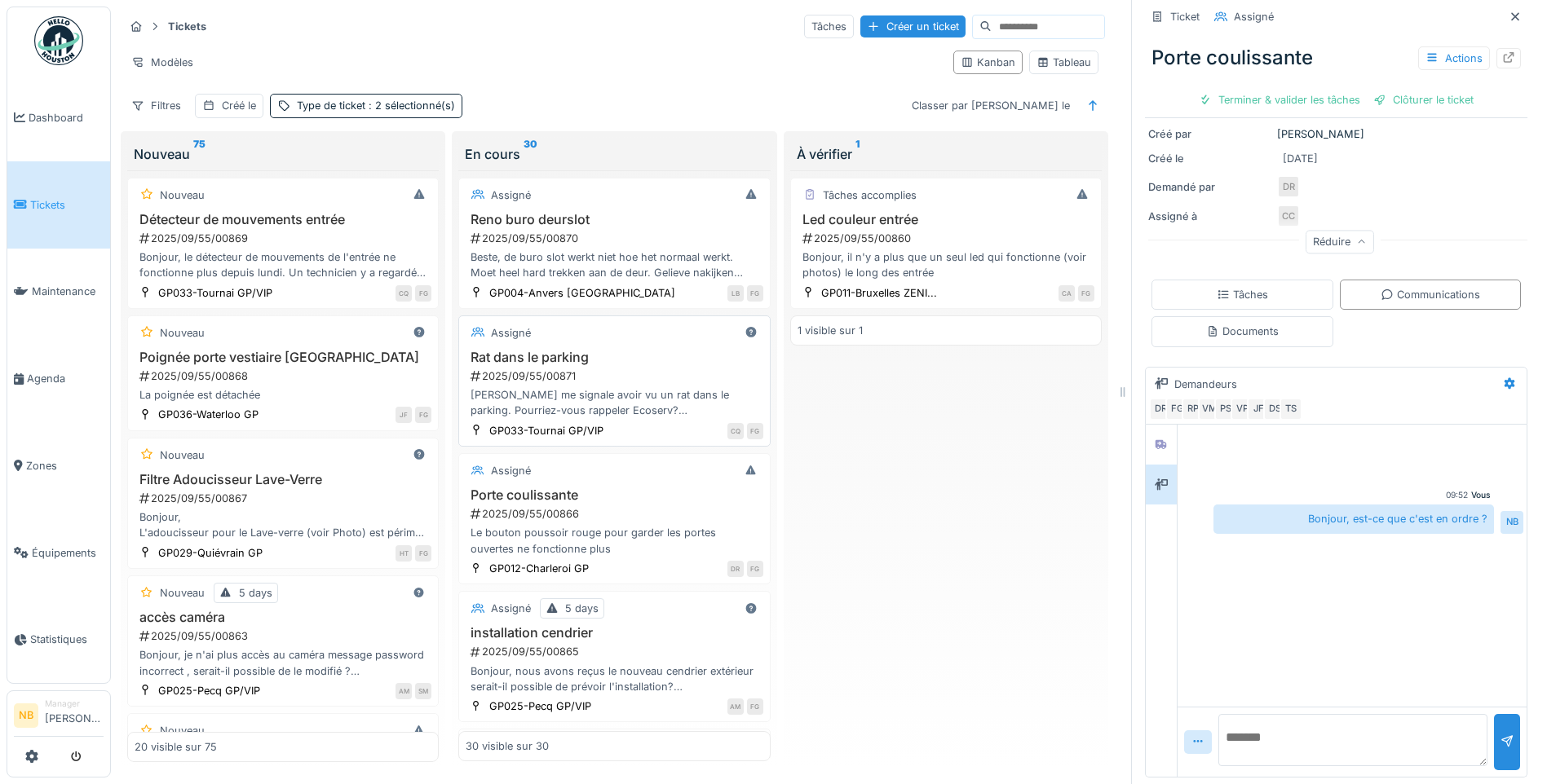
click at [672, 369] on div "2025/09/55/00871" at bounding box center [616, 376] width 293 height 16
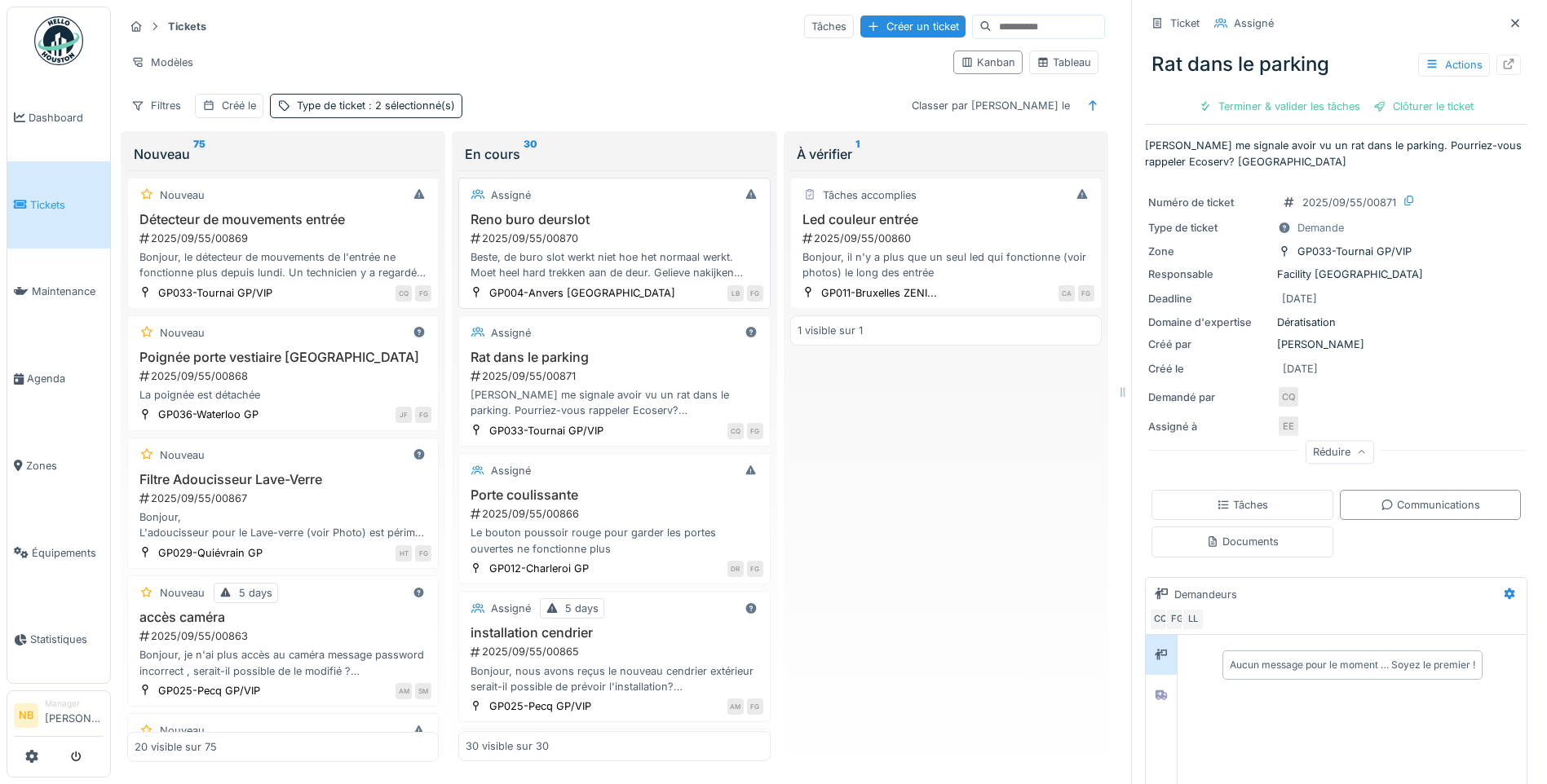
click at [691, 213] on h3 "Reno buro deurslot" at bounding box center [614, 220] width 297 height 16
click at [995, 31] on input at bounding box center [1048, 27] width 113 height 23
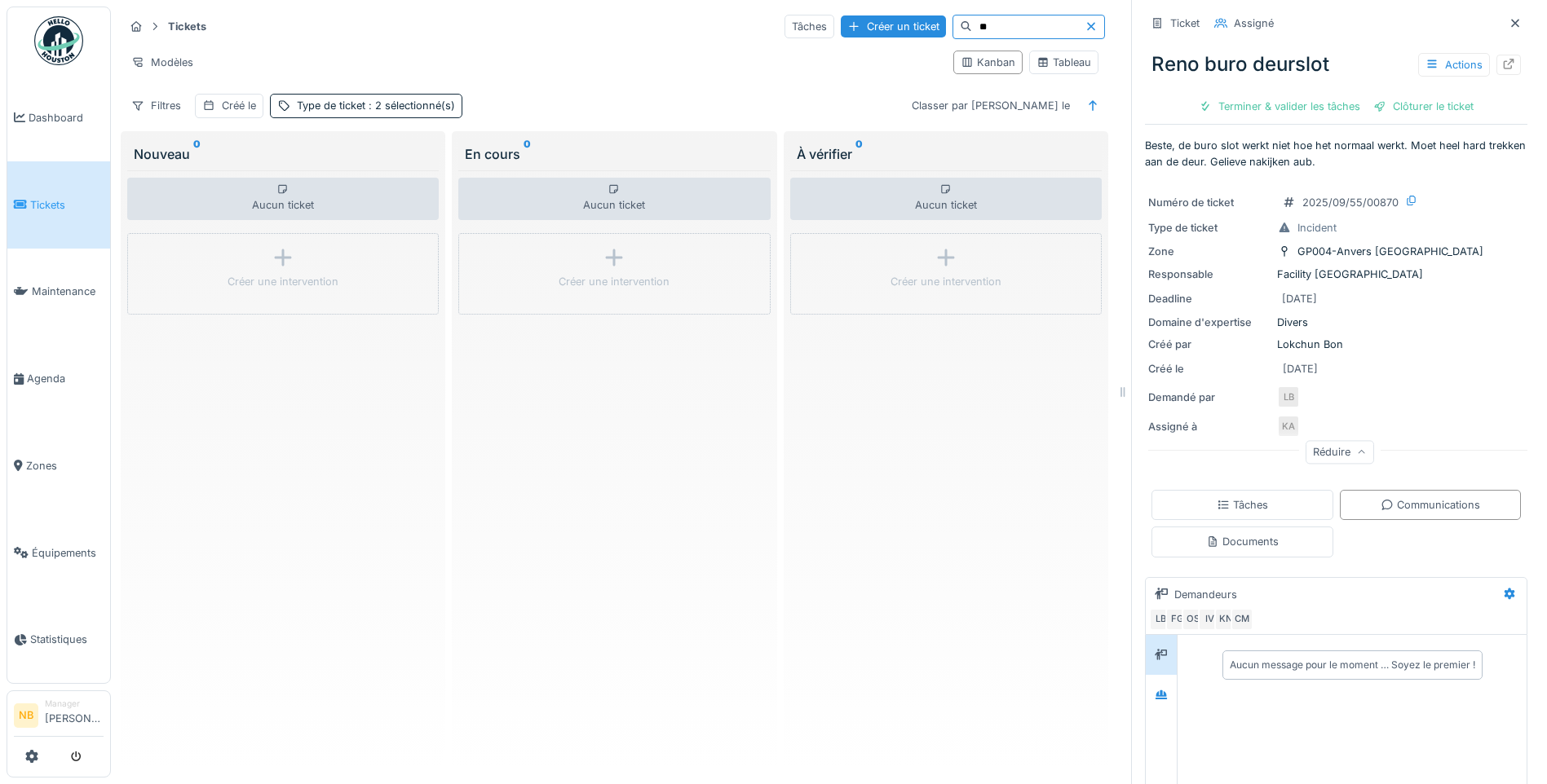
type input "*"
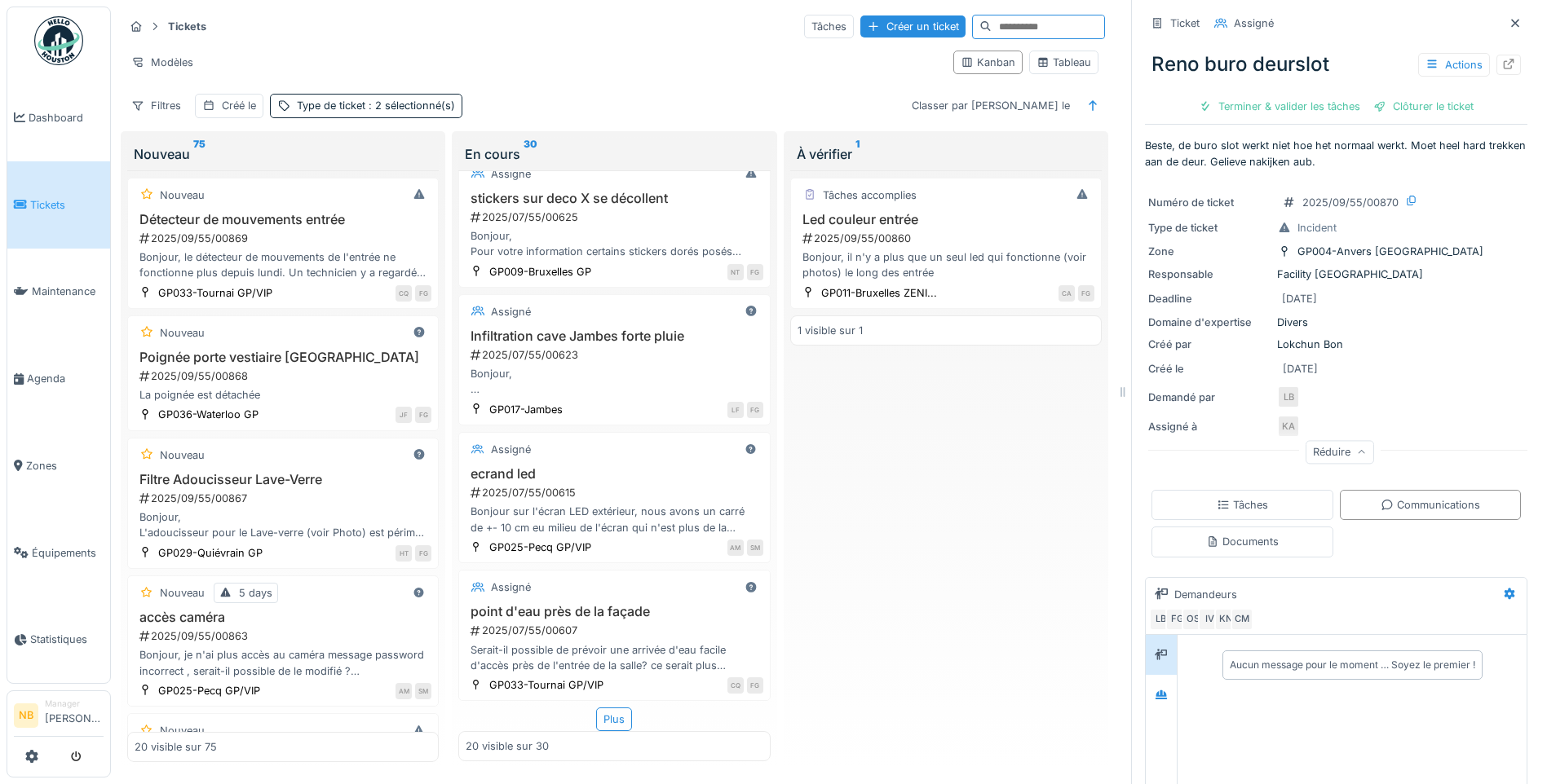
scroll to position [12, 0]
click at [604, 708] on div "Plus" at bounding box center [614, 719] width 36 height 23
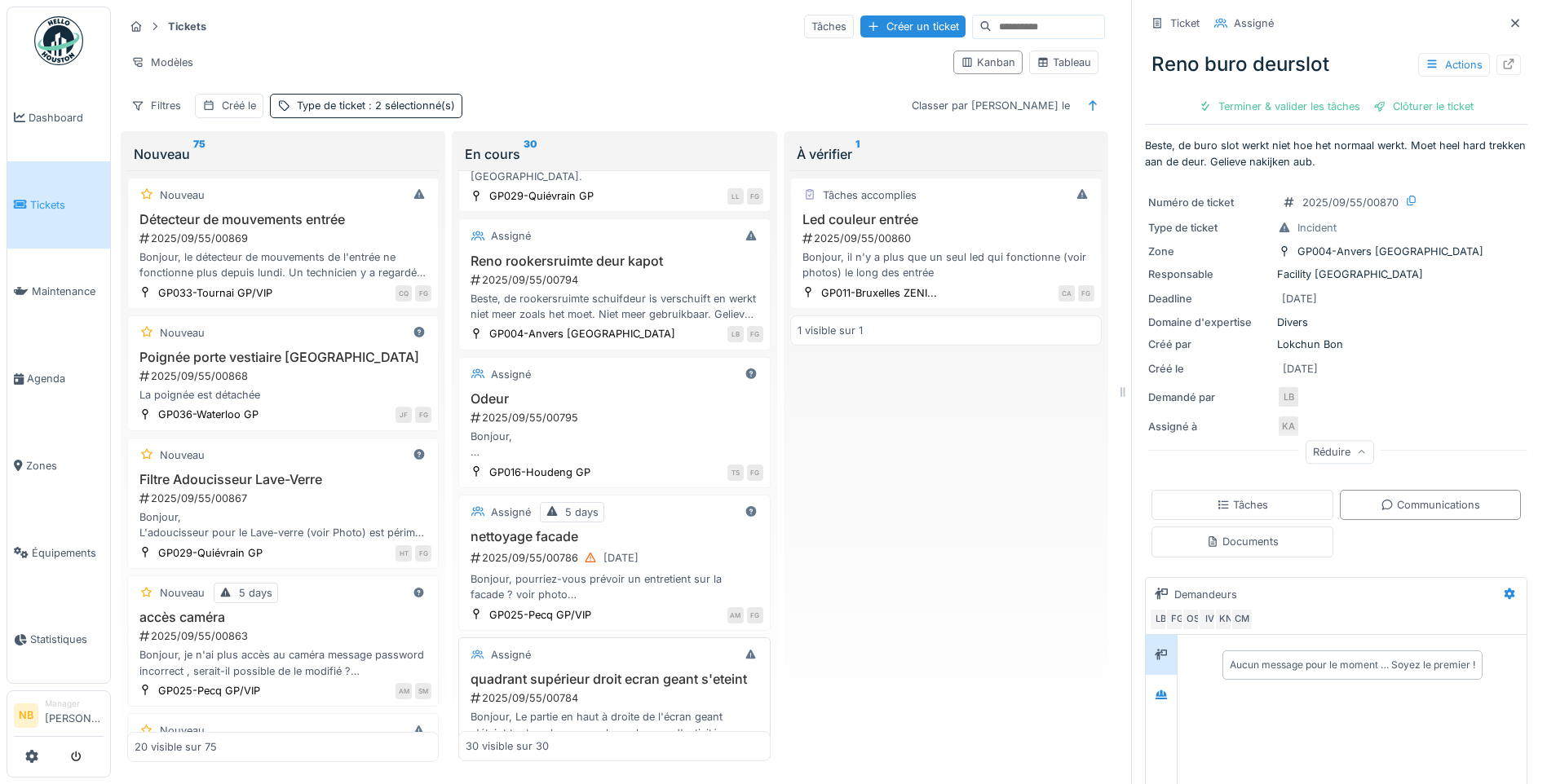
scroll to position [738, 0]
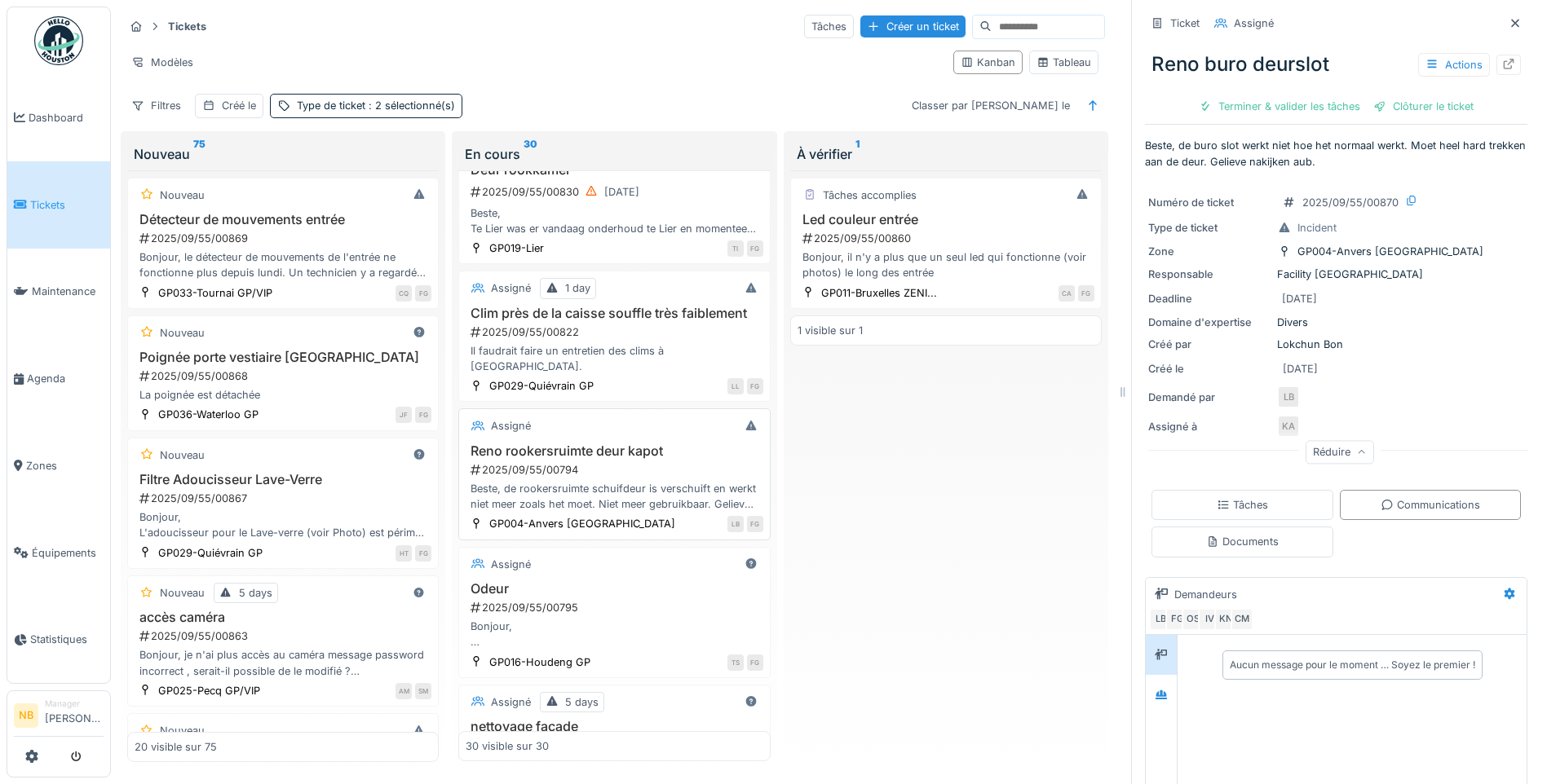
click at [661, 478] on div "Reno rookersruimte deur kapot 2025/09/55/00794 Beste, de rookersruimte schuifde…" at bounding box center [614, 478] width 297 height 69
